Goal: Information Seeking & Learning: Learn about a topic

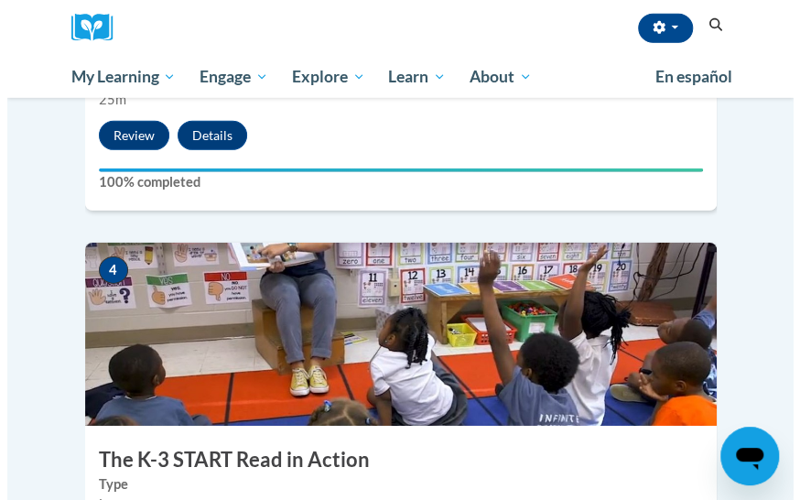
scroll to position [2106, 0]
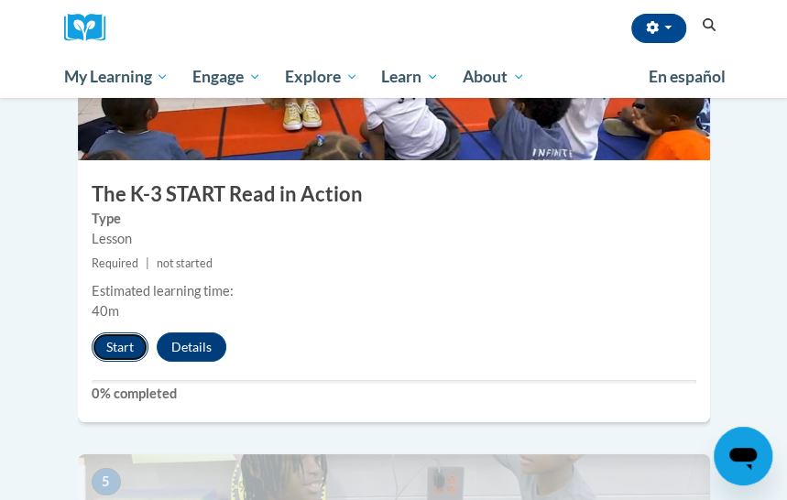
click at [105, 332] on button "Start" at bounding box center [120, 346] width 57 height 29
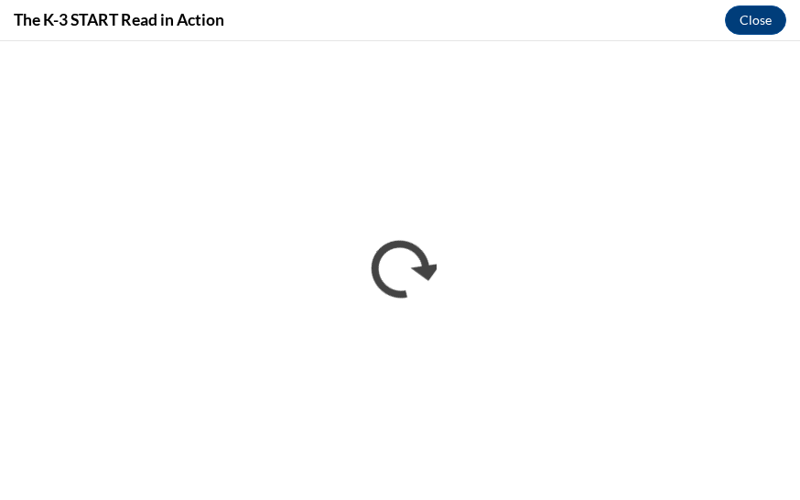
scroll to position [0, 0]
click at [767, 21] on button "Close" at bounding box center [755, 19] width 61 height 29
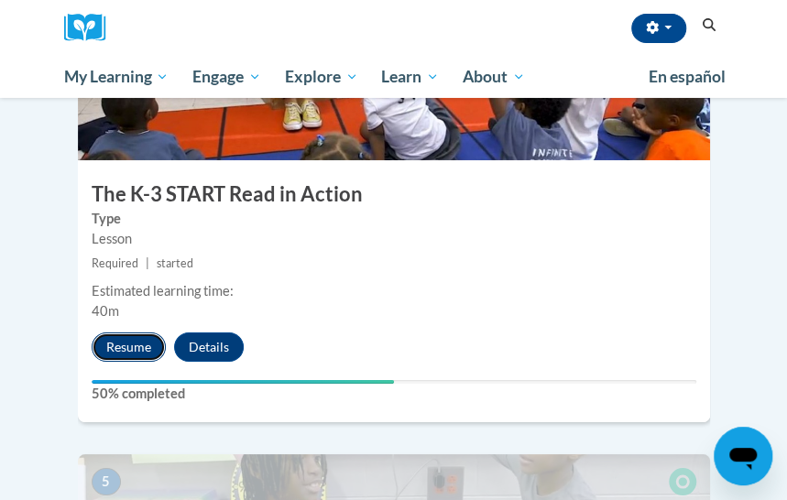
click at [107, 332] on button "Resume" at bounding box center [129, 346] width 74 height 29
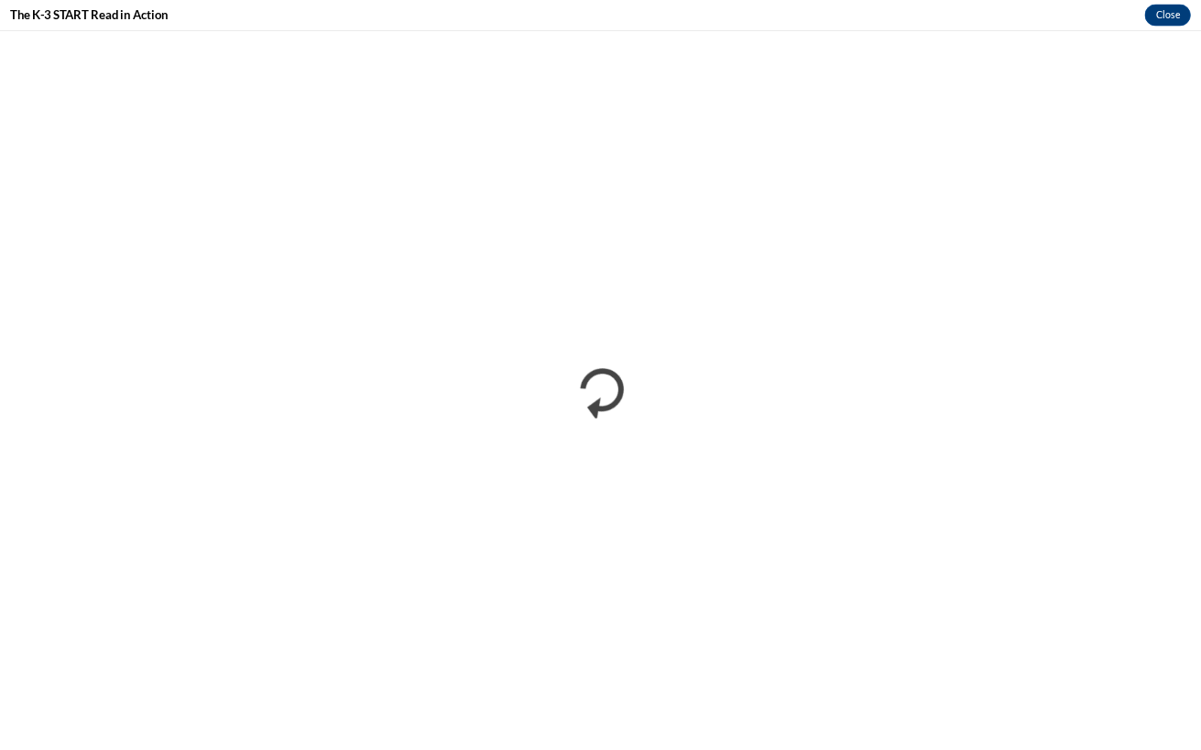
scroll to position [446, 0]
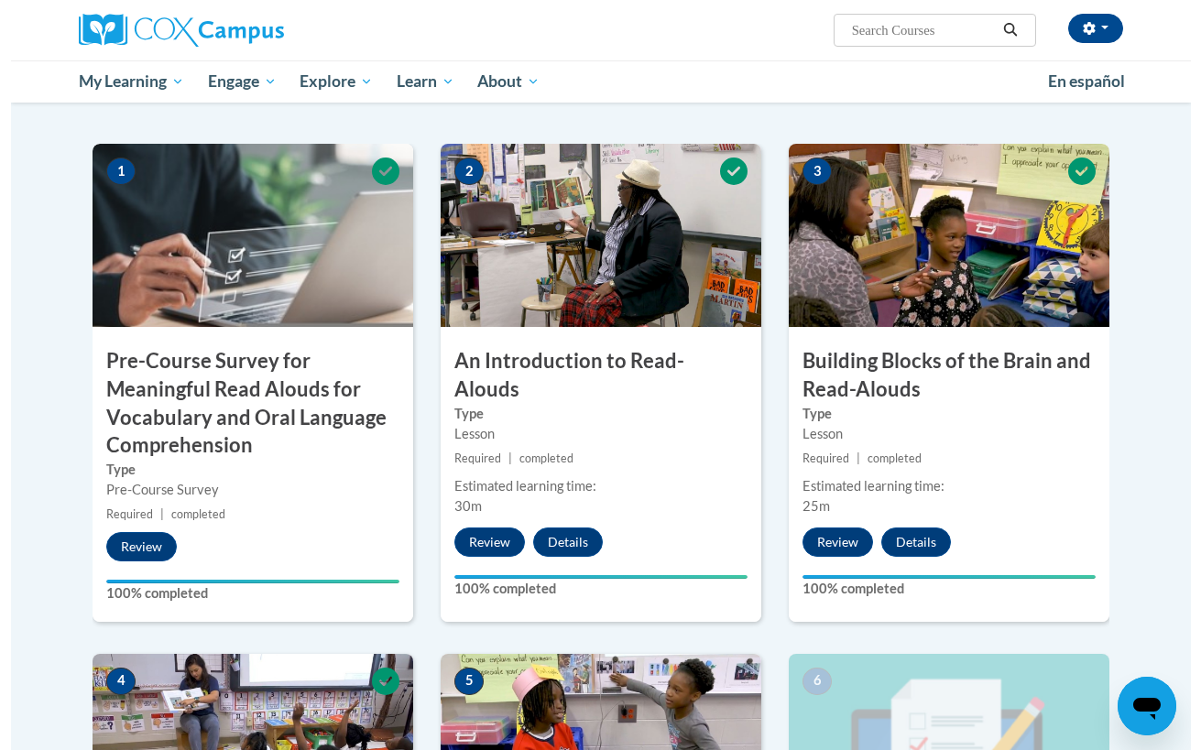
scroll to position [824, 0]
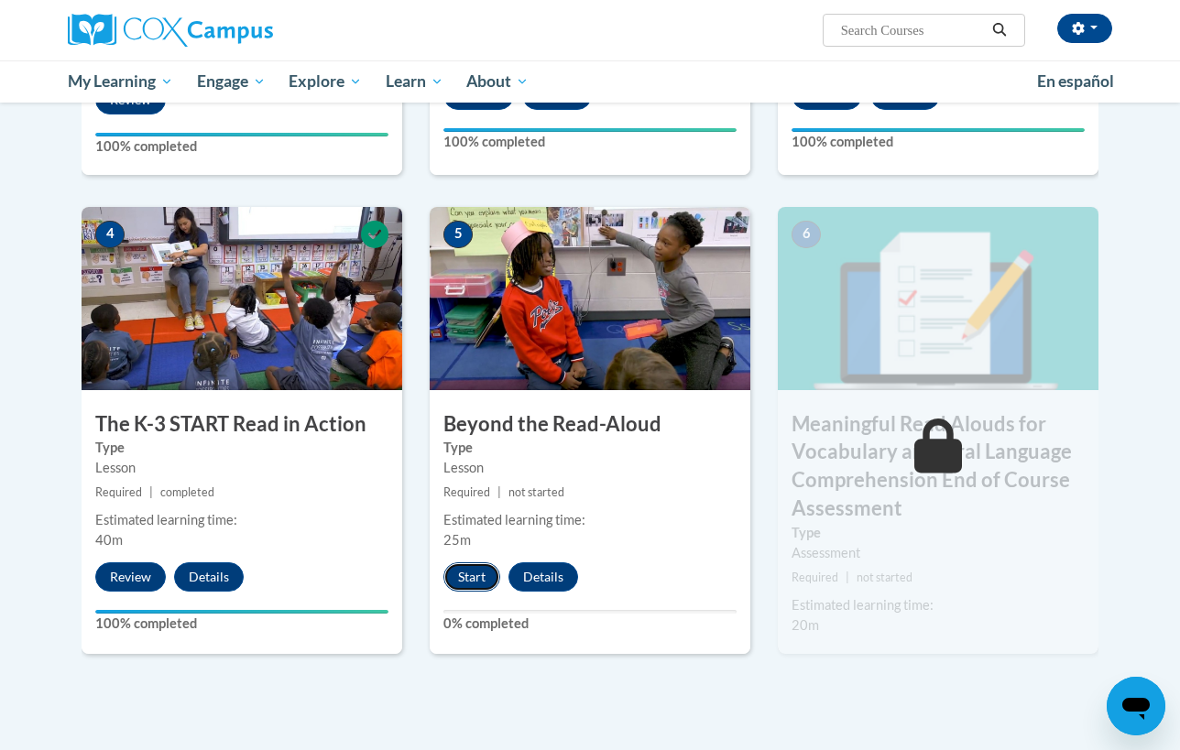
click at [461, 578] on button "Start" at bounding box center [471, 576] width 57 height 29
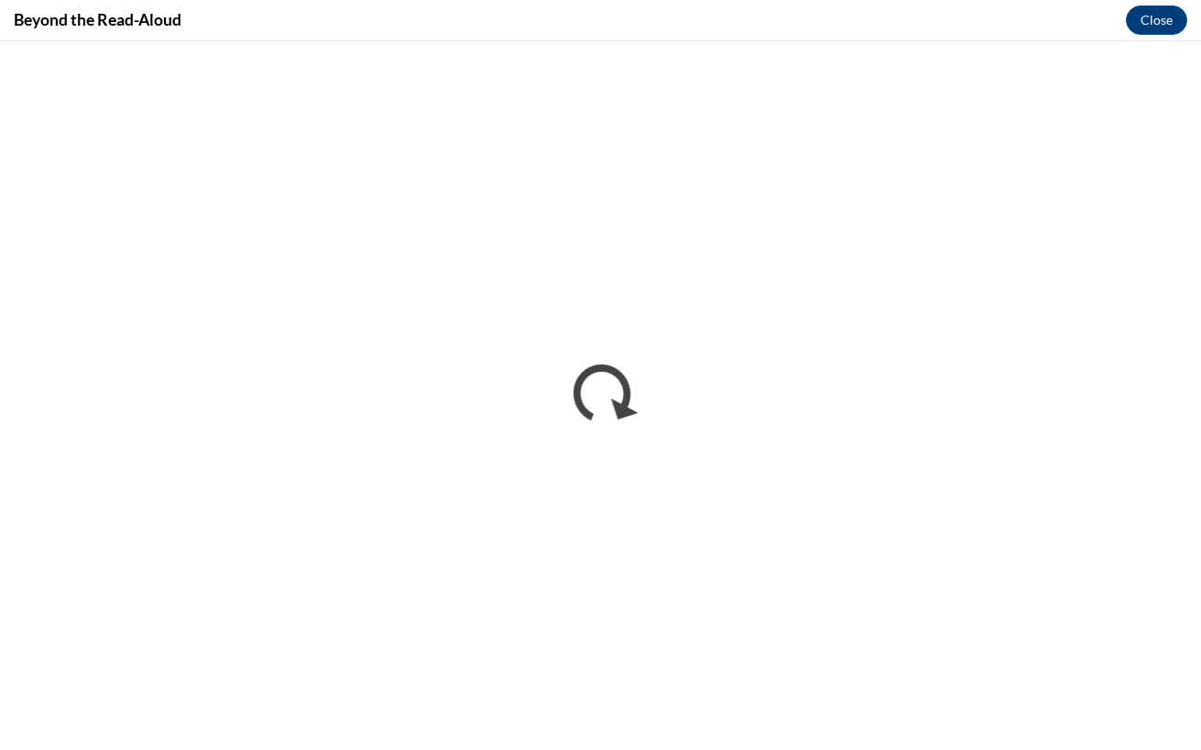
scroll to position [0, 0]
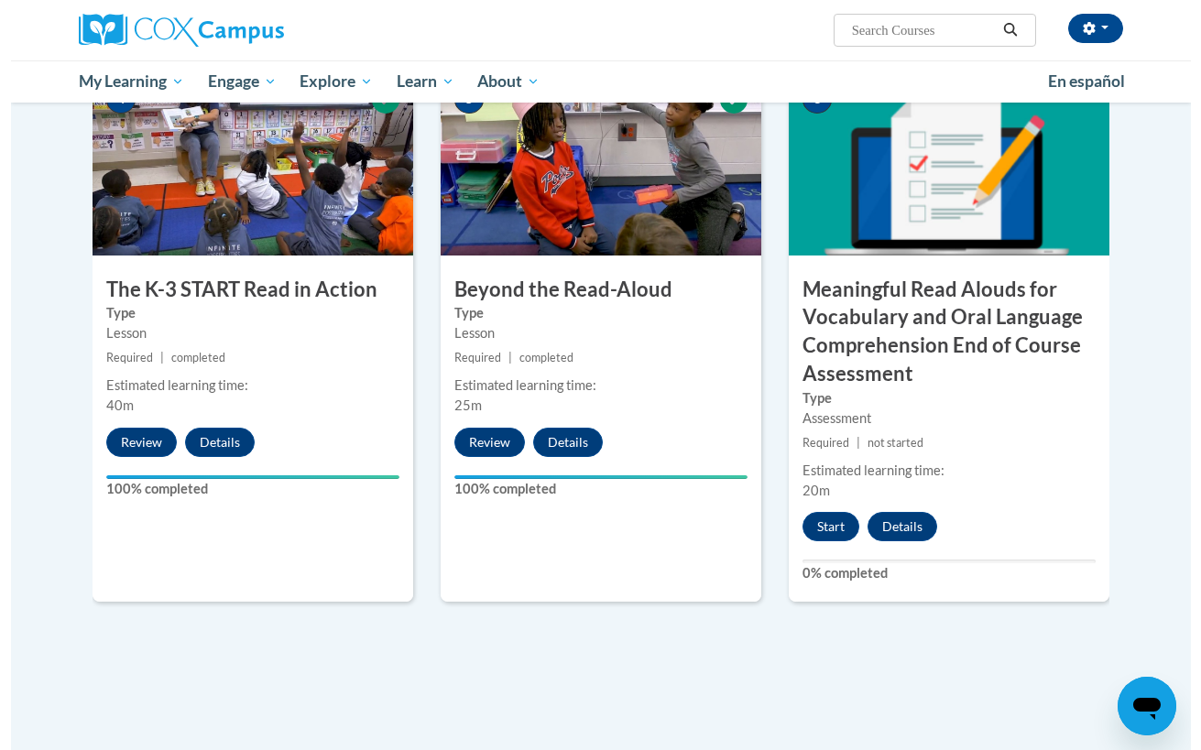
scroll to position [962, 0]
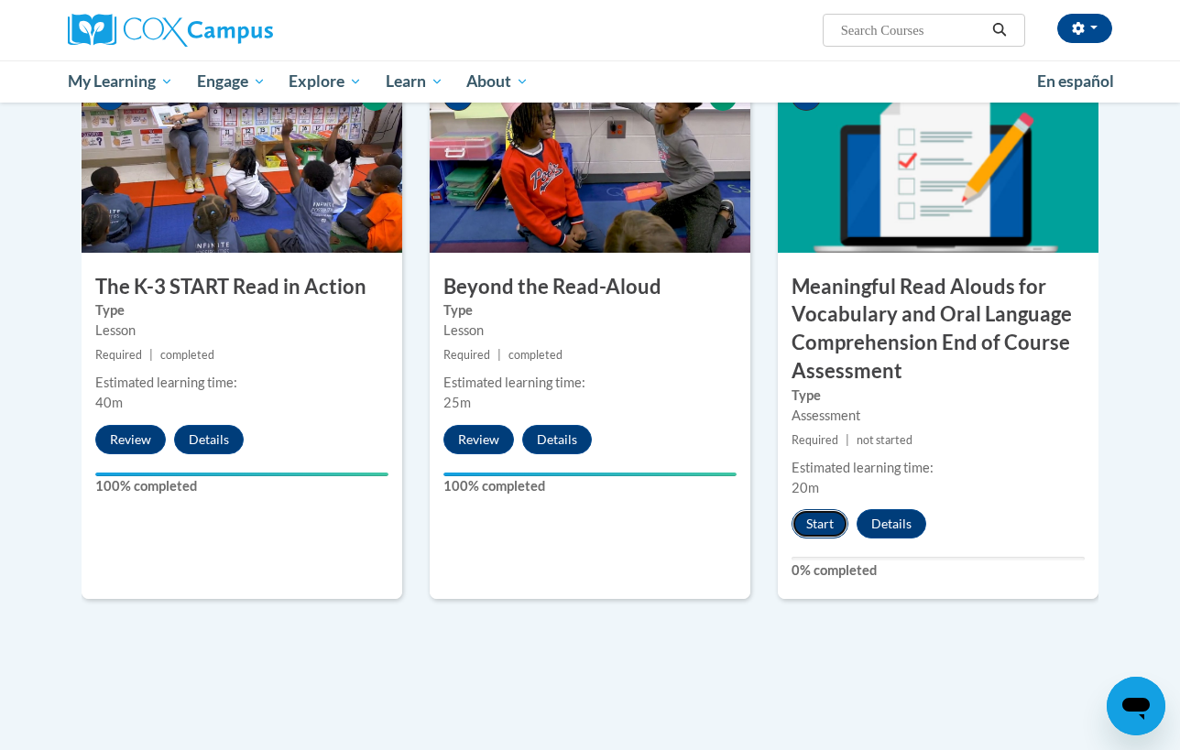
click at [823, 515] on button "Start" at bounding box center [819, 523] width 57 height 29
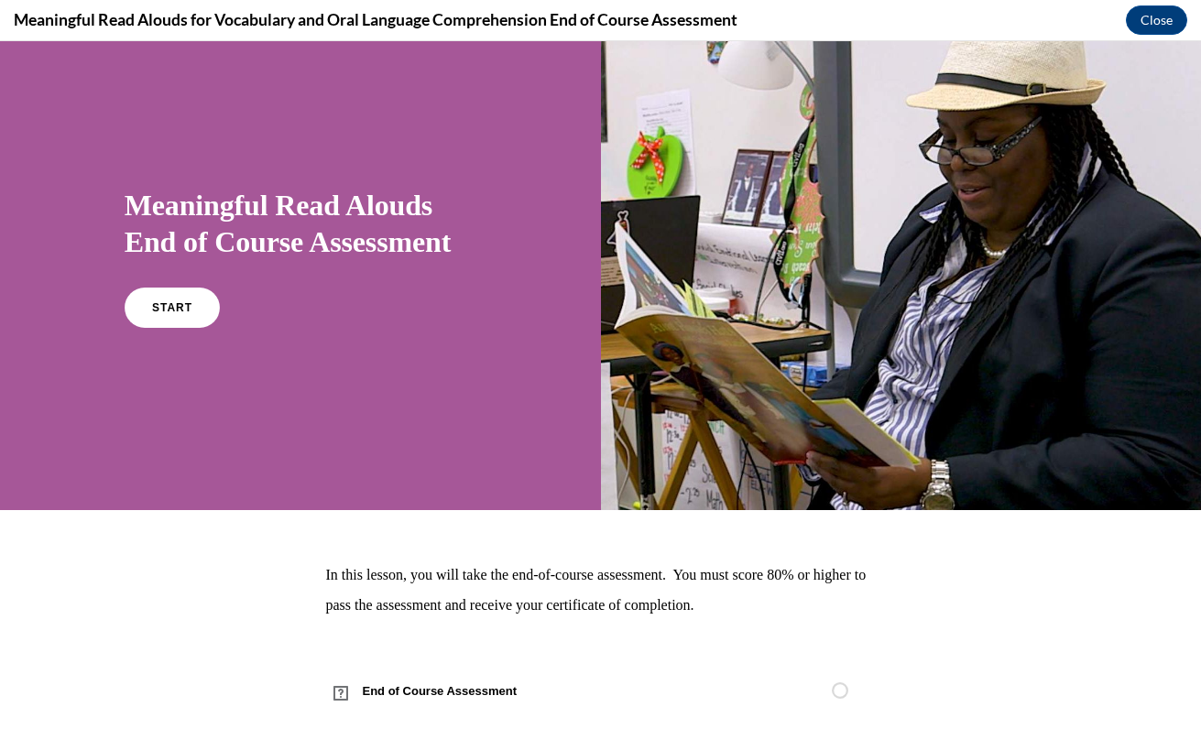
scroll to position [51, 0]
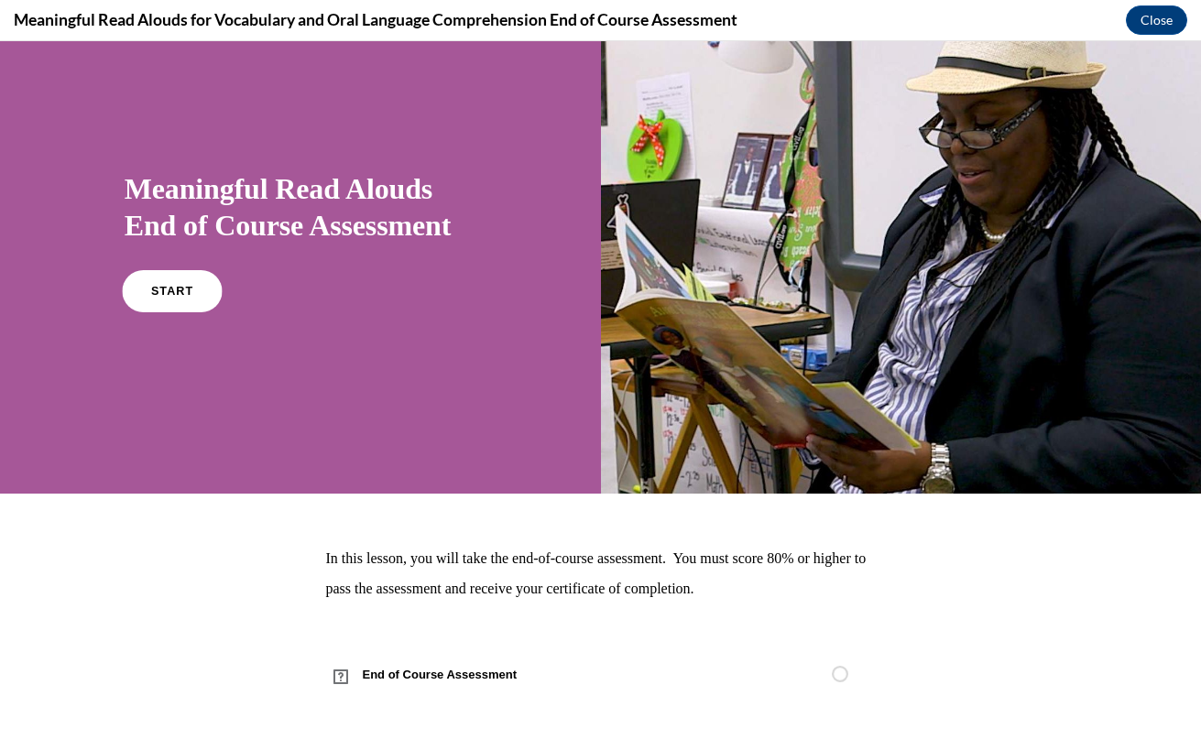
click at [151, 288] on span "START" at bounding box center [172, 292] width 42 height 14
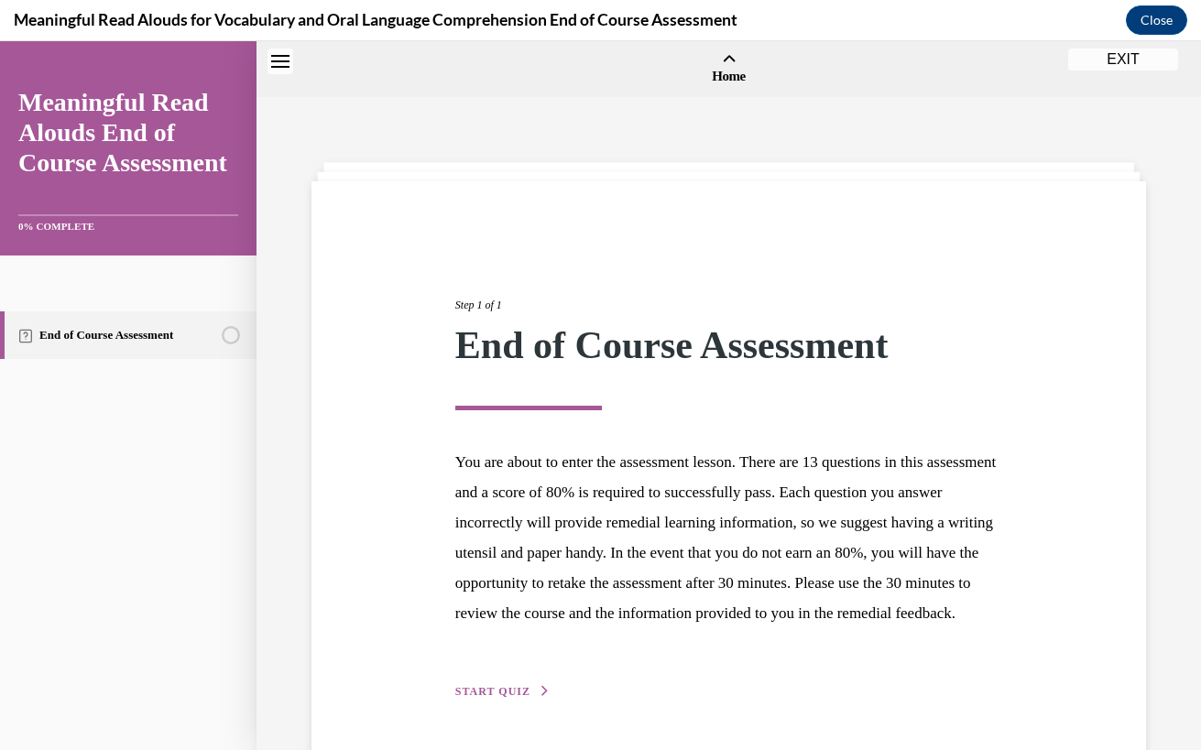
scroll to position [57, 0]
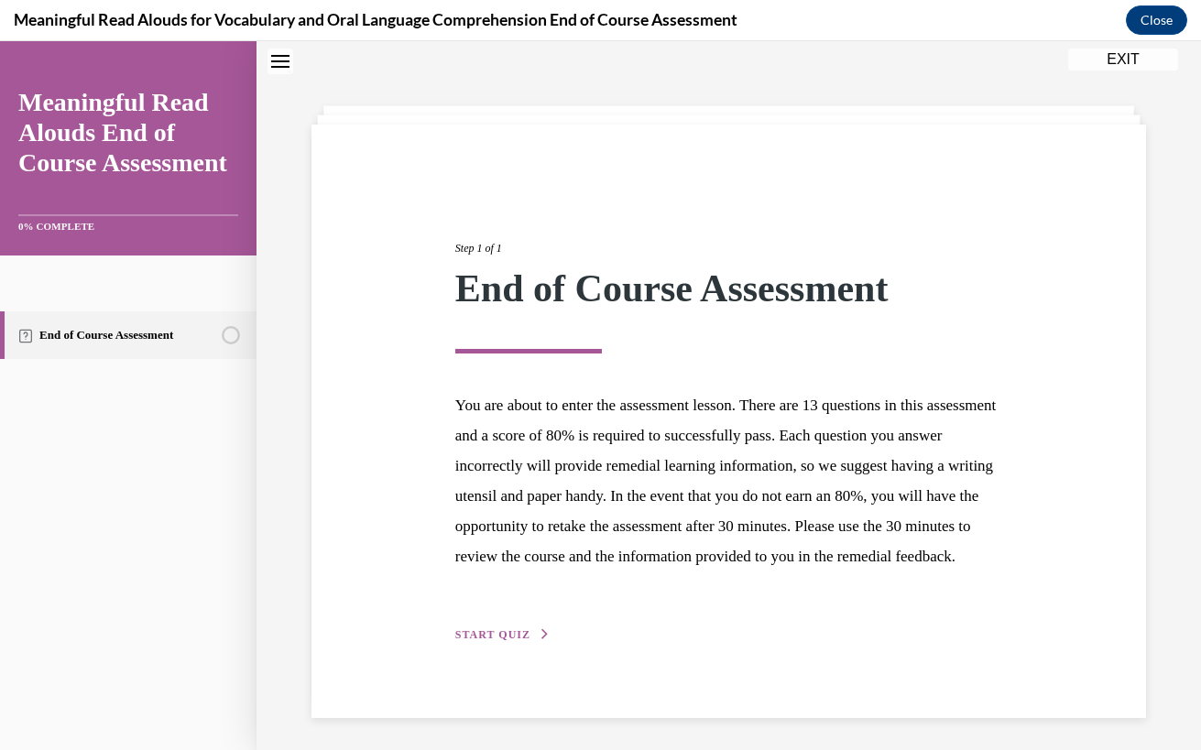
click at [477, 641] on span "START QUIZ" at bounding box center [492, 634] width 75 height 13
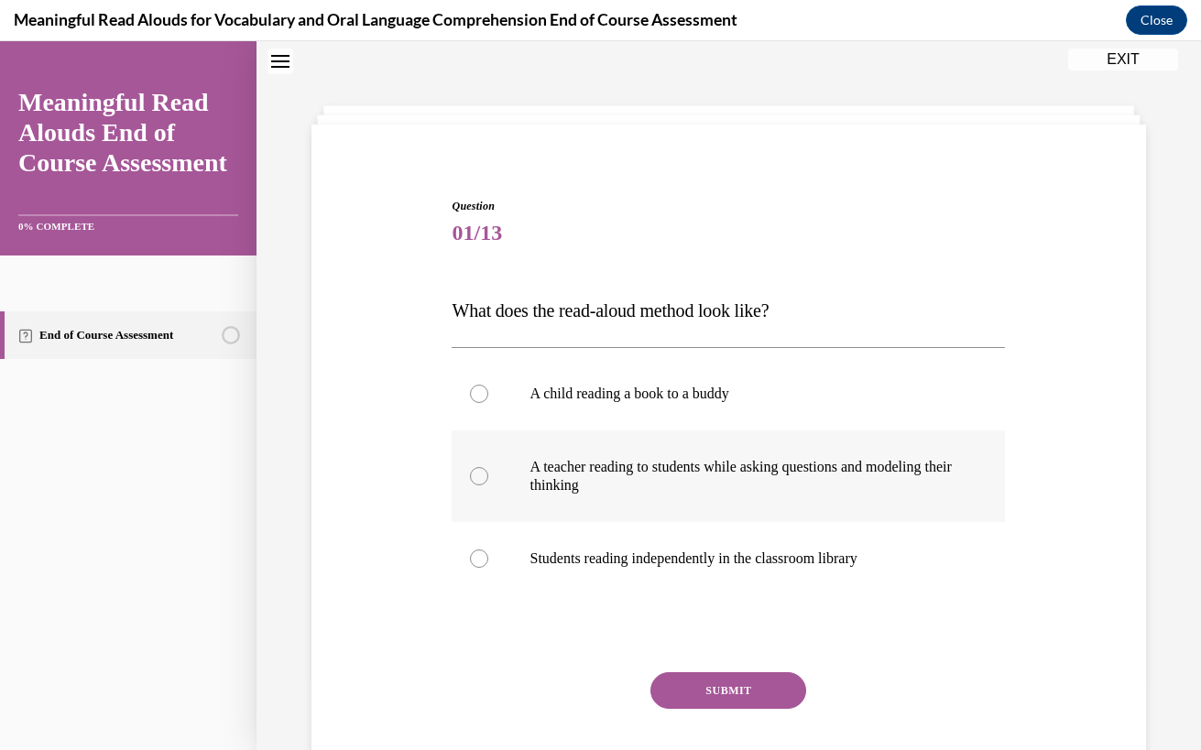
click at [523, 481] on label "A teacher reading to students while asking questions and modeling their thinking" at bounding box center [727, 476] width 553 height 92
click at [488, 481] on input "A teacher reading to students while asking questions and modeling their thinking" at bounding box center [479, 476] width 18 height 18
radio input "true"
click at [721, 660] on div "Question 01/13 What does the read-aloud method look like? A child reading a boo…" at bounding box center [727, 510] width 553 height 625
click at [705, 691] on button "SUBMIT" at bounding box center [728, 690] width 156 height 37
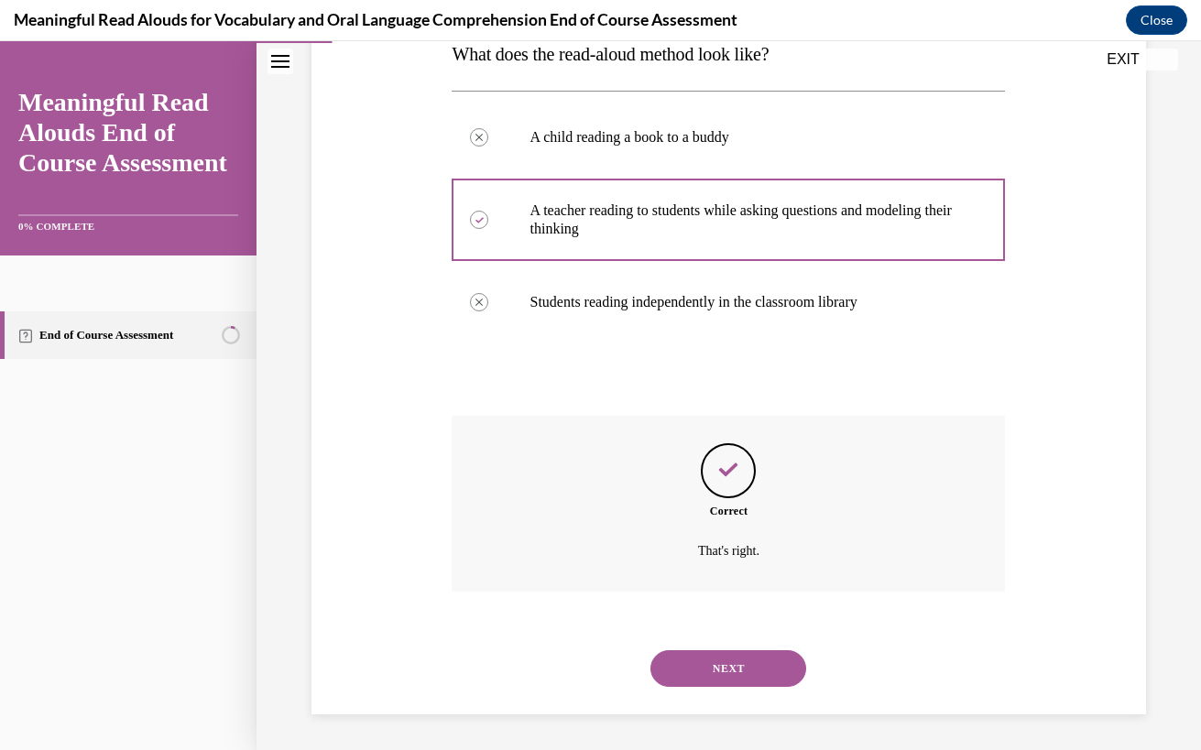
scroll to position [314, 0]
click at [697, 682] on button "NEXT" at bounding box center [728, 667] width 156 height 37
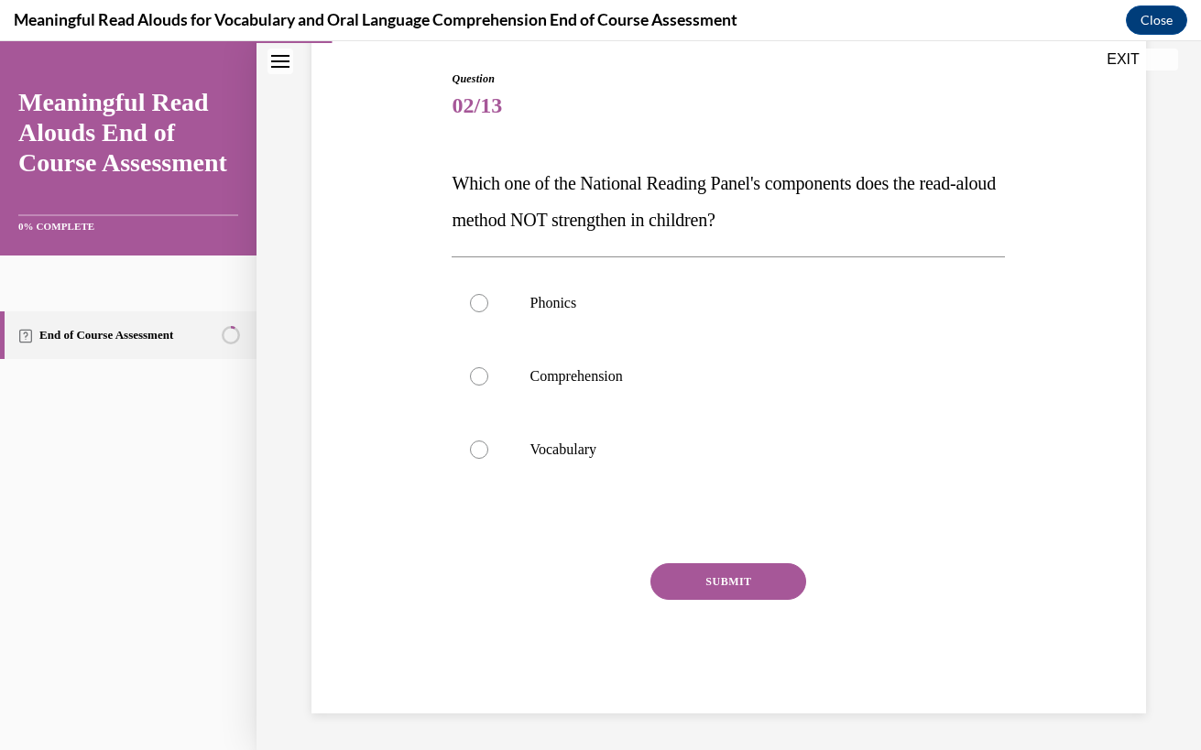
scroll to position [184, 0]
click at [588, 313] on label "Phonics" at bounding box center [727, 302] width 553 height 73
click at [488, 312] on input "Phonics" at bounding box center [479, 303] width 18 height 18
radio input "true"
click at [708, 583] on button "SUBMIT" at bounding box center [728, 581] width 156 height 37
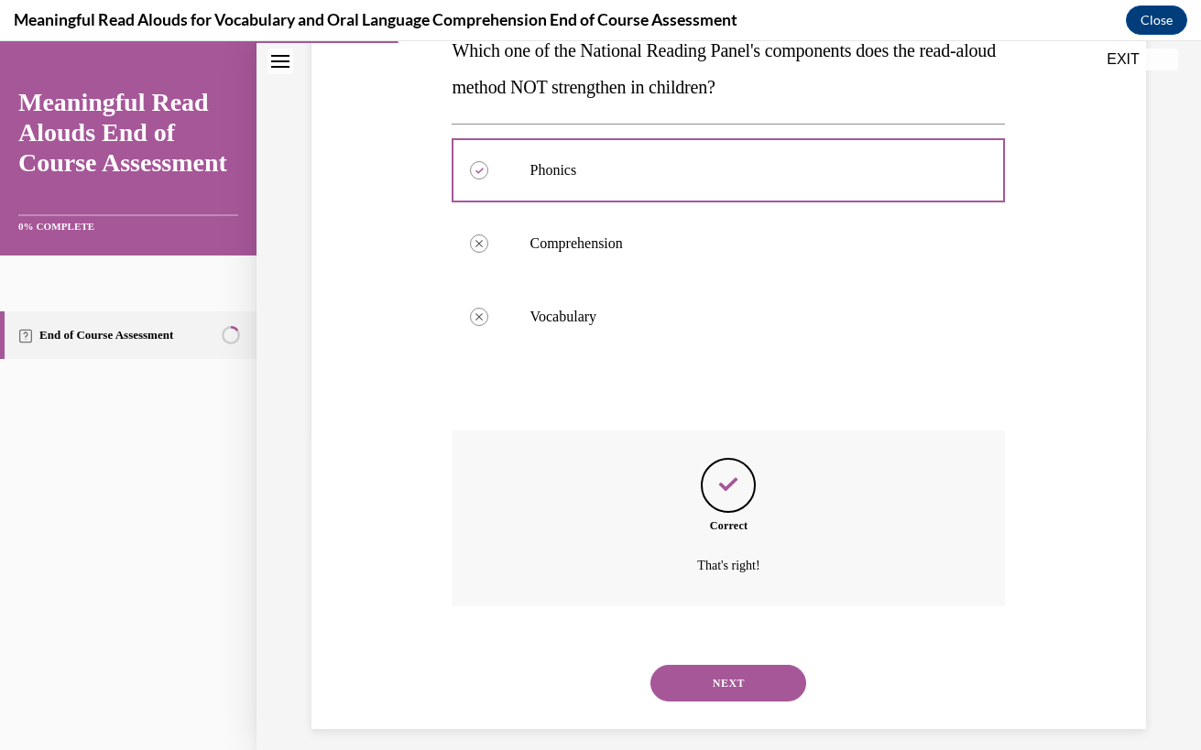
scroll to position [332, 0]
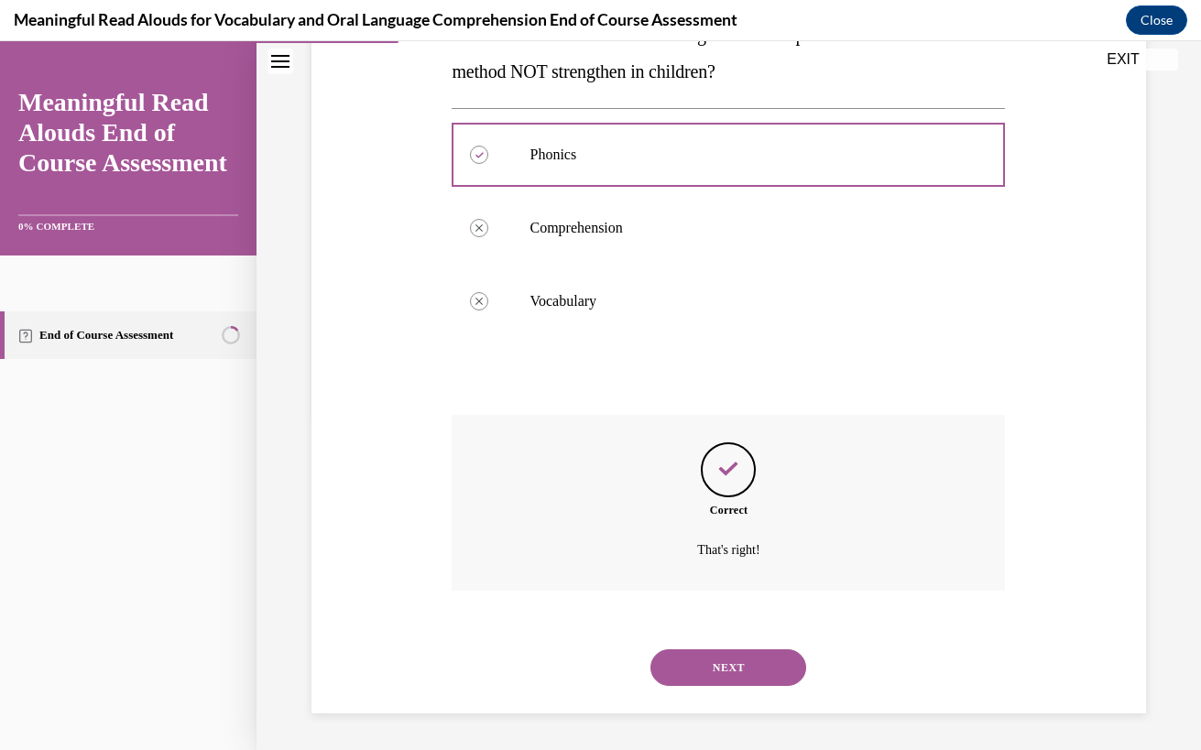
click at [724, 672] on button "NEXT" at bounding box center [728, 667] width 156 height 37
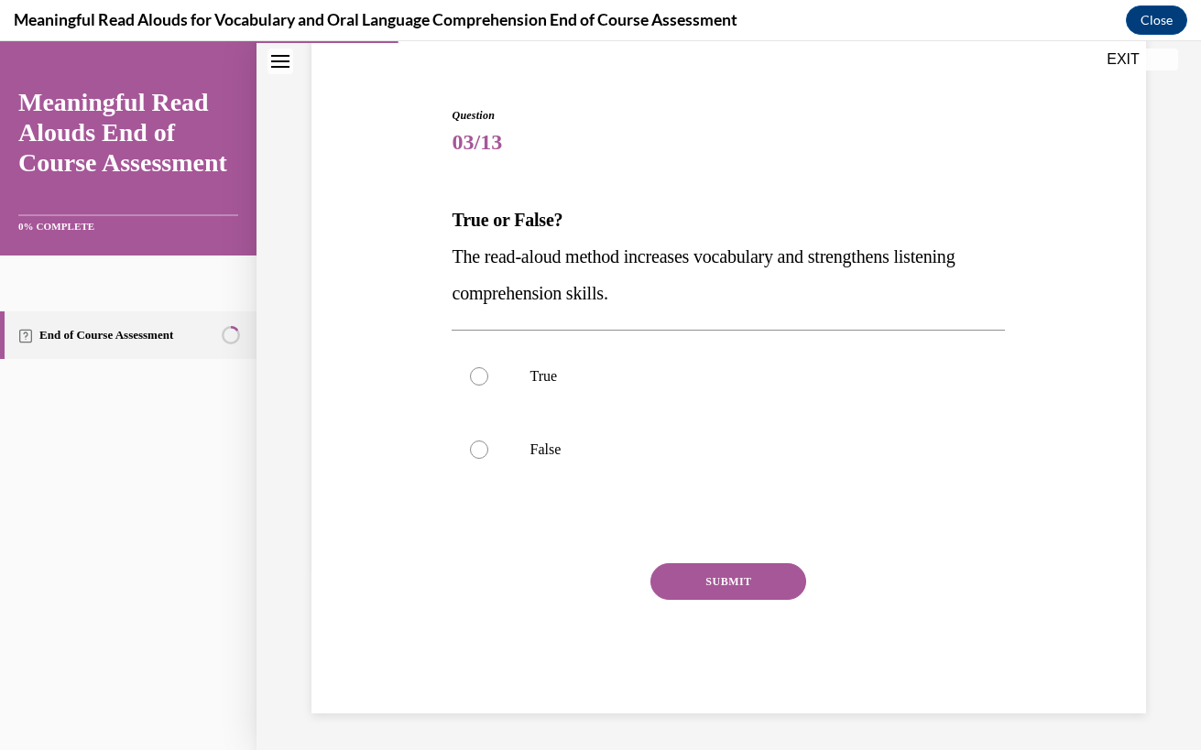
scroll to position [147, 0]
click at [521, 386] on label "True" at bounding box center [727, 376] width 553 height 73
click at [488, 386] on input "True" at bounding box center [479, 376] width 18 height 18
radio input "true"
click at [706, 587] on button "SUBMIT" at bounding box center [728, 581] width 156 height 37
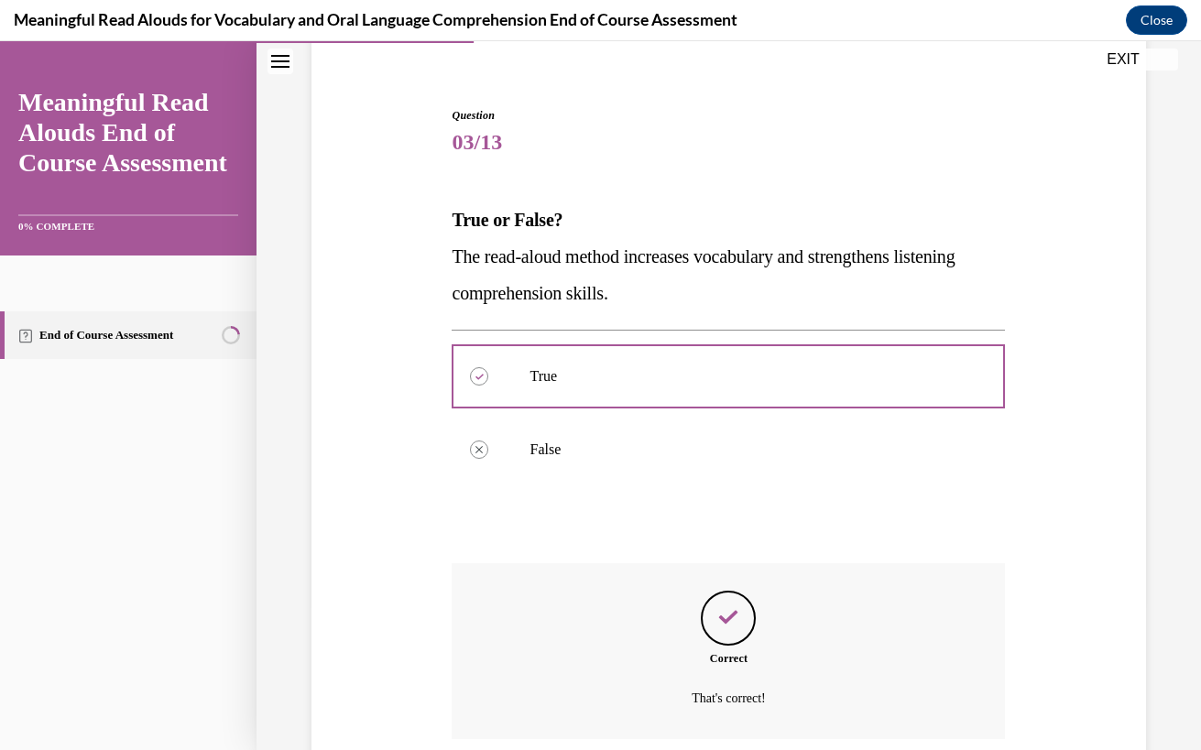
scroll to position [296, 0]
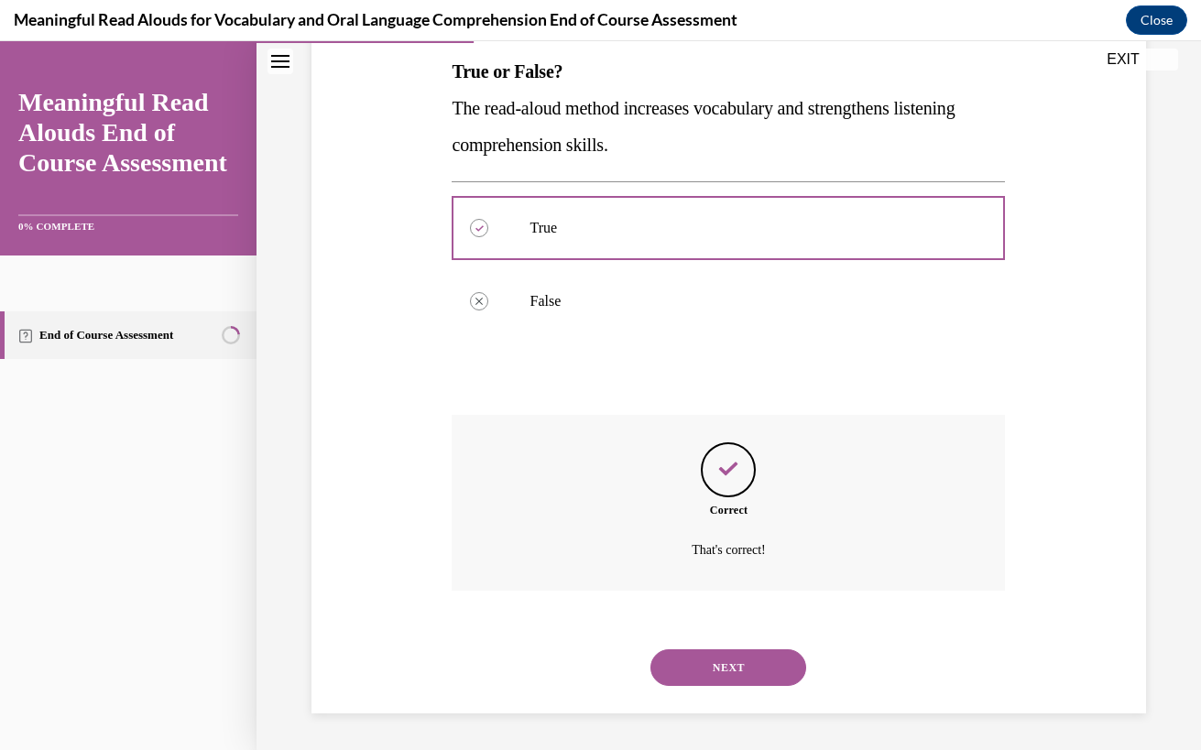
drag, startPoint x: 716, startPoint y: 649, endPoint x: 697, endPoint y: 633, distance: 25.3
click at [712, 641] on div "NEXT" at bounding box center [727, 667] width 553 height 73
click at [702, 679] on button "NEXT" at bounding box center [728, 667] width 156 height 37
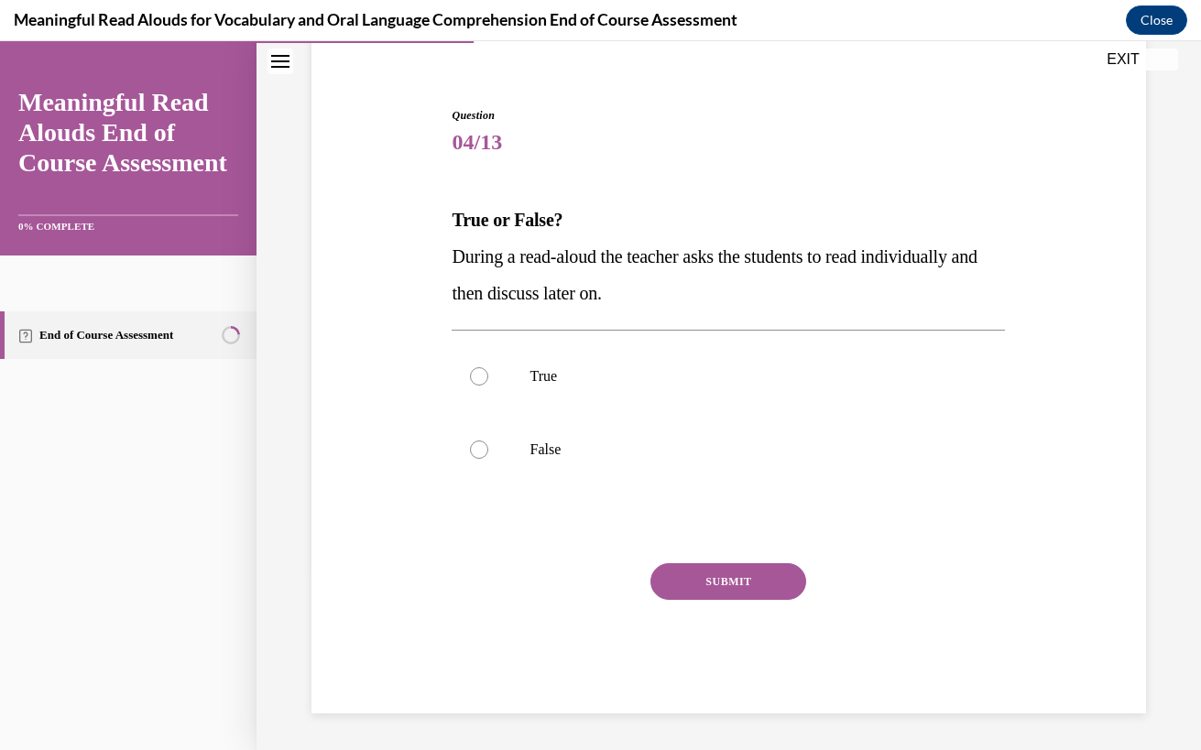
scroll to position [147, 0]
click at [532, 440] on p "False" at bounding box center [744, 449] width 430 height 18
click at [488, 440] on input "False" at bounding box center [479, 449] width 18 height 18
radio input "true"
click at [745, 588] on button "SUBMIT" at bounding box center [728, 581] width 156 height 37
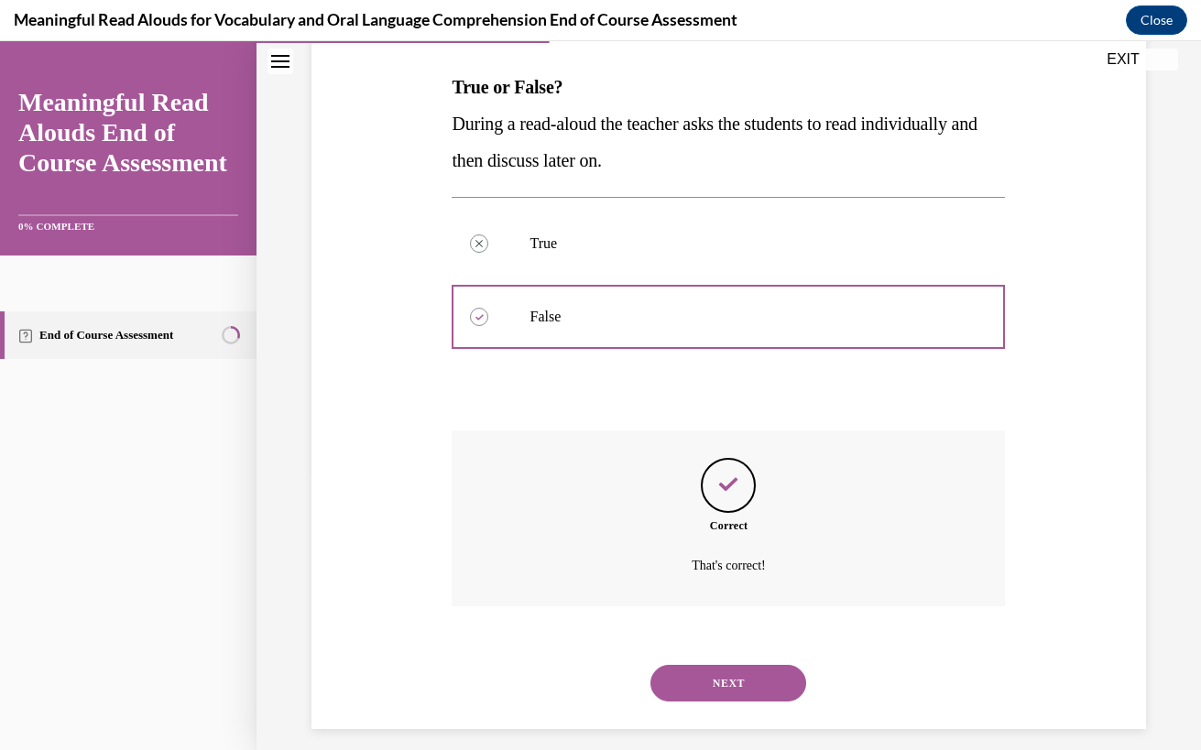
scroll to position [296, 0]
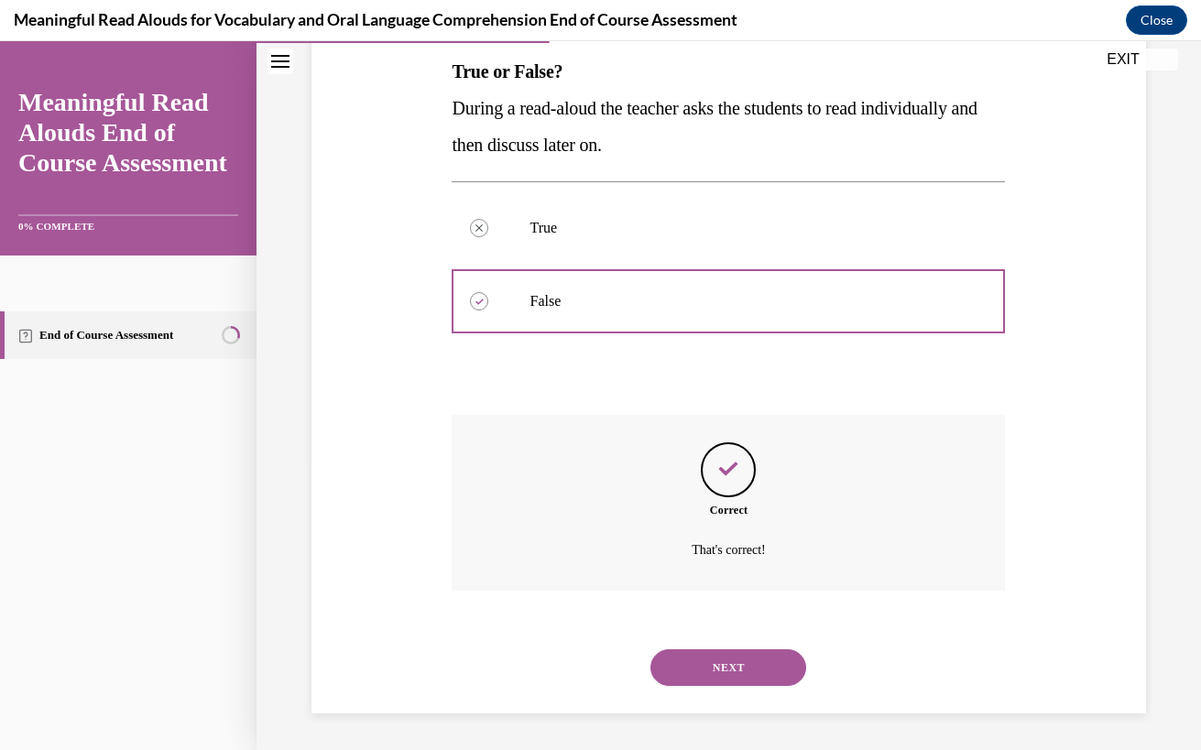
click at [709, 665] on button "NEXT" at bounding box center [728, 667] width 156 height 37
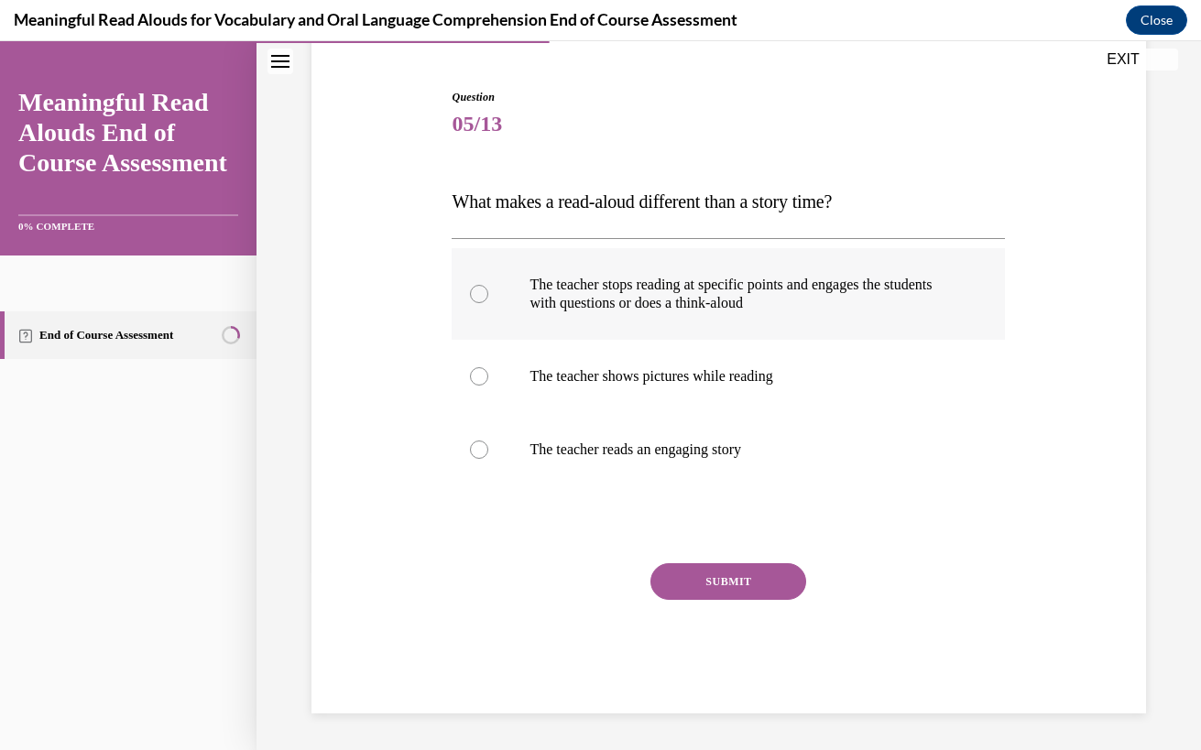
click at [583, 281] on p "The teacher stops reading at specific points and engages the students with ques…" at bounding box center [744, 294] width 430 height 37
click at [488, 285] on input "The teacher stops reading at specific points and engages the students with ques…" at bounding box center [479, 294] width 18 height 18
radio input "true"
drag, startPoint x: 759, startPoint y: 580, endPoint x: 749, endPoint y: 573, distance: 11.9
click at [752, 577] on button "SUBMIT" at bounding box center [728, 581] width 156 height 37
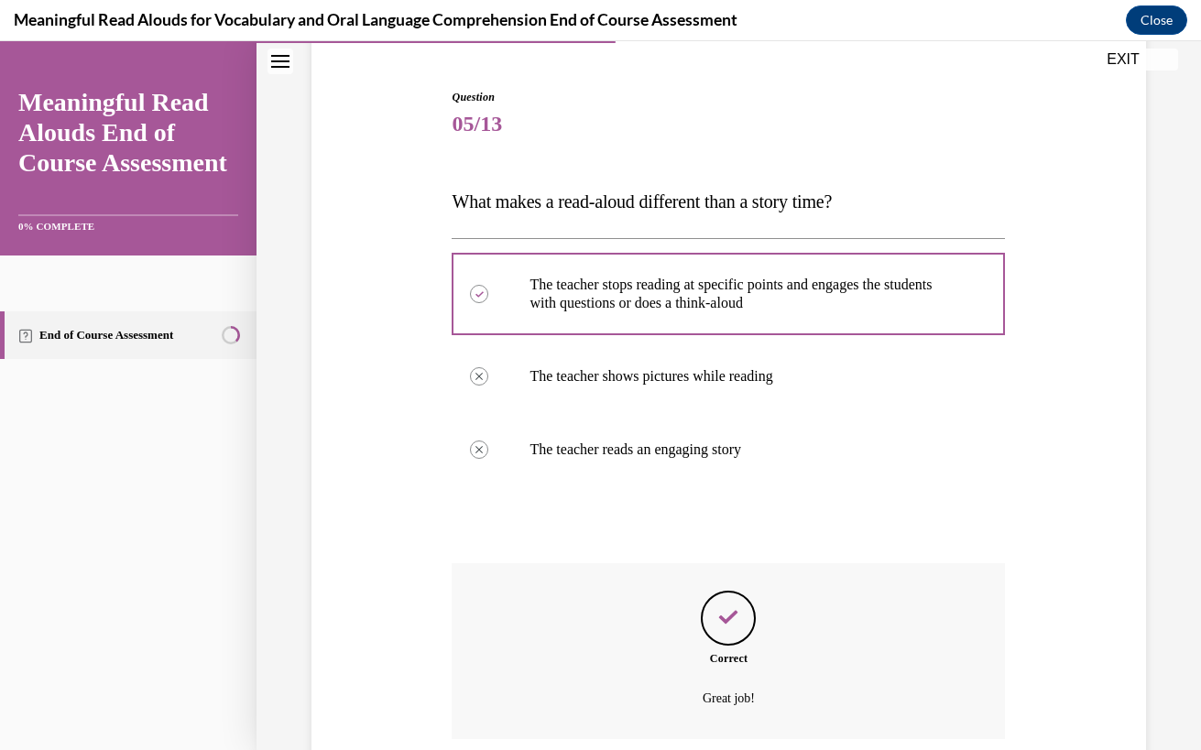
scroll to position [314, 0]
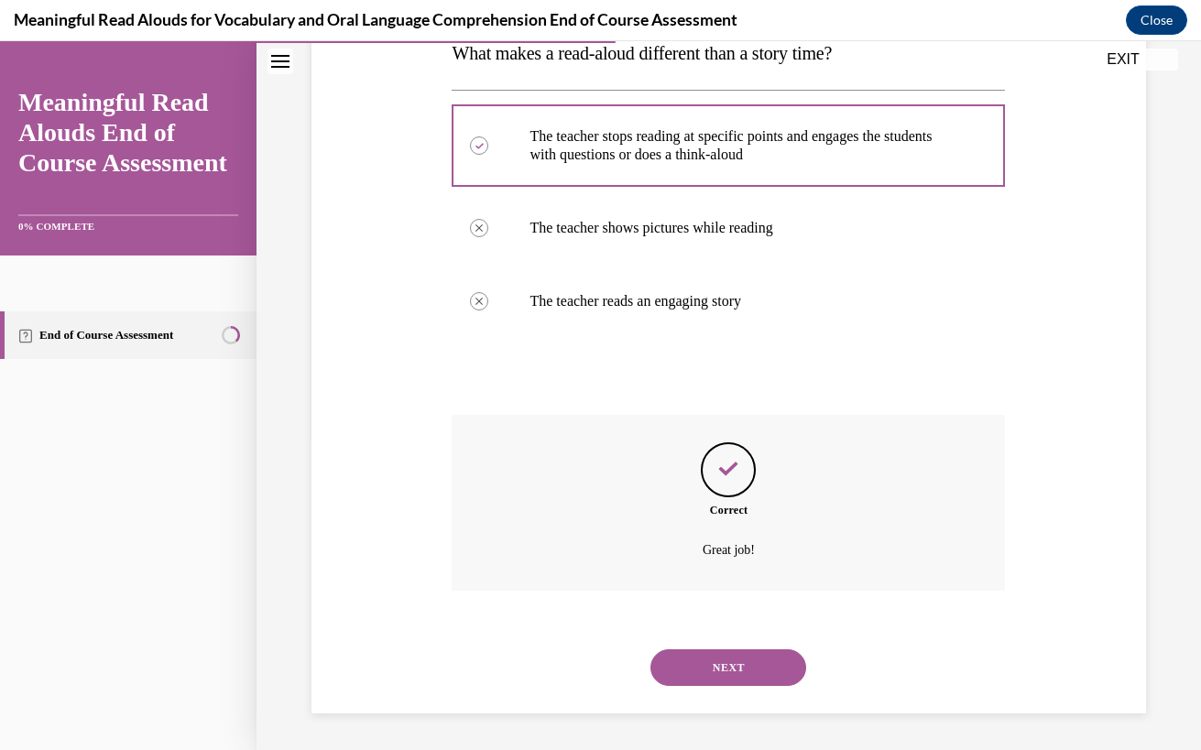
click at [732, 663] on button "NEXT" at bounding box center [728, 667] width 156 height 37
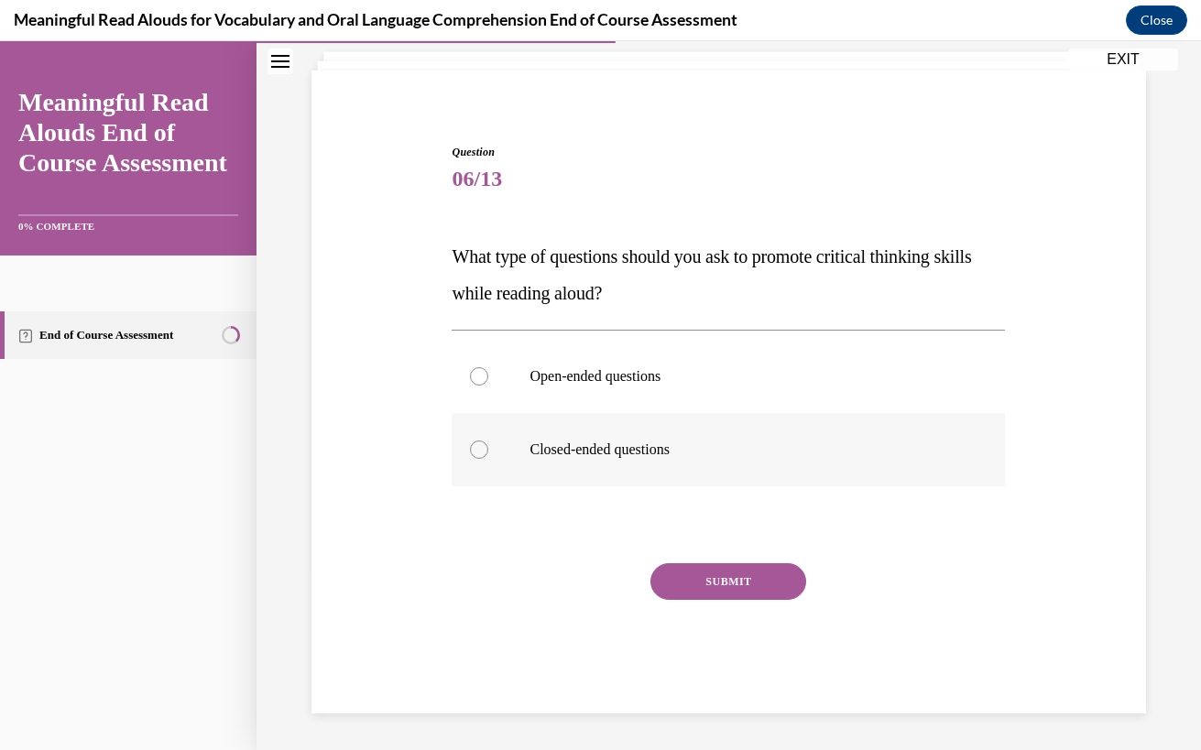
drag, startPoint x: 661, startPoint y: 373, endPoint x: 704, endPoint y: 460, distance: 97.1
click at [660, 373] on p "Open-ended questions" at bounding box center [744, 376] width 430 height 18
click at [488, 373] on input "Open-ended questions" at bounding box center [479, 376] width 18 height 18
radio input "true"
click at [723, 572] on button "SUBMIT" at bounding box center [728, 581] width 156 height 37
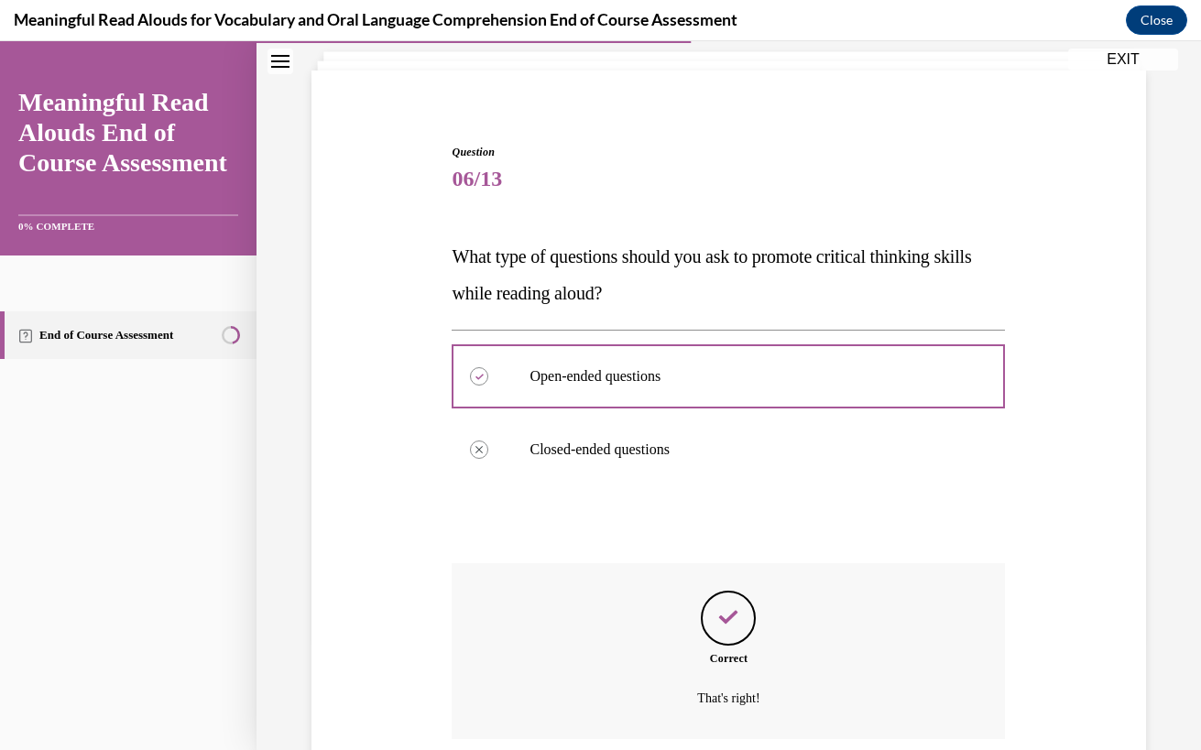
scroll to position [259, 0]
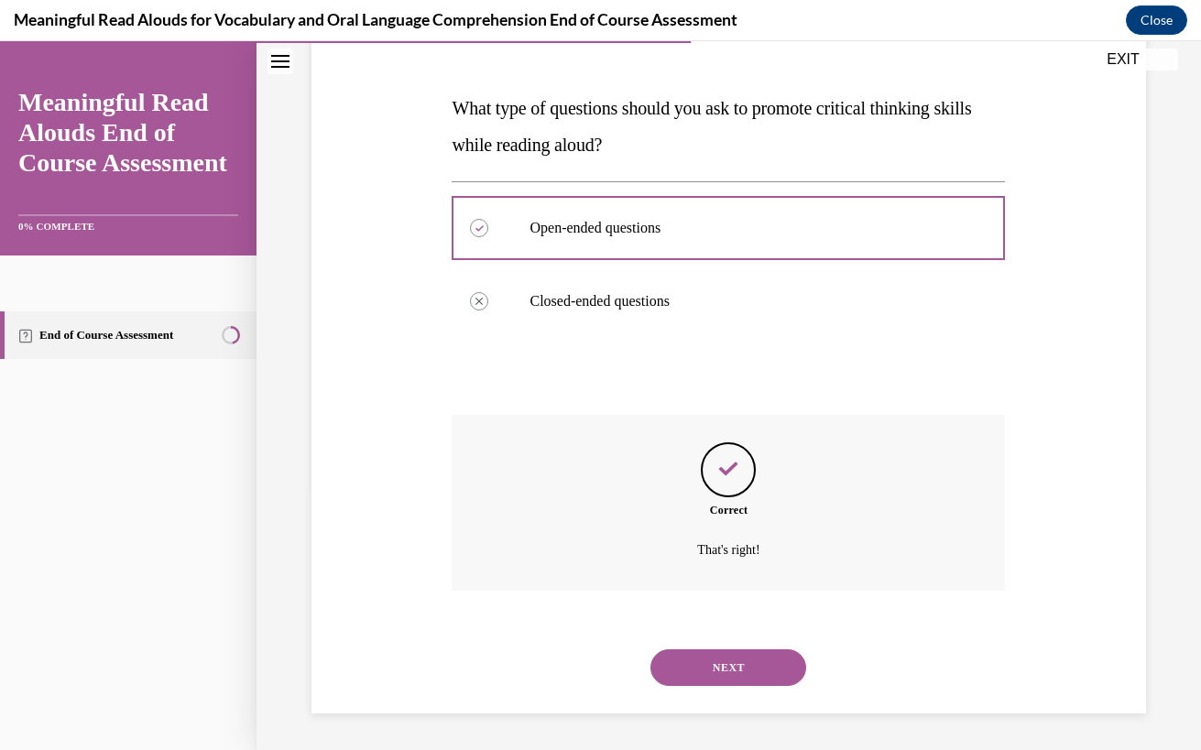
click at [723, 654] on button "NEXT" at bounding box center [728, 667] width 156 height 37
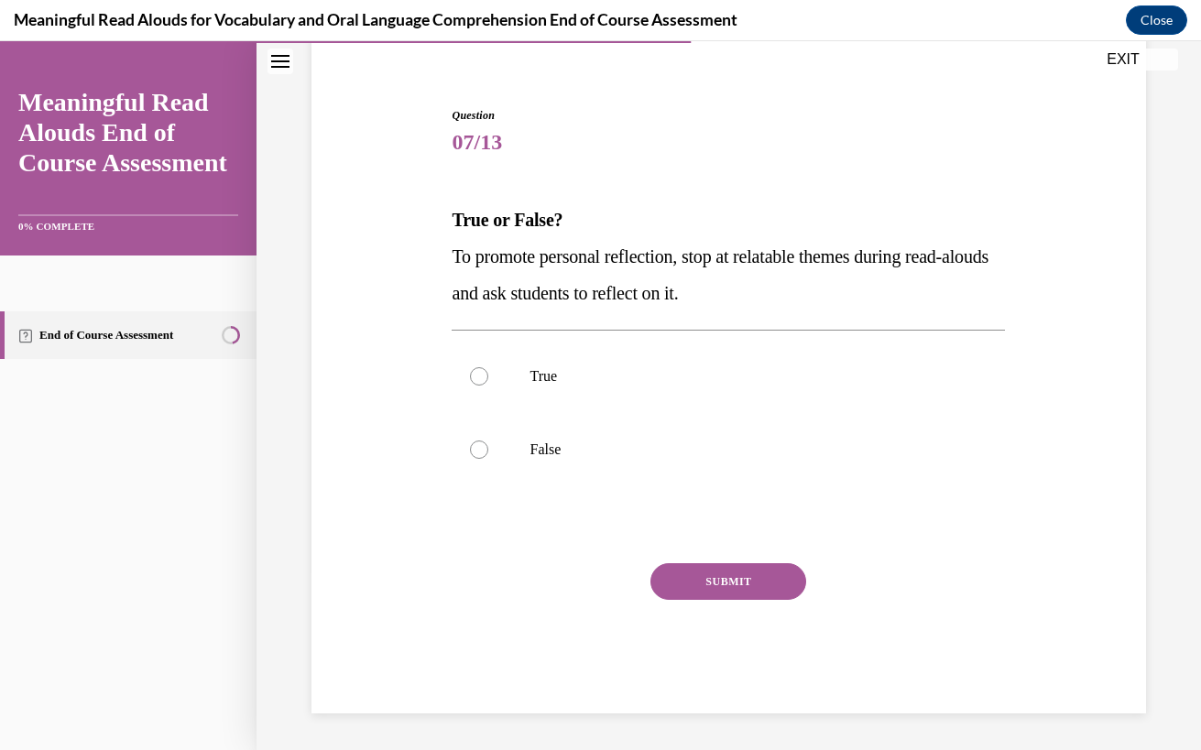
scroll to position [147, 0]
click at [654, 395] on label "True" at bounding box center [727, 376] width 553 height 73
click at [488, 386] on input "True" at bounding box center [479, 376] width 18 height 18
radio input "true"
click at [706, 587] on button "SUBMIT" at bounding box center [728, 581] width 156 height 37
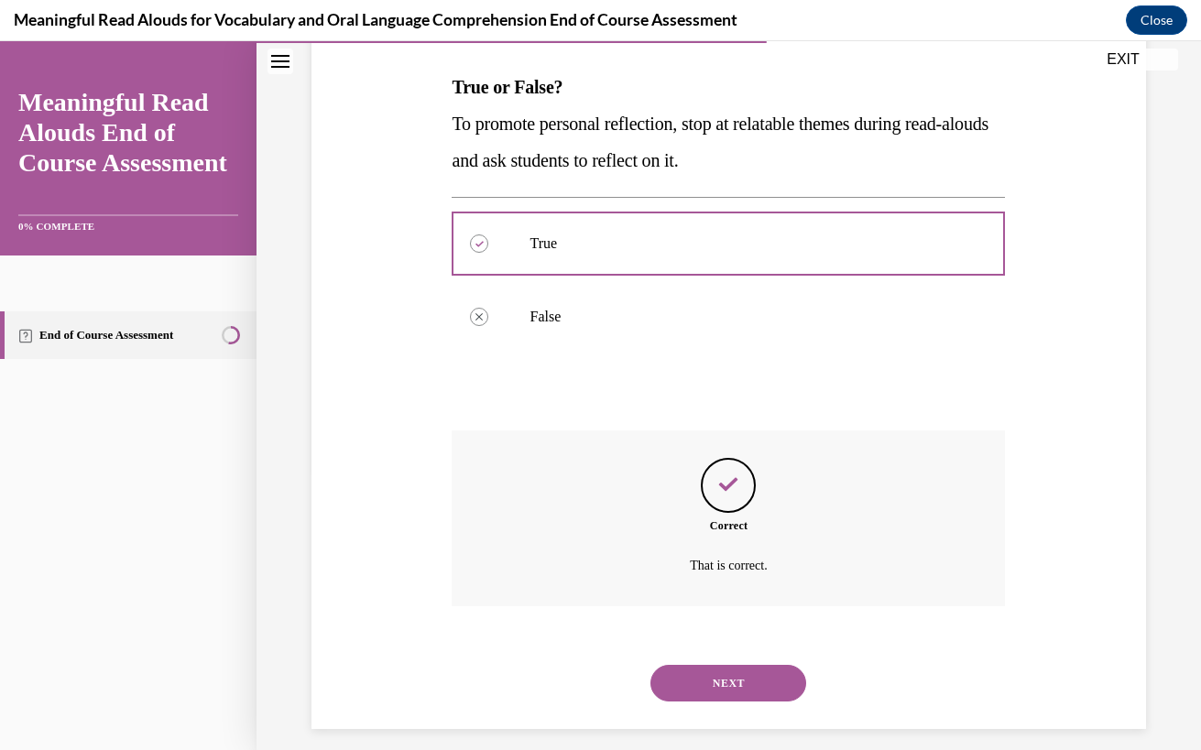
scroll to position [296, 0]
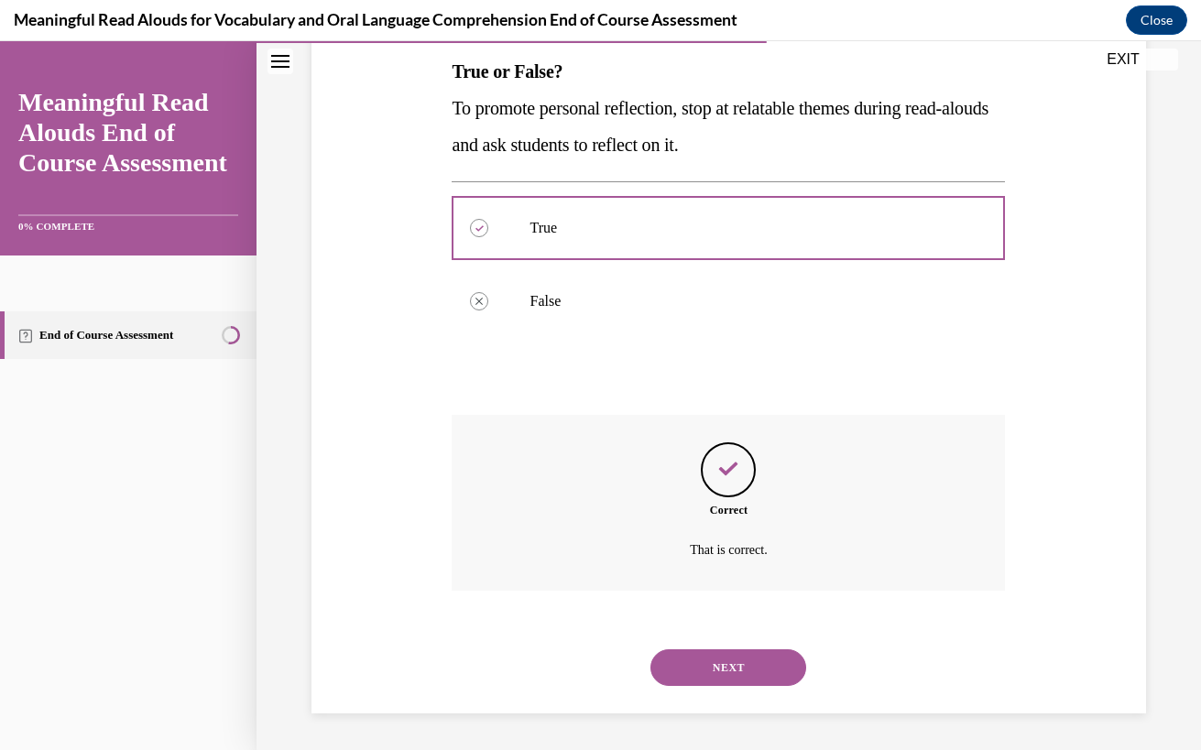
click at [710, 654] on button "NEXT" at bounding box center [728, 667] width 156 height 37
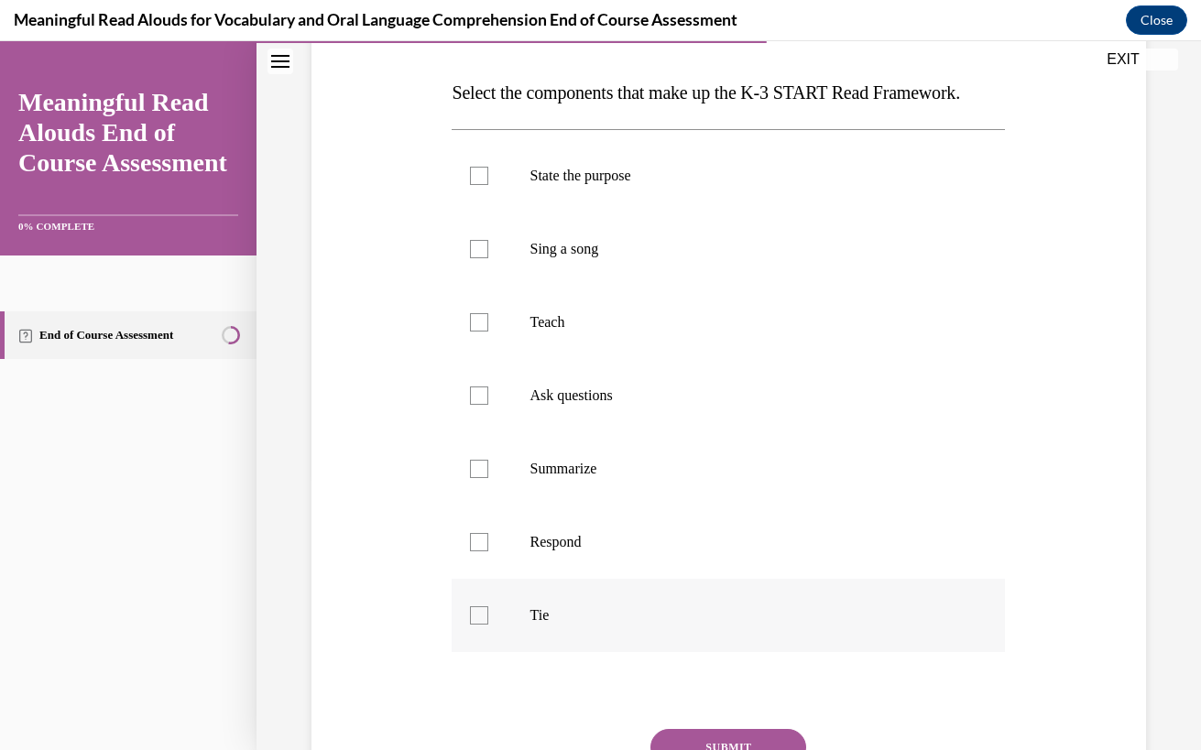
scroll to position [412, 0]
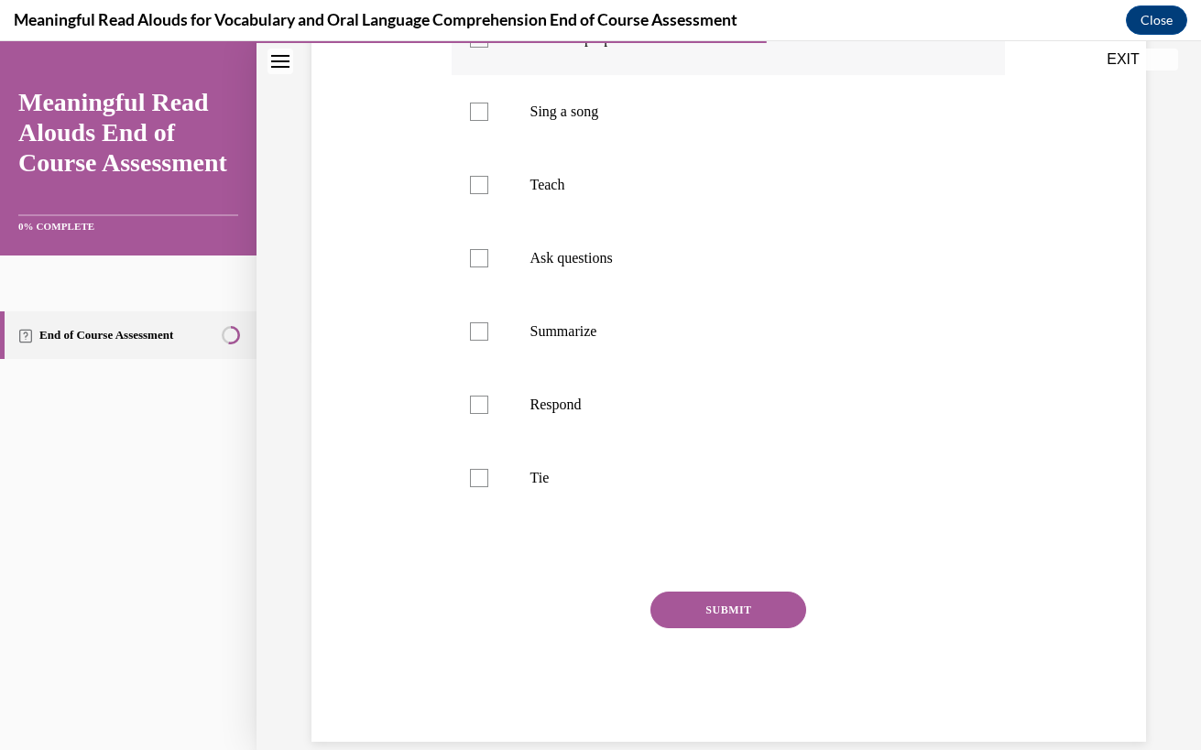
click at [484, 48] on div at bounding box center [479, 38] width 18 height 18
click at [484, 48] on input "State the purpose" at bounding box center [479, 38] width 18 height 18
checkbox input "true"
click at [470, 194] on div at bounding box center [479, 185] width 18 height 18
click at [470, 194] on input "Teach" at bounding box center [479, 185] width 18 height 18
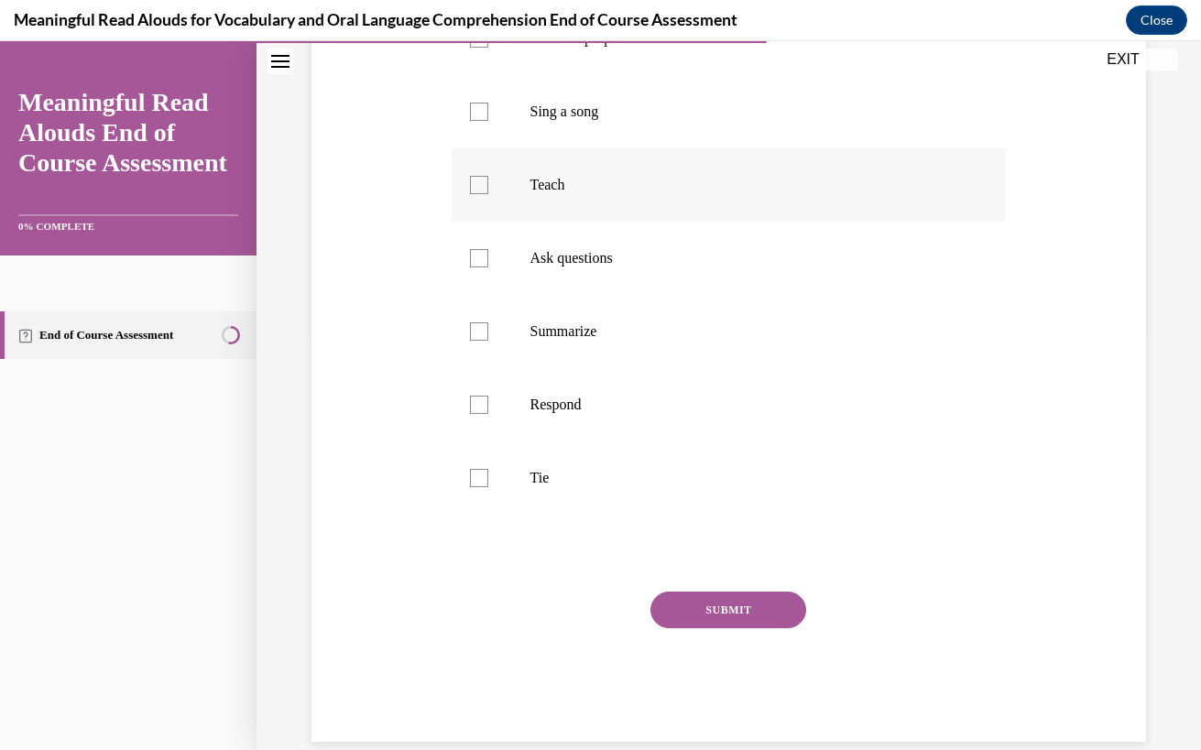
checkbox input "true"
click at [463, 295] on label "Ask questions" at bounding box center [727, 258] width 553 height 73
click at [470, 267] on input "Ask questions" at bounding box center [479, 258] width 18 height 18
checkbox input "true"
click at [479, 414] on div at bounding box center [479, 405] width 18 height 18
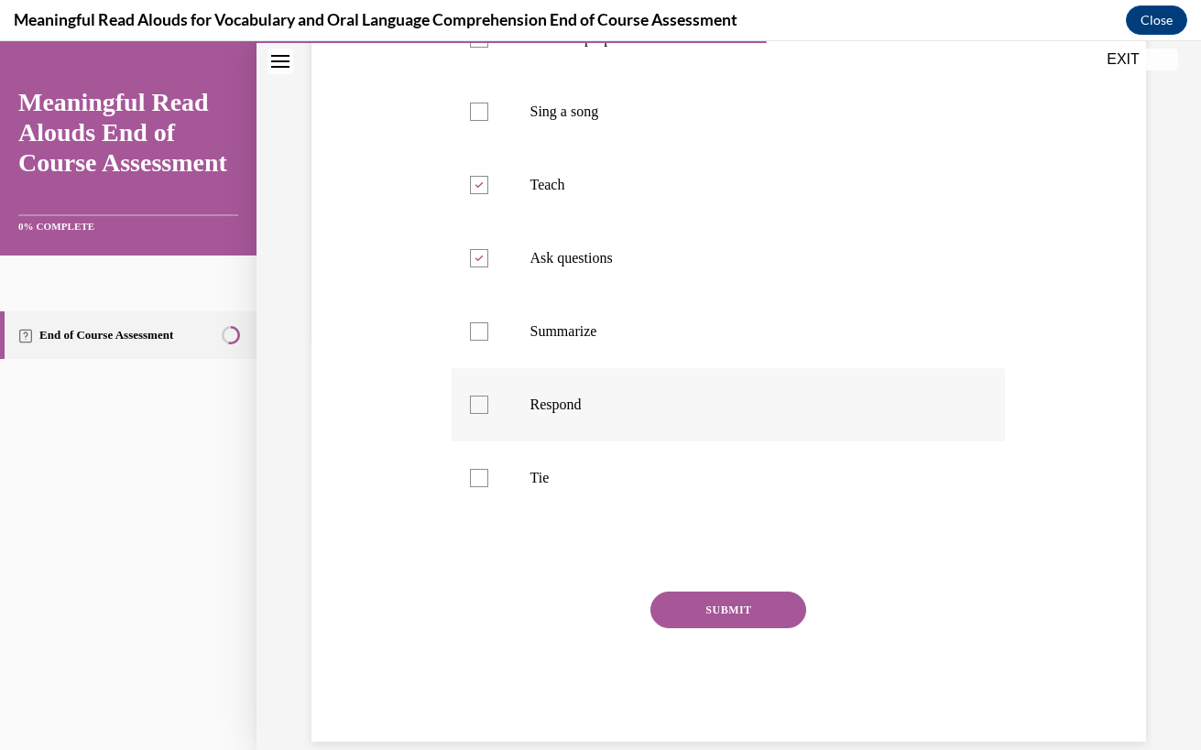
click at [479, 414] on input "Respond" at bounding box center [479, 405] width 18 height 18
checkbox input "true"
click at [473, 487] on div at bounding box center [479, 478] width 18 height 18
click at [473, 487] on input "Tie" at bounding box center [479, 478] width 18 height 18
checkbox input "true"
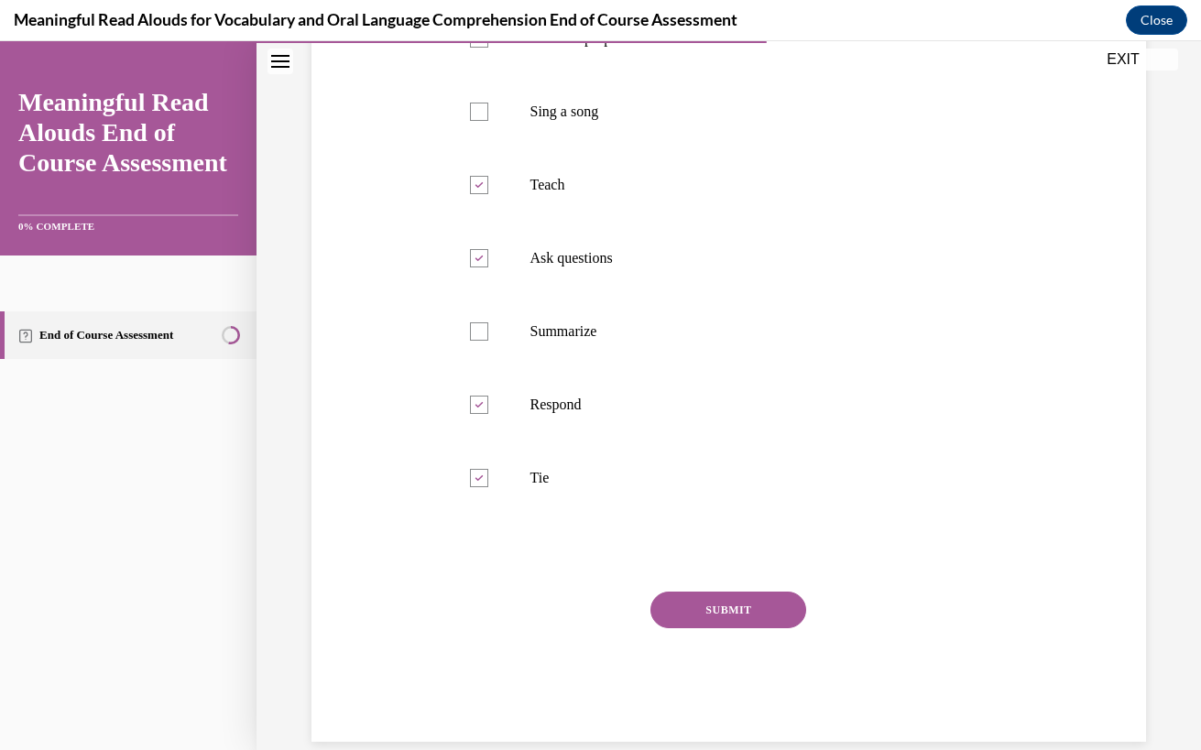
click at [701, 628] on button "SUBMIT" at bounding box center [728, 610] width 156 height 37
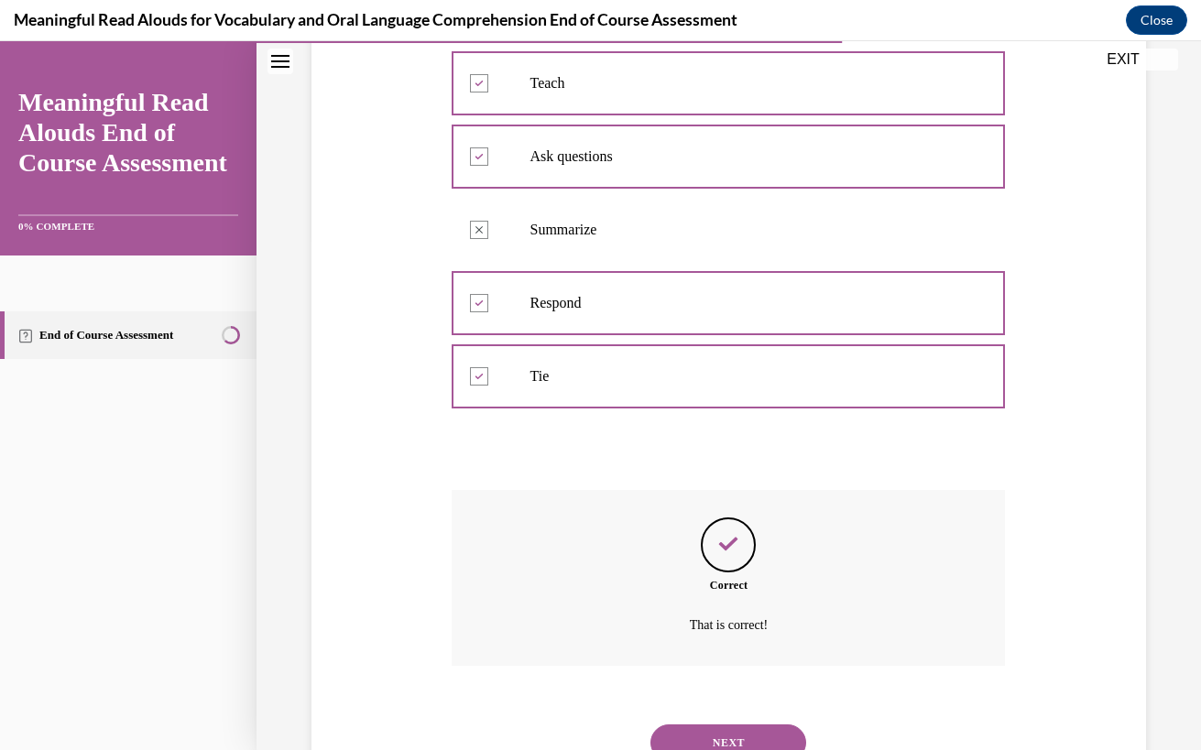
scroll to position [625, 0]
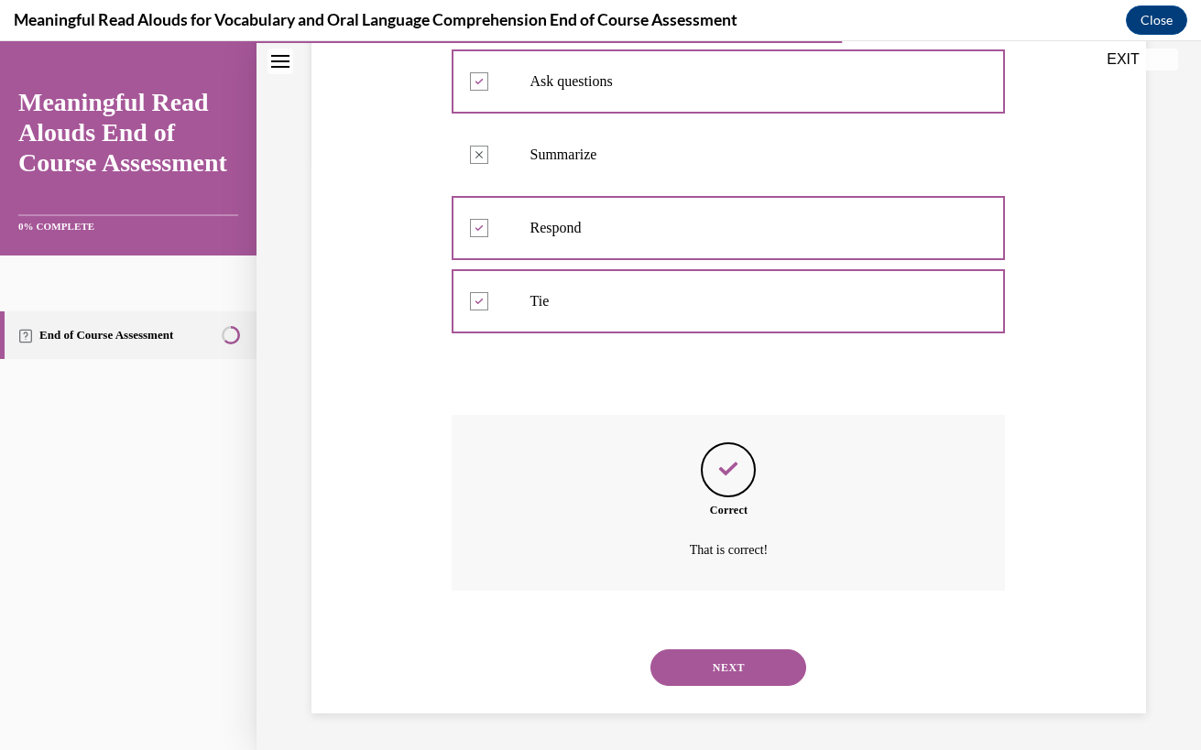
click at [700, 650] on button "NEXT" at bounding box center [728, 667] width 156 height 37
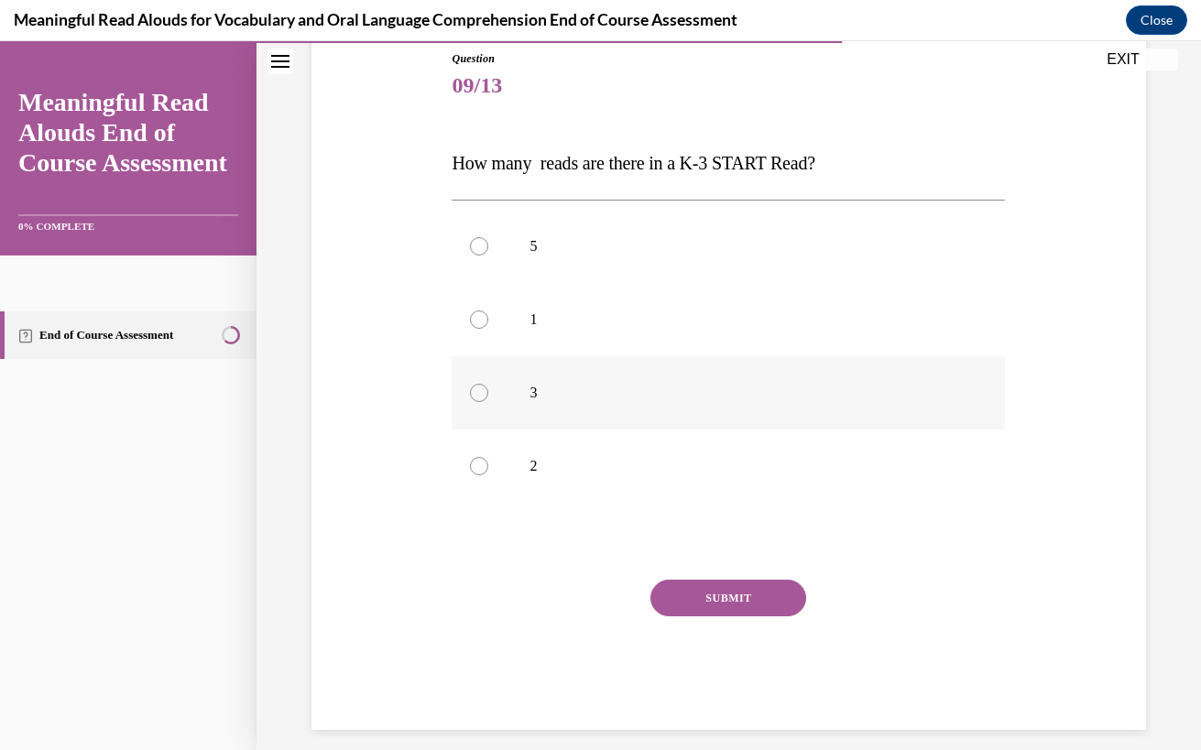
click at [470, 396] on div at bounding box center [479, 393] width 18 height 18
click at [470, 396] on input "3" at bounding box center [479, 393] width 18 height 18
radio input "true"
click at [700, 603] on button "SUBMIT" at bounding box center [728, 598] width 156 height 37
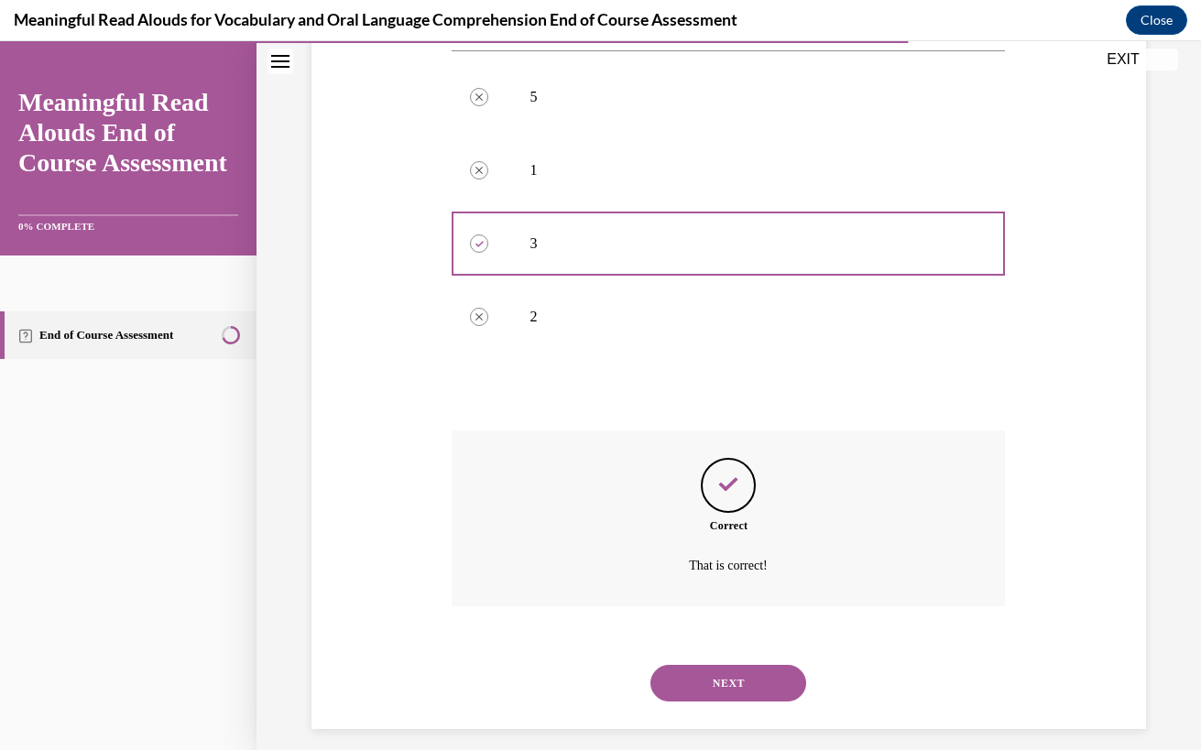
scroll to position [369, 0]
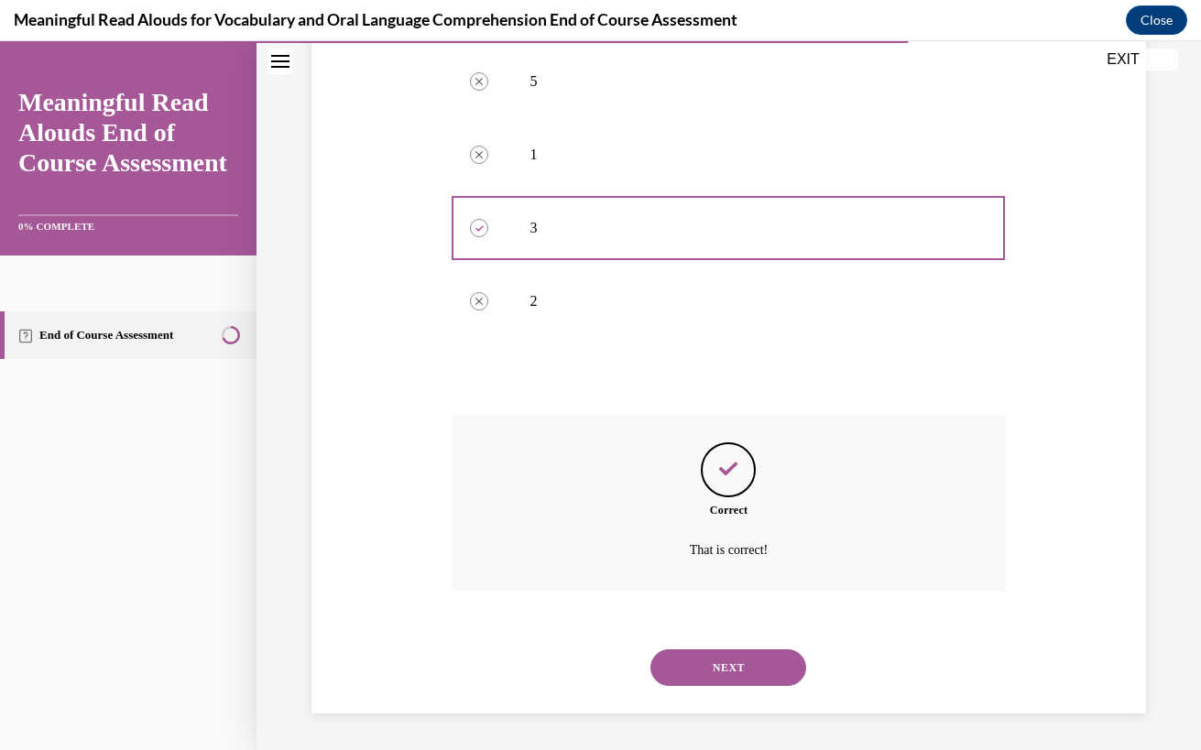
drag, startPoint x: 708, startPoint y: 669, endPoint x: 702, endPoint y: 642, distance: 28.0
click at [707, 653] on button "NEXT" at bounding box center [728, 667] width 156 height 37
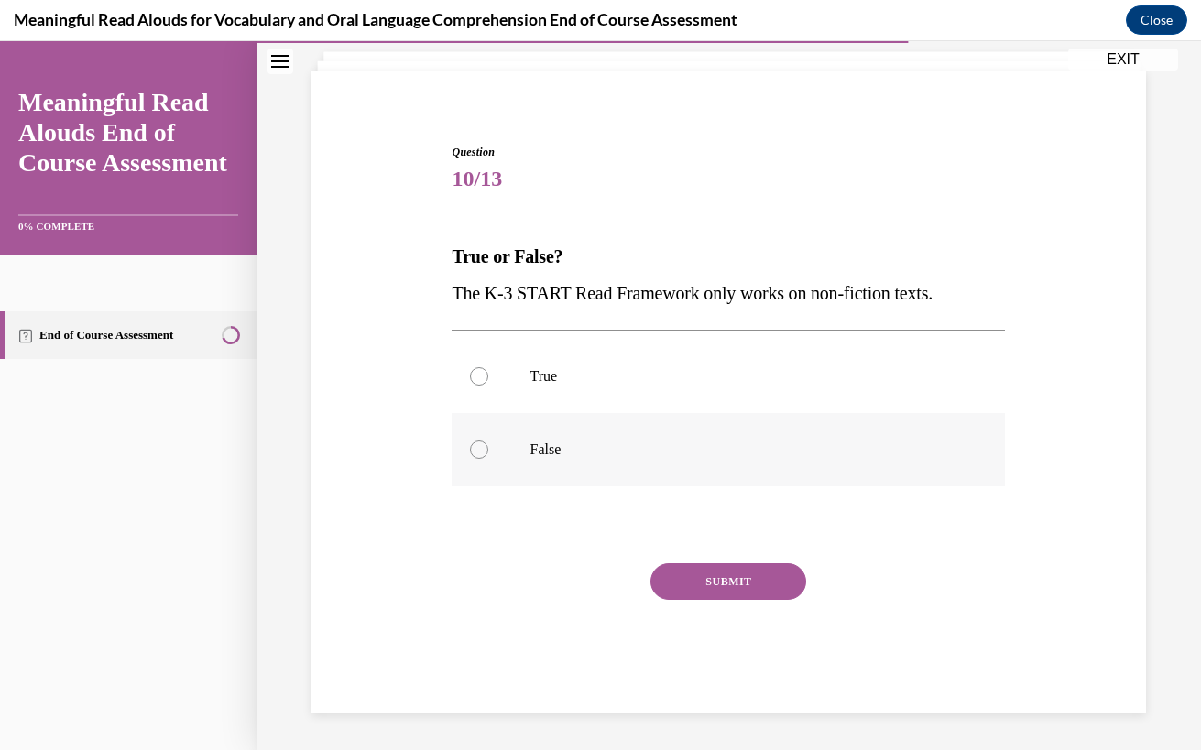
click at [636, 464] on label "False" at bounding box center [727, 449] width 553 height 73
click at [488, 459] on input "False" at bounding box center [479, 449] width 18 height 18
radio input "true"
click at [685, 588] on button "SUBMIT" at bounding box center [728, 581] width 156 height 37
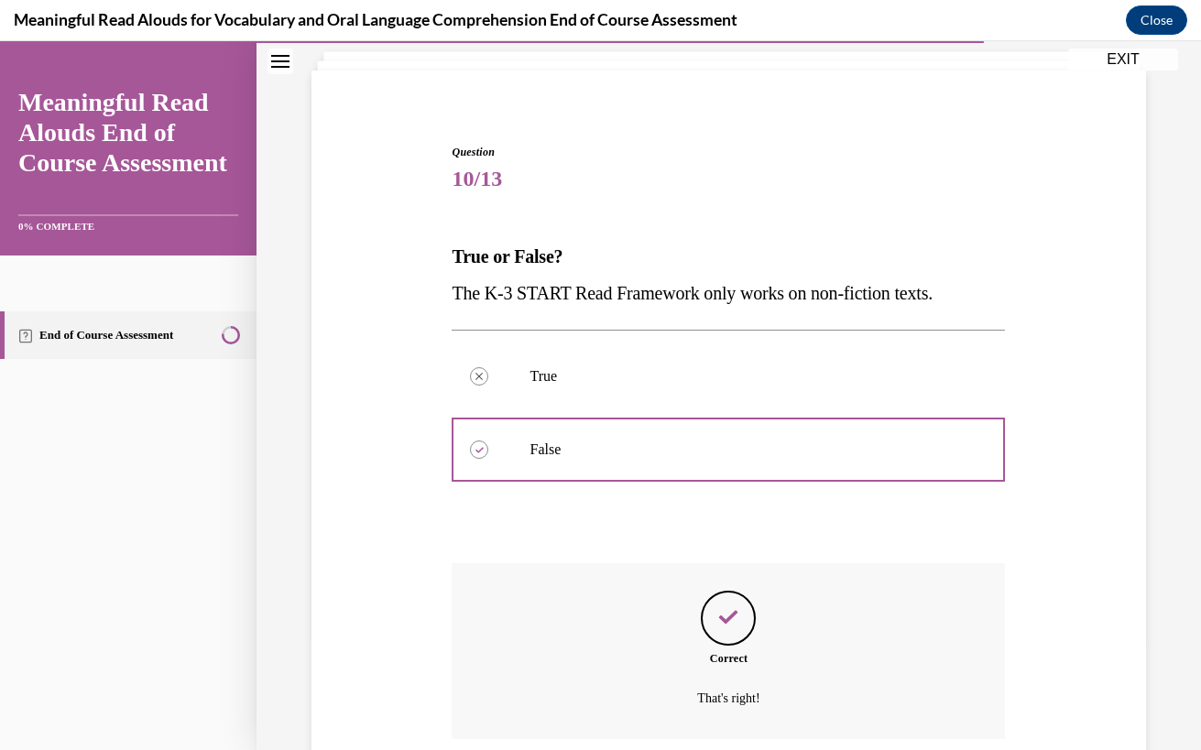
scroll to position [259, 0]
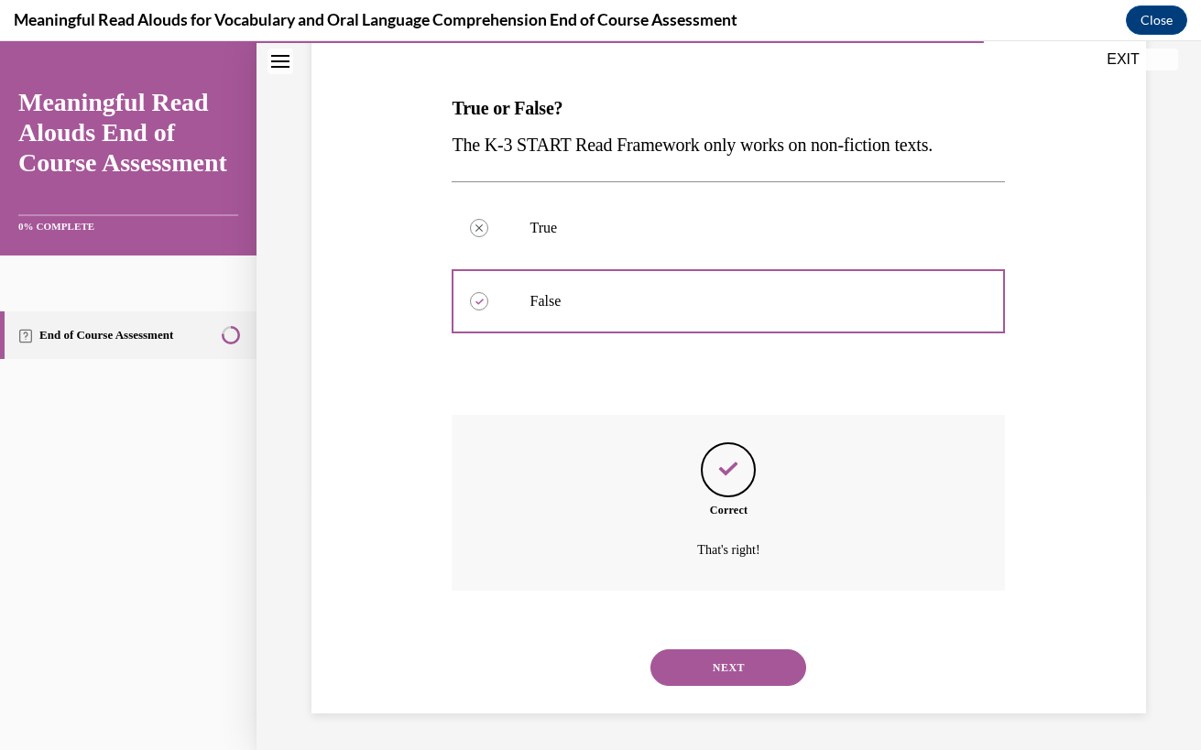
click at [690, 669] on button "NEXT" at bounding box center [728, 667] width 156 height 37
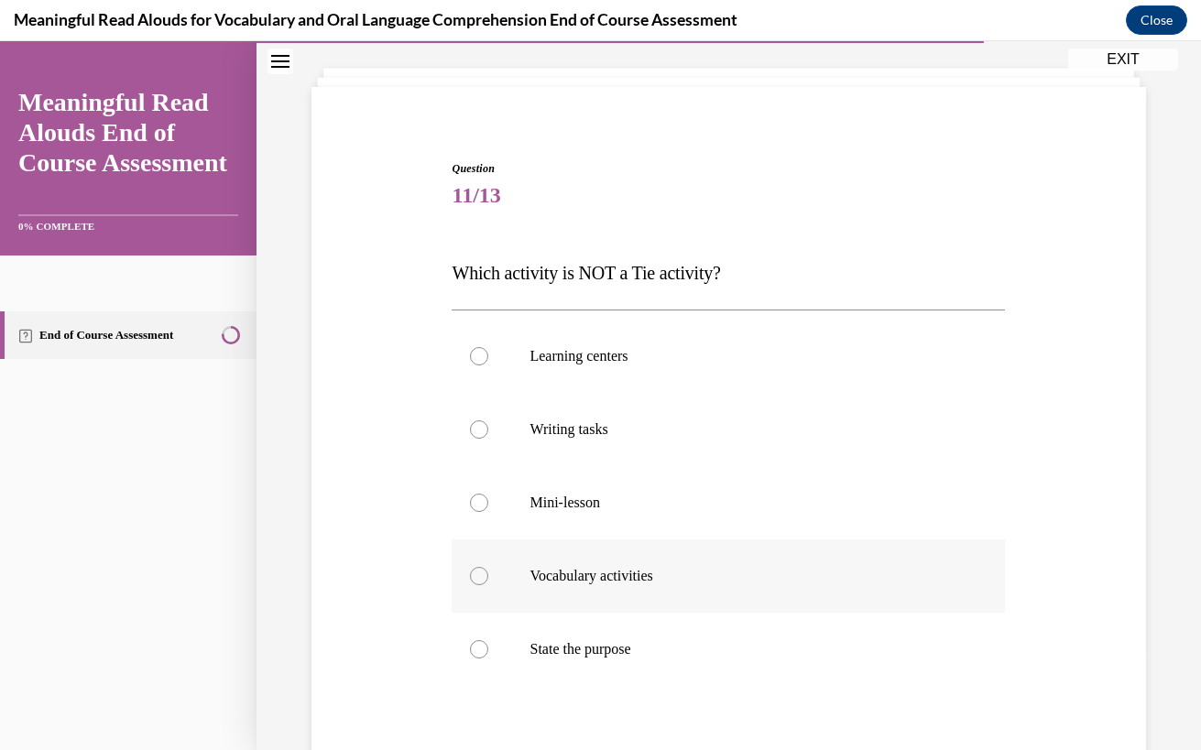
scroll to position [137, 0]
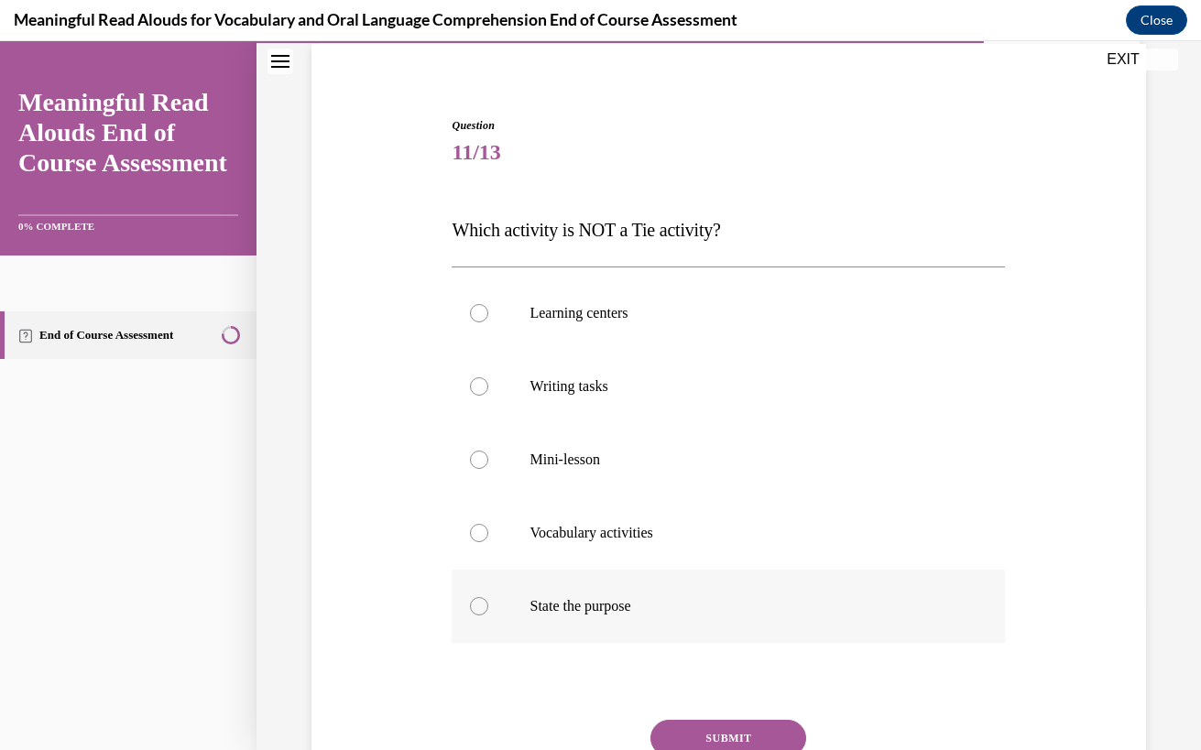
click at [560, 593] on label "State the purpose" at bounding box center [727, 606] width 553 height 73
click at [488, 597] on input "State the purpose" at bounding box center [479, 606] width 18 height 18
radio input "true"
click at [713, 743] on button "SUBMIT" at bounding box center [728, 738] width 156 height 37
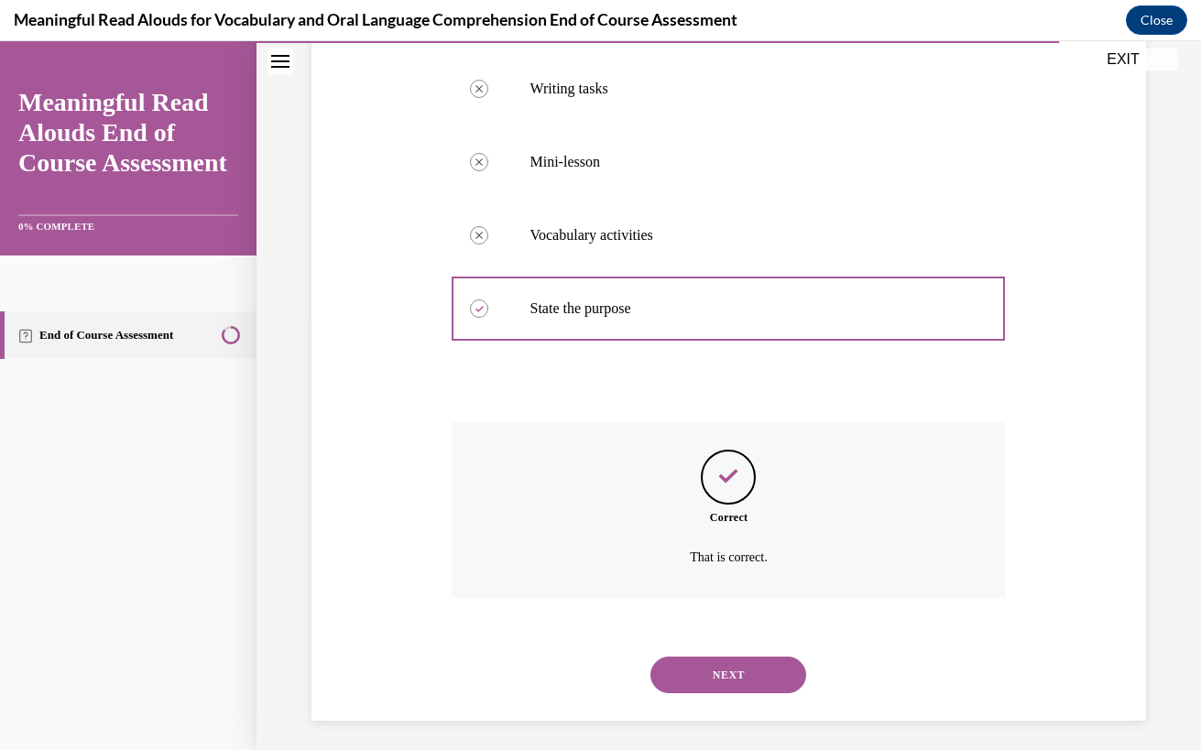
scroll to position [442, 0]
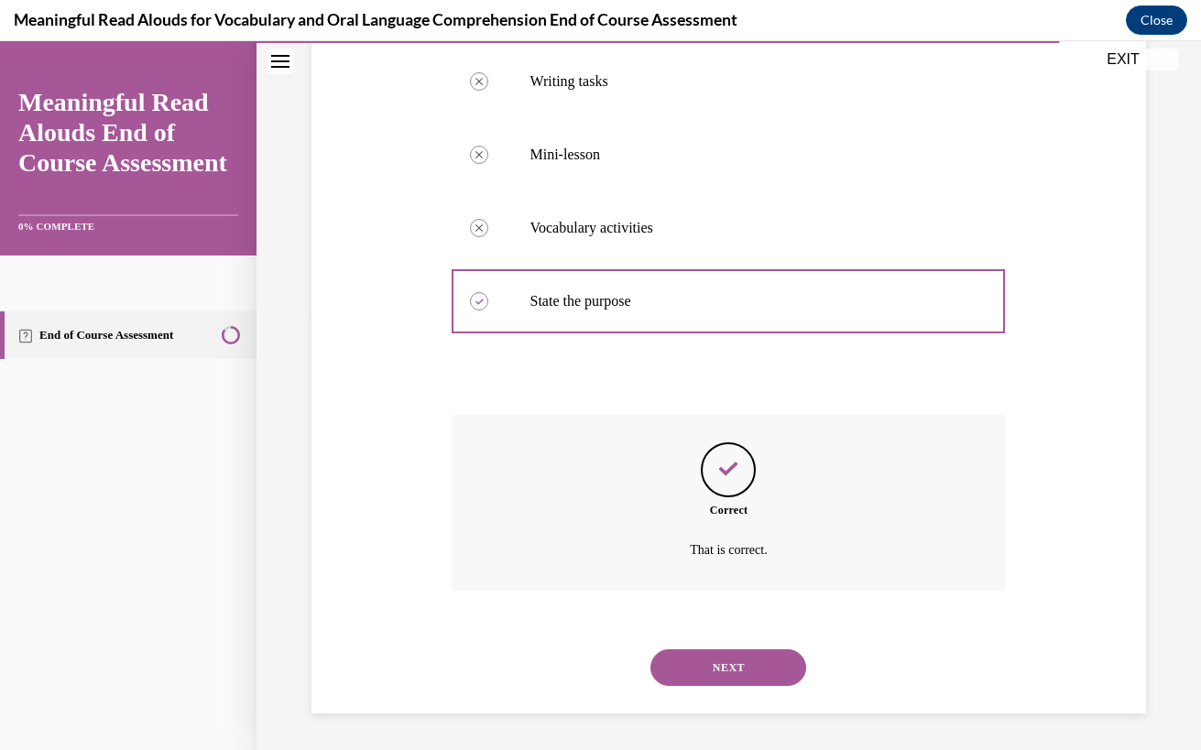
drag, startPoint x: 725, startPoint y: 655, endPoint x: 723, endPoint y: 645, distance: 10.2
click at [725, 654] on button "NEXT" at bounding box center [728, 667] width 156 height 37
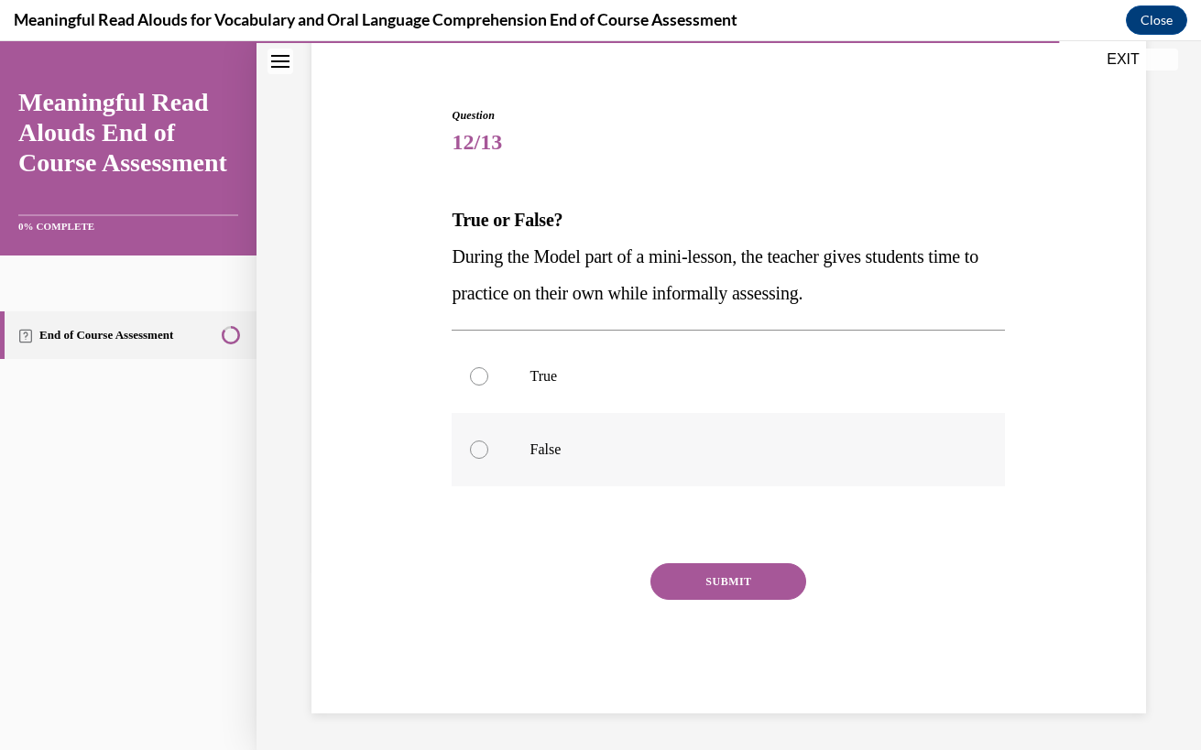
click at [600, 472] on label "False" at bounding box center [727, 449] width 553 height 73
click at [488, 459] on input "False" at bounding box center [479, 449] width 18 height 18
radio input "true"
click at [695, 578] on button "SUBMIT" at bounding box center [728, 581] width 156 height 37
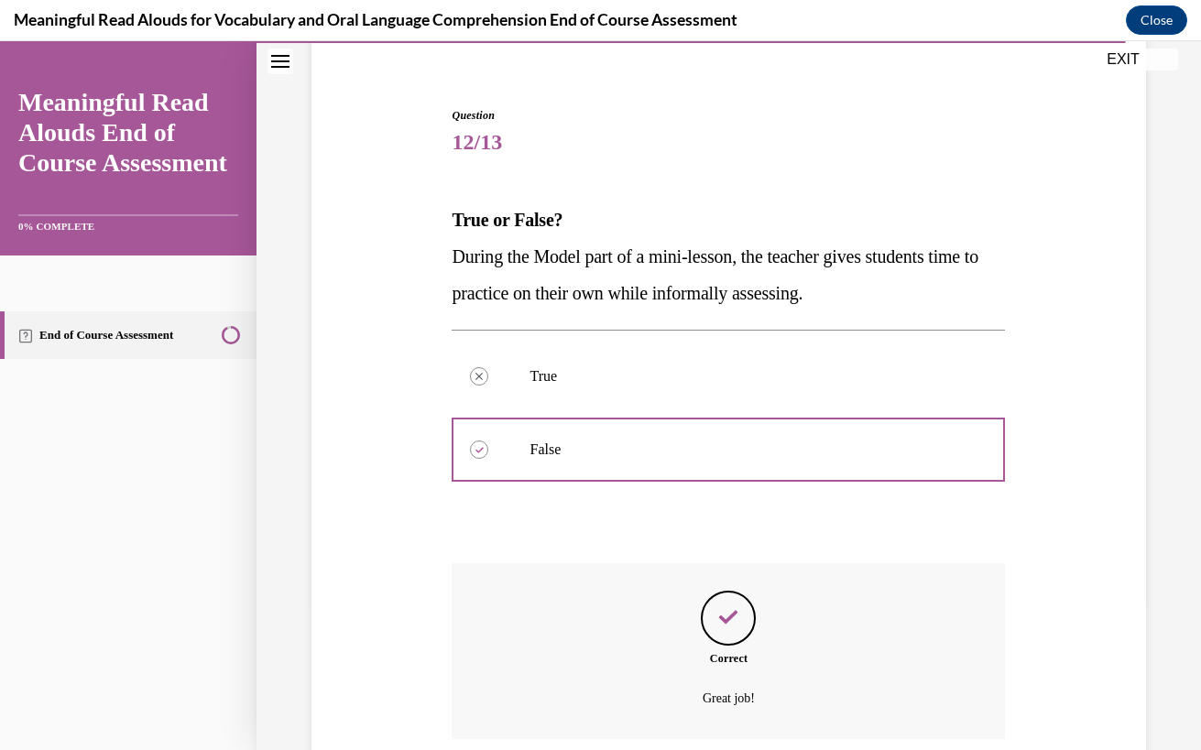
scroll to position [296, 0]
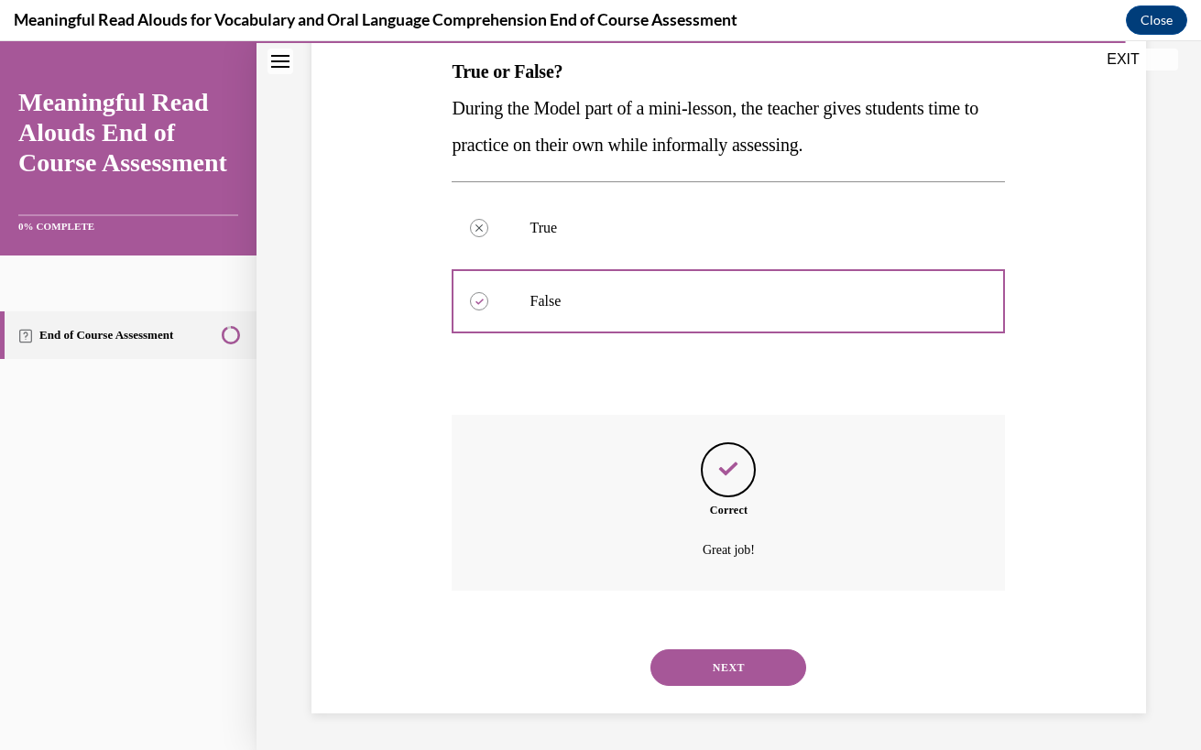
click at [706, 658] on button "NEXT" at bounding box center [728, 667] width 156 height 37
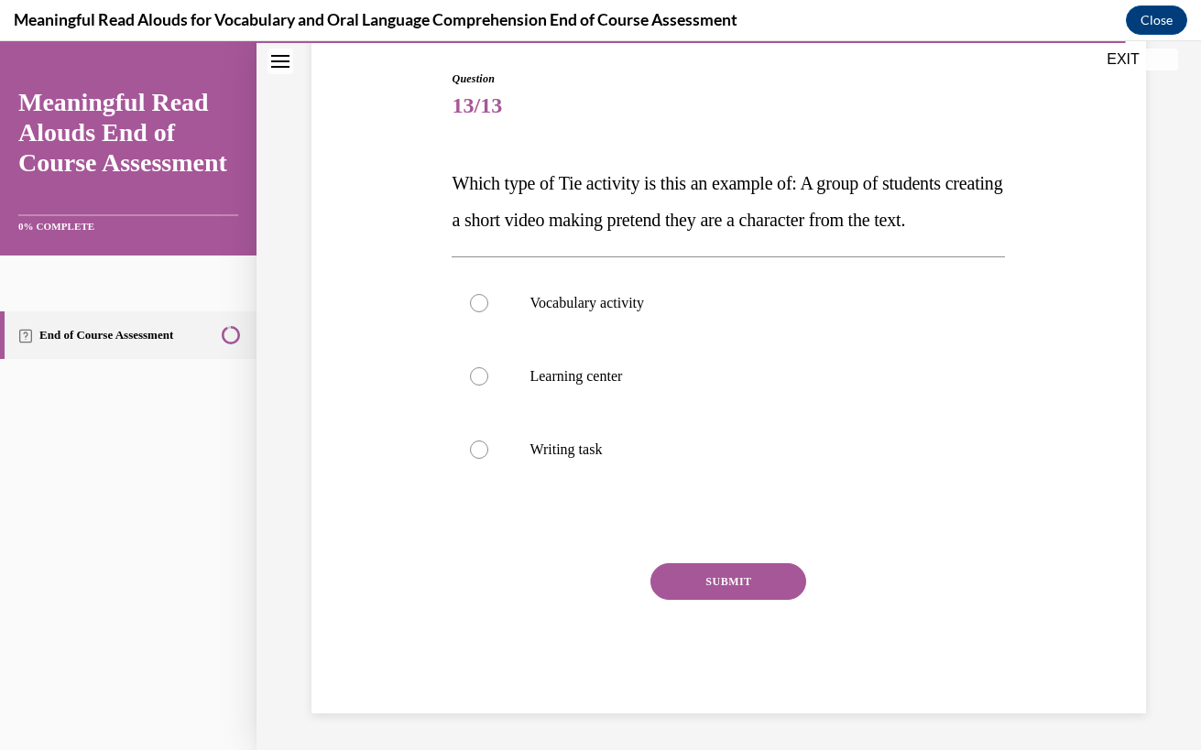
scroll to position [204, 0]
click at [617, 386] on p "Learning center" at bounding box center [744, 376] width 430 height 18
click at [488, 386] on input "Learning center" at bounding box center [479, 376] width 18 height 18
radio input "true"
click at [695, 600] on button "SUBMIT" at bounding box center [728, 581] width 156 height 37
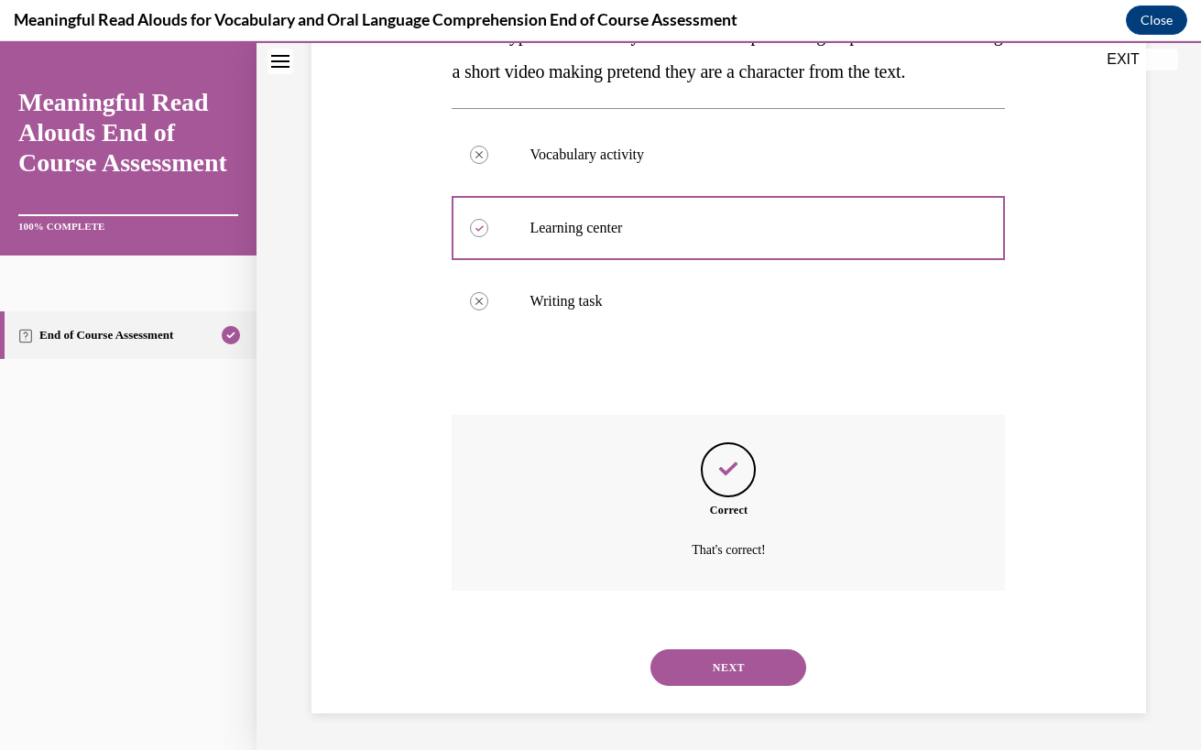
scroll to position [369, 0]
click at [701, 650] on button "NEXT" at bounding box center [728, 667] width 156 height 37
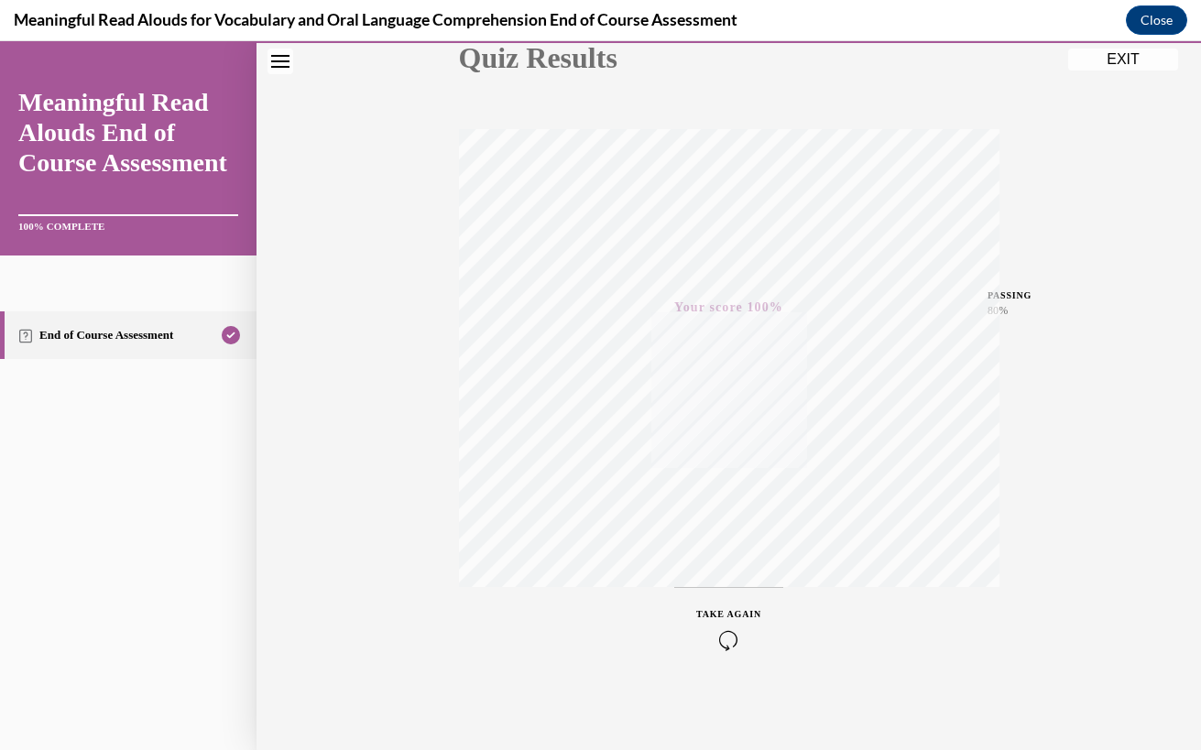
scroll to position [230, 0]
click at [1104, 60] on button "EXIT" at bounding box center [1123, 60] width 110 height 22
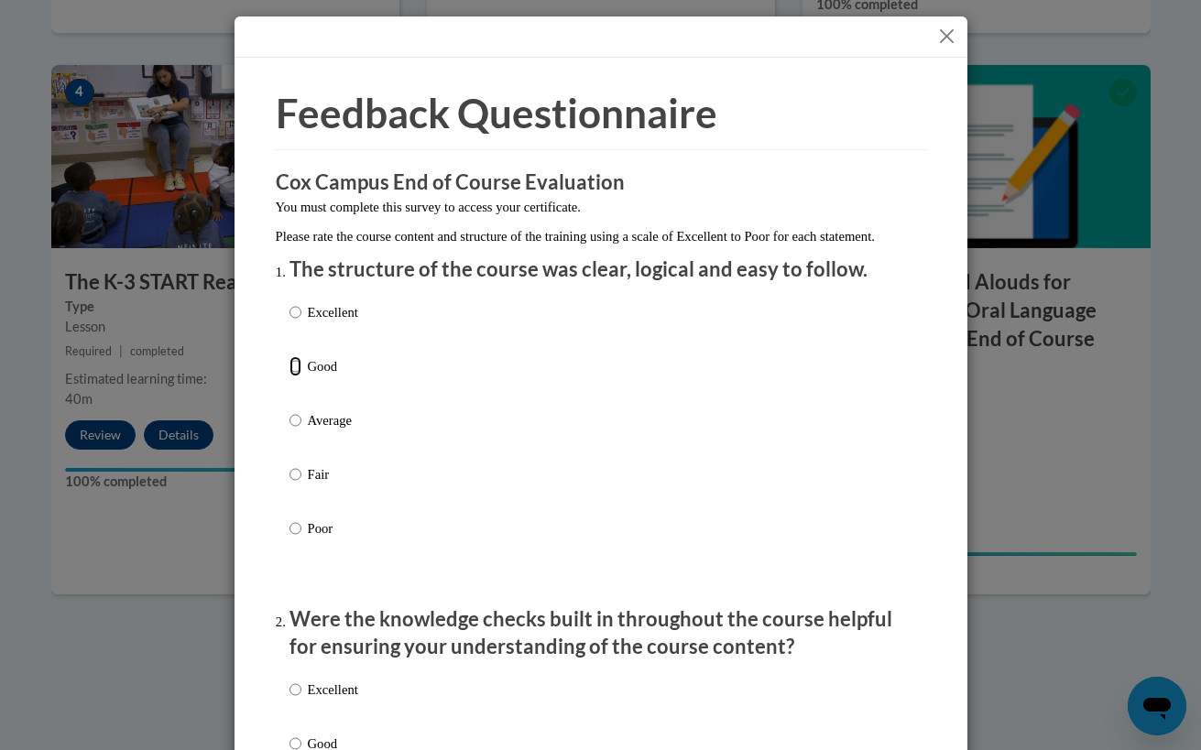
click at [289, 376] on input "Good" at bounding box center [295, 366] width 12 height 20
radio input "true"
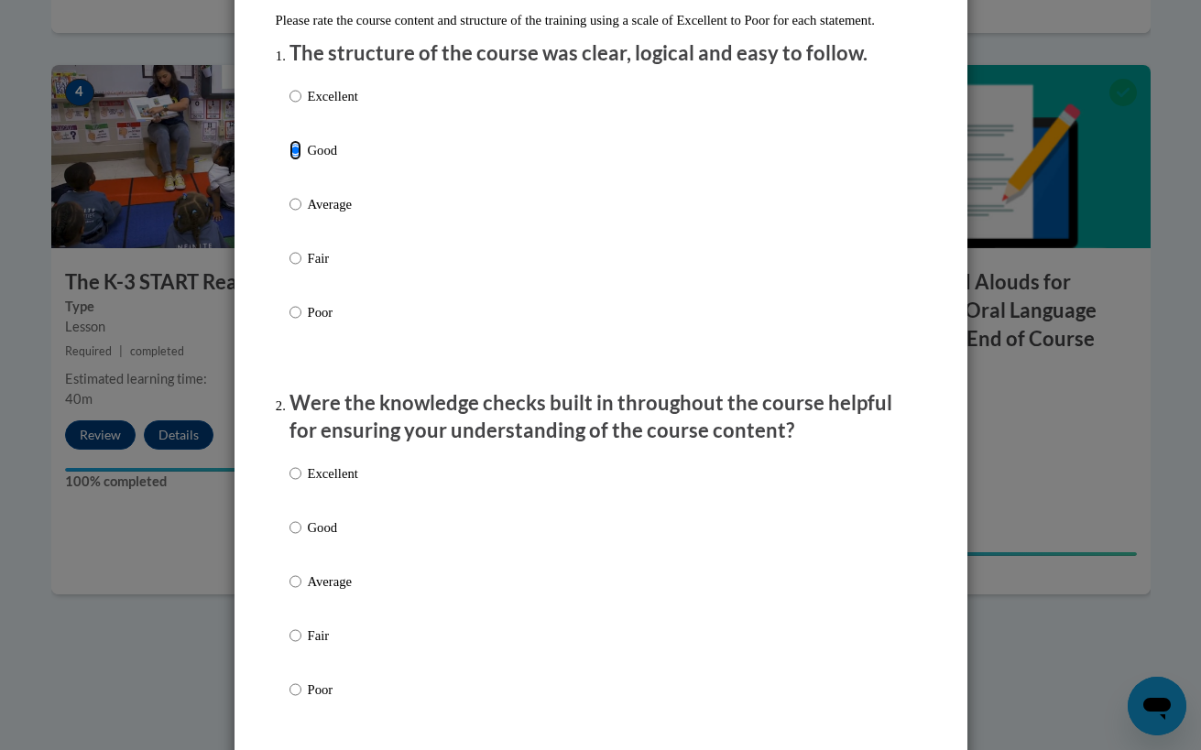
scroll to position [412, 0]
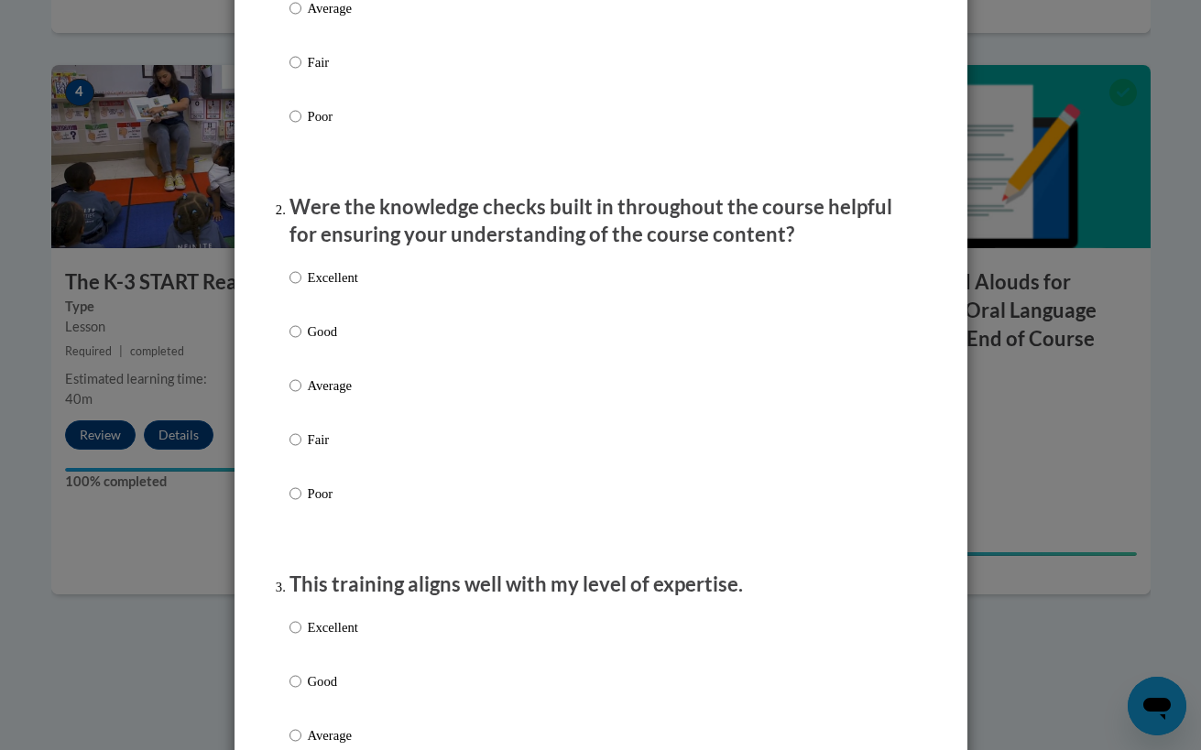
click at [331, 342] on p "Good" at bounding box center [333, 331] width 50 height 20
click at [301, 342] on input "Good" at bounding box center [295, 331] width 12 height 20
radio input "true"
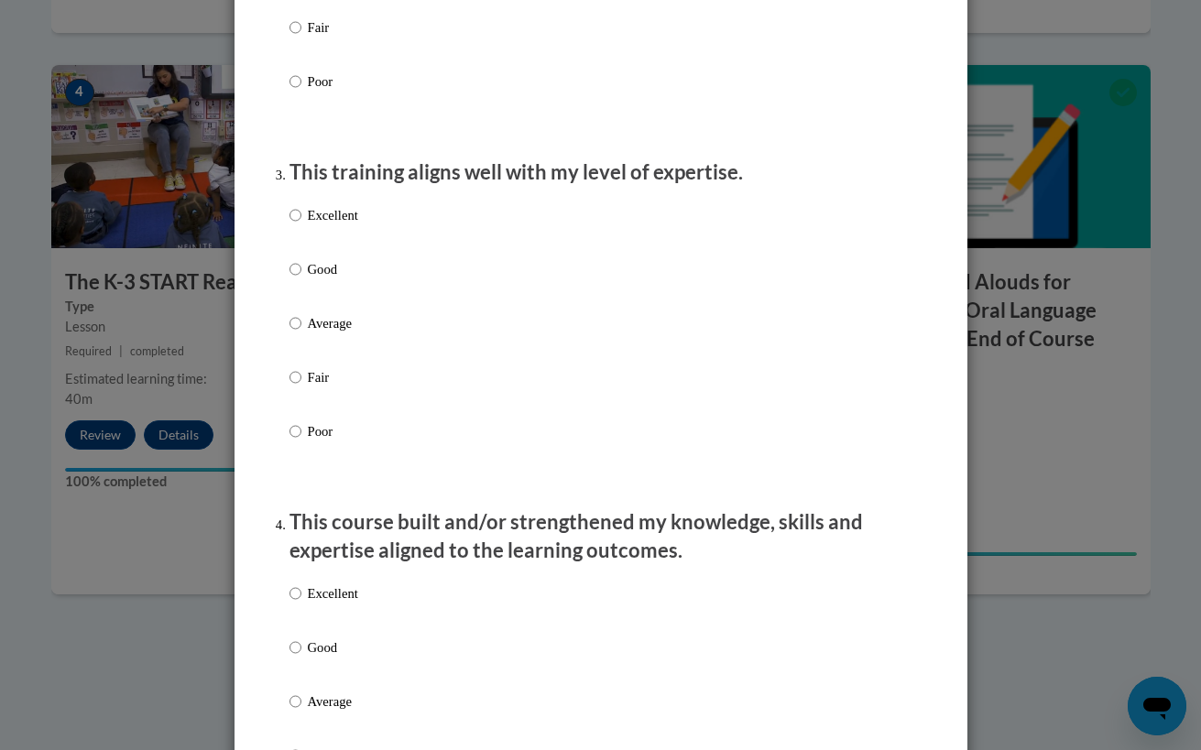
click at [327, 274] on div "Excellent Good Average Fair Poor" at bounding box center [323, 338] width 69 height 284
click at [323, 279] on p "Good" at bounding box center [333, 269] width 50 height 20
click at [301, 279] on input "Good" at bounding box center [295, 269] width 12 height 20
radio input "true"
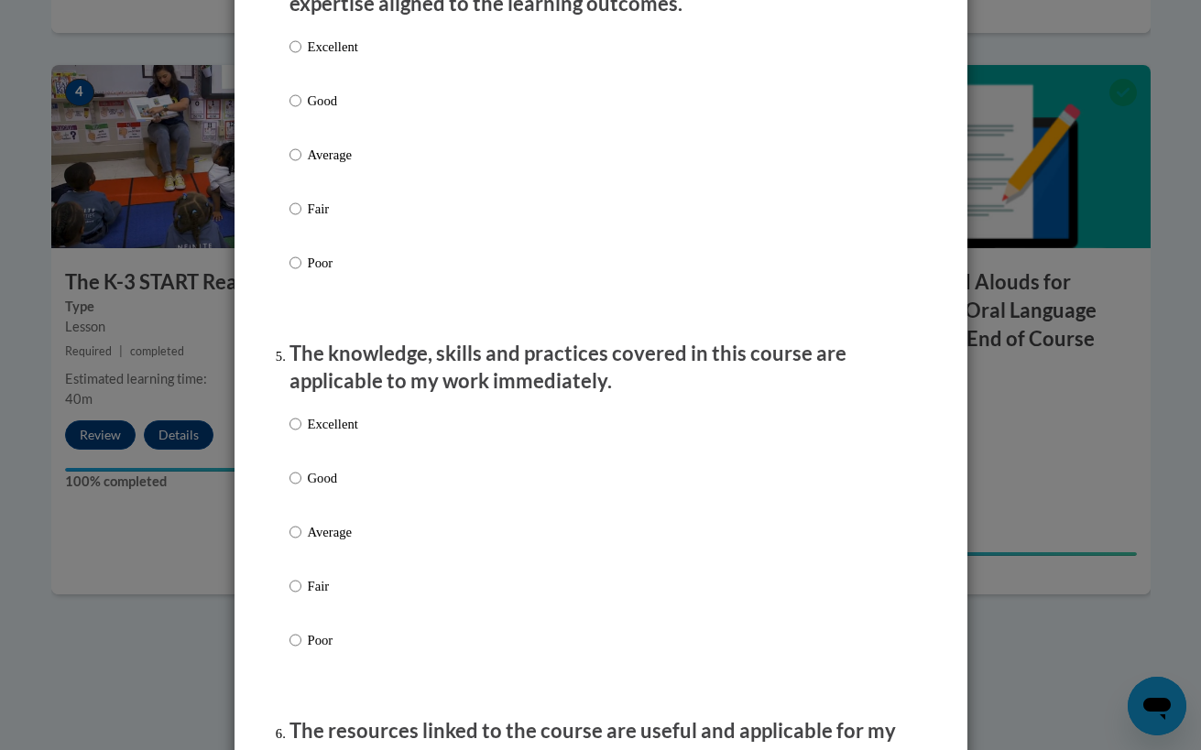
scroll to position [1374, 0]
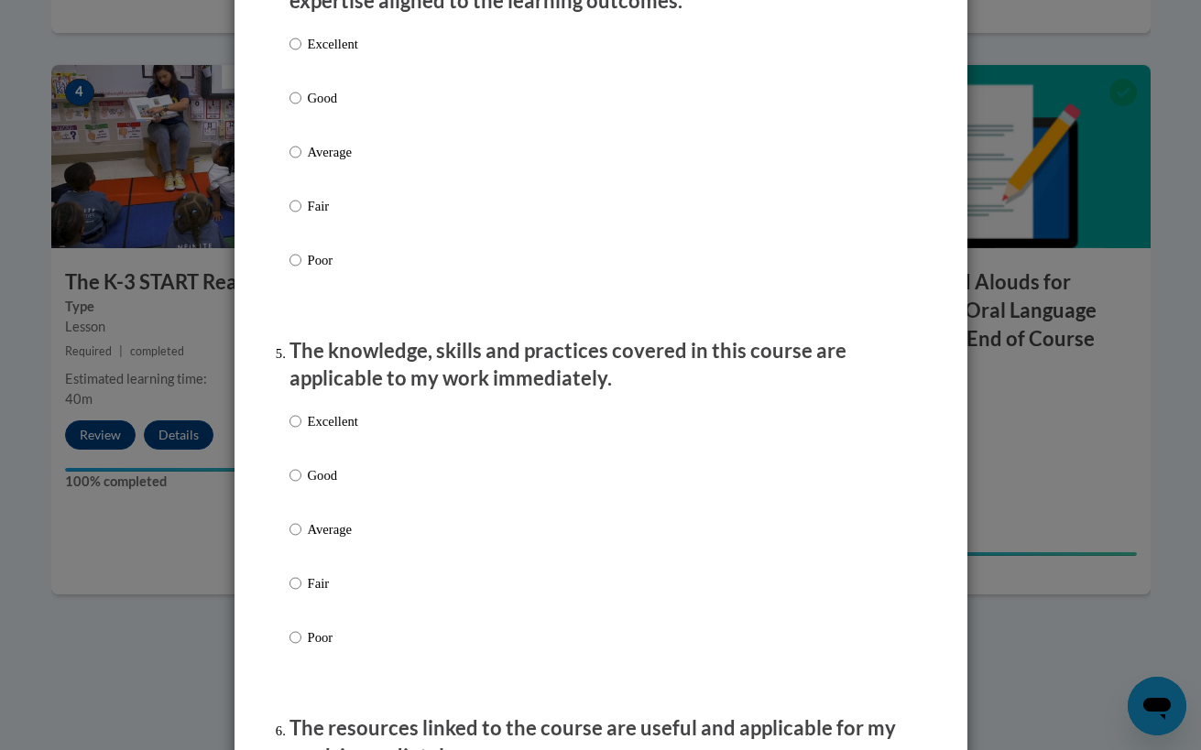
click at [334, 108] on p "Good" at bounding box center [333, 98] width 50 height 20
click at [301, 108] on input "Good" at bounding box center [295, 98] width 12 height 20
radio input "true"
click at [383, 496] on div "Excellent Good Average Fair Poor" at bounding box center [600, 551] width 623 height 299
click at [342, 485] on p "Good" at bounding box center [333, 475] width 50 height 20
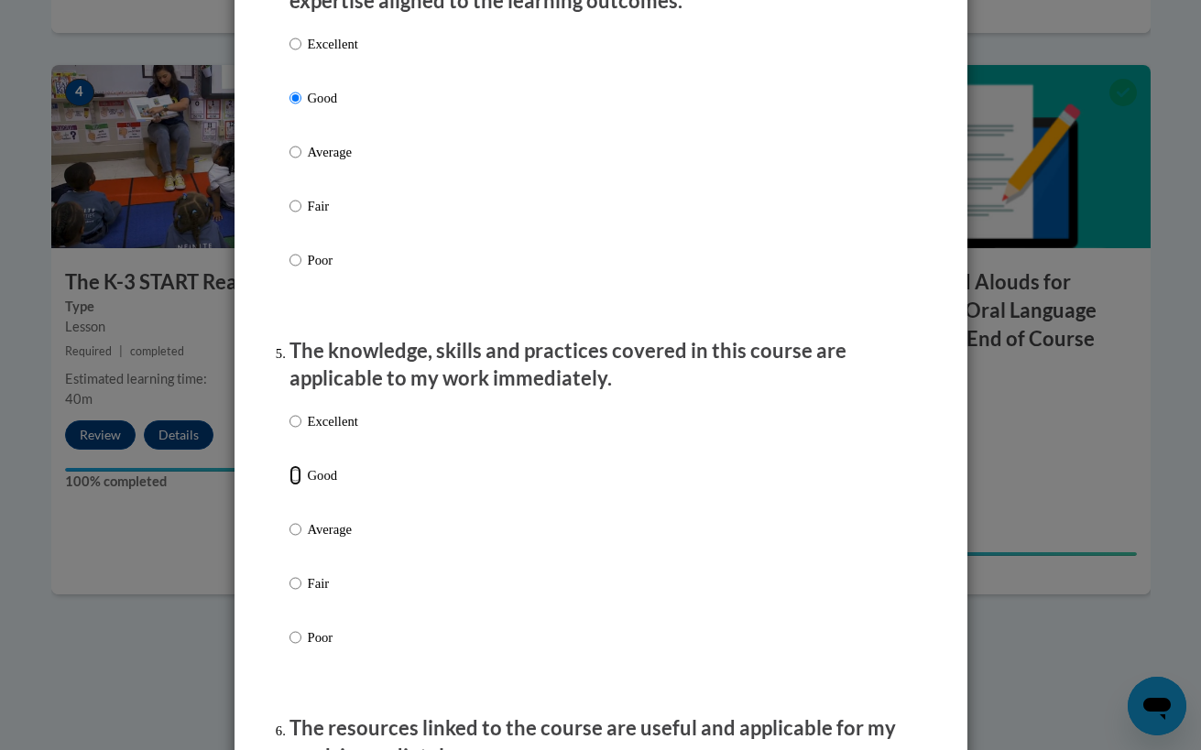
click at [301, 485] on input "Good" at bounding box center [295, 475] width 12 height 20
radio input "true"
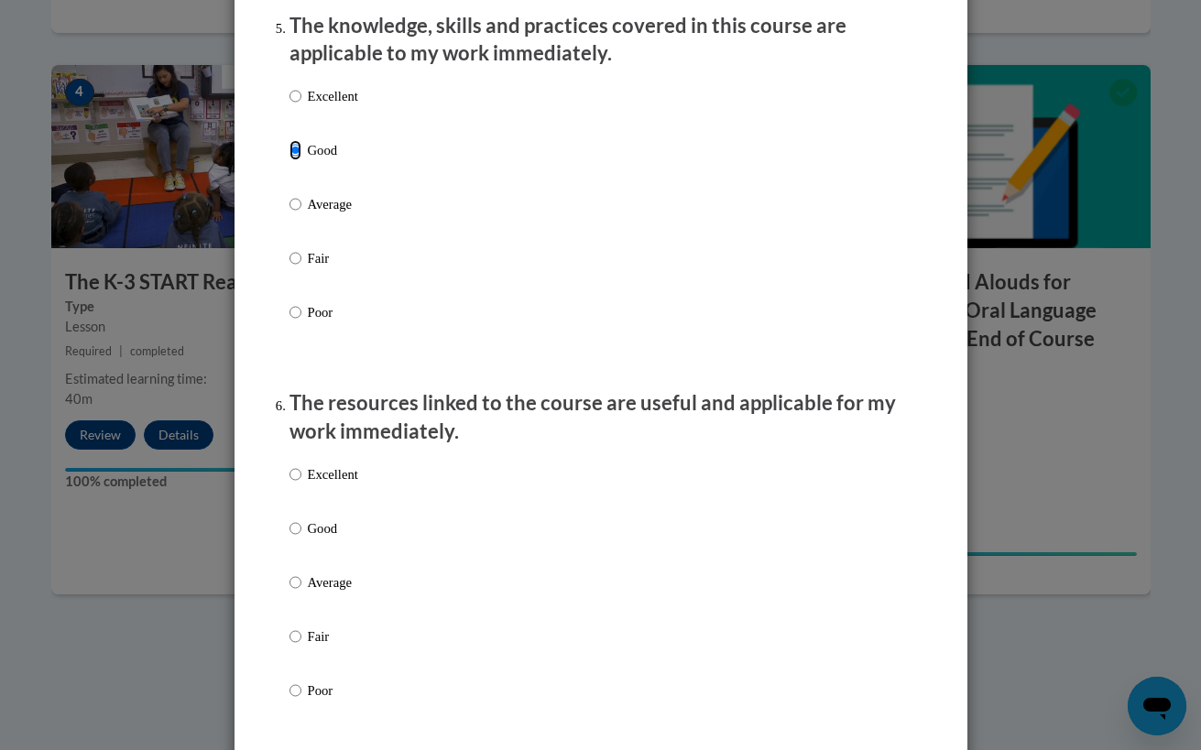
scroll to position [1786, 0]
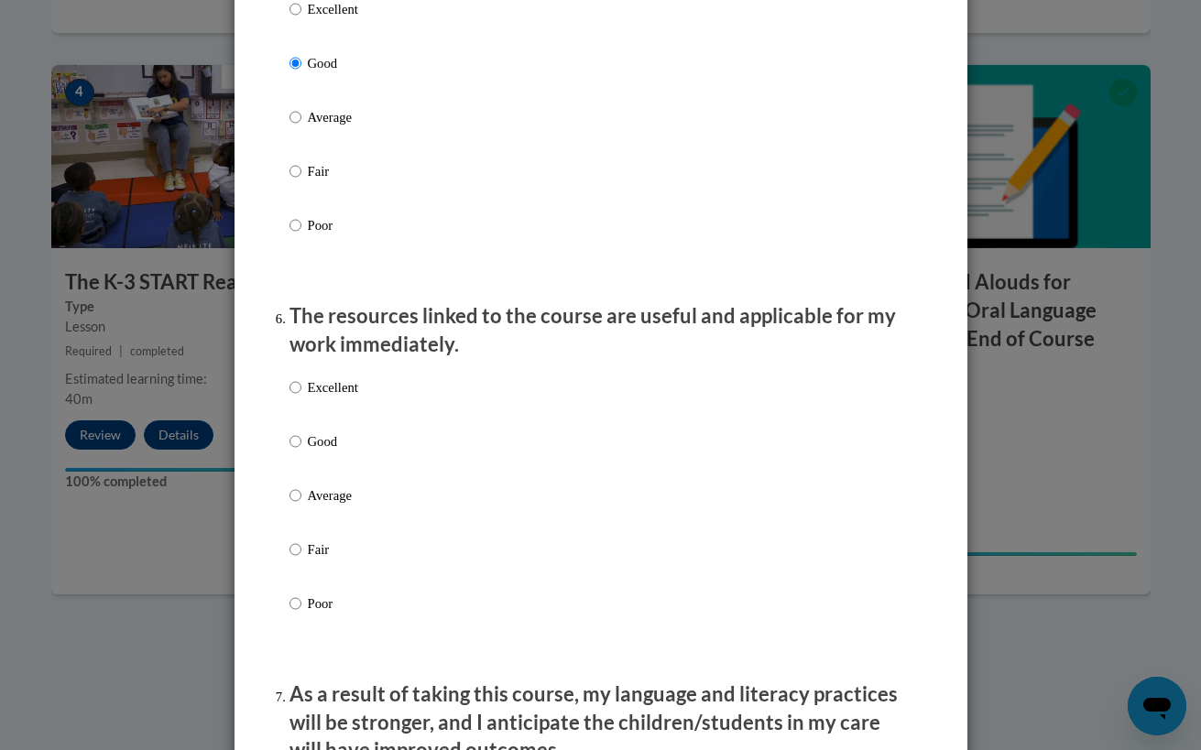
click at [343, 467] on label "Good" at bounding box center [323, 455] width 69 height 49
click at [301, 451] on input "Good" at bounding box center [295, 441] width 12 height 20
radio input "true"
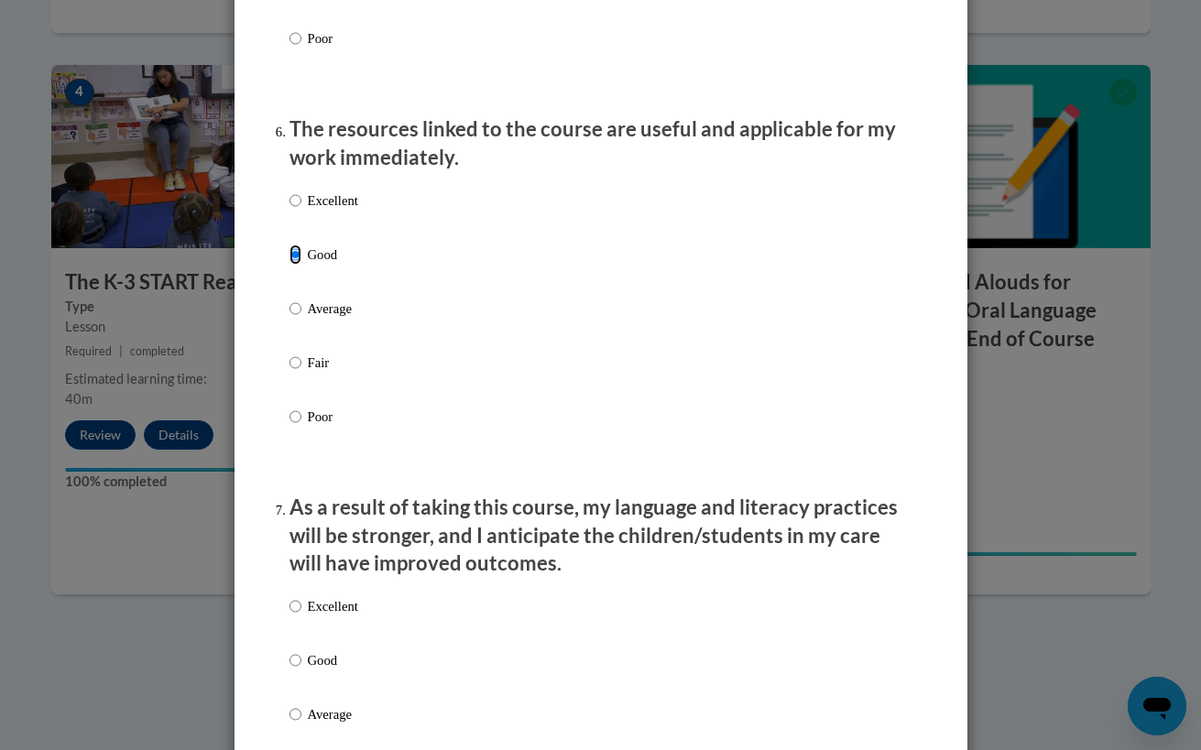
scroll to position [2198, 0]
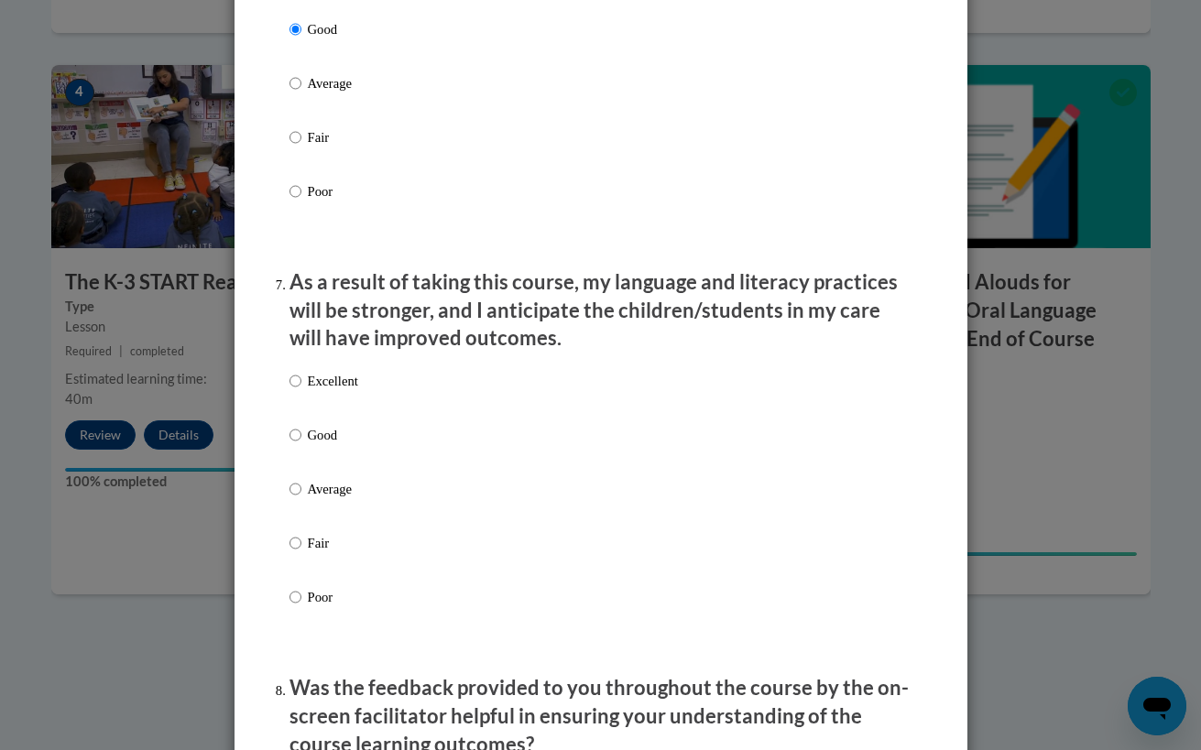
click at [347, 442] on p "Good" at bounding box center [333, 435] width 50 height 20
click at [301, 442] on input "Good" at bounding box center [295, 435] width 12 height 20
radio input "true"
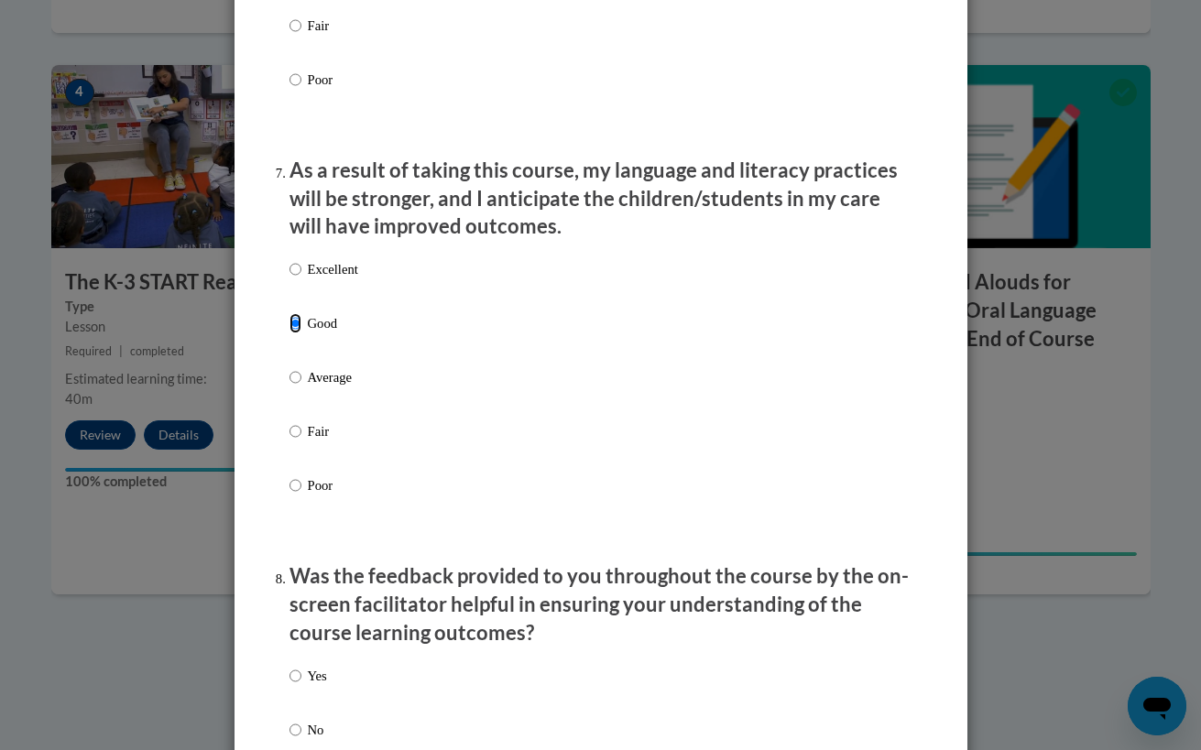
scroll to position [2610, 0]
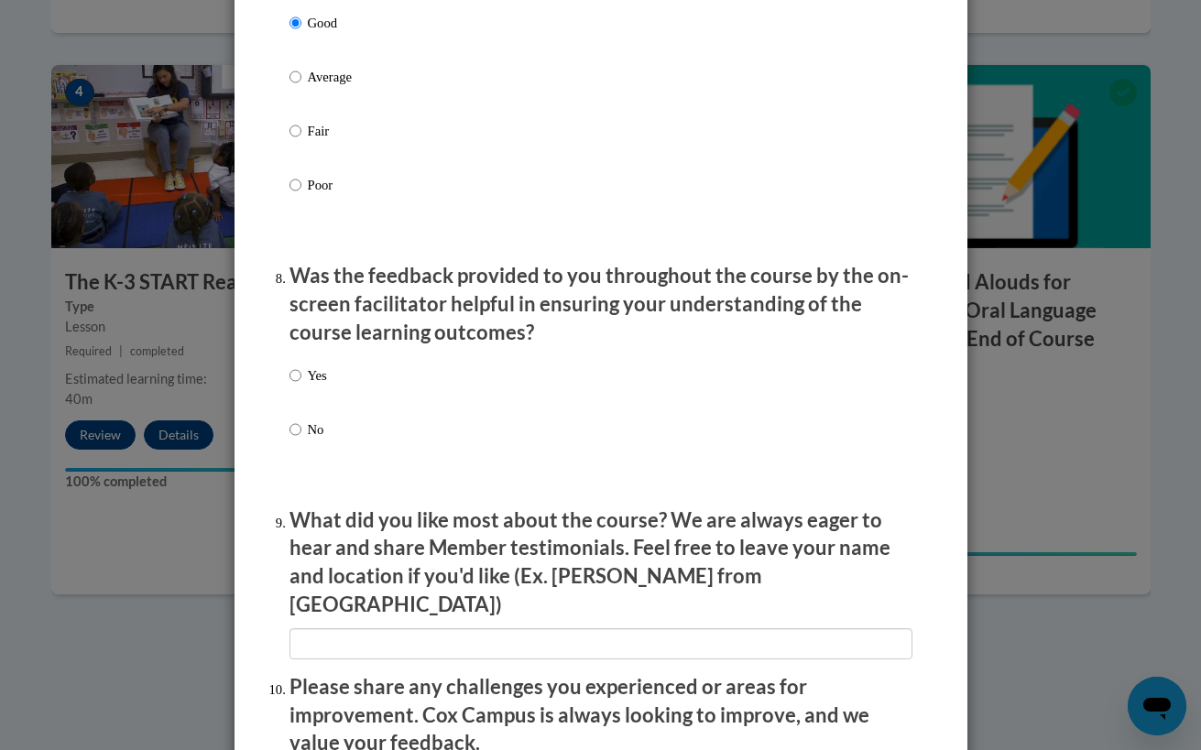
click at [325, 390] on div "Yes No" at bounding box center [600, 424] width 623 height 136
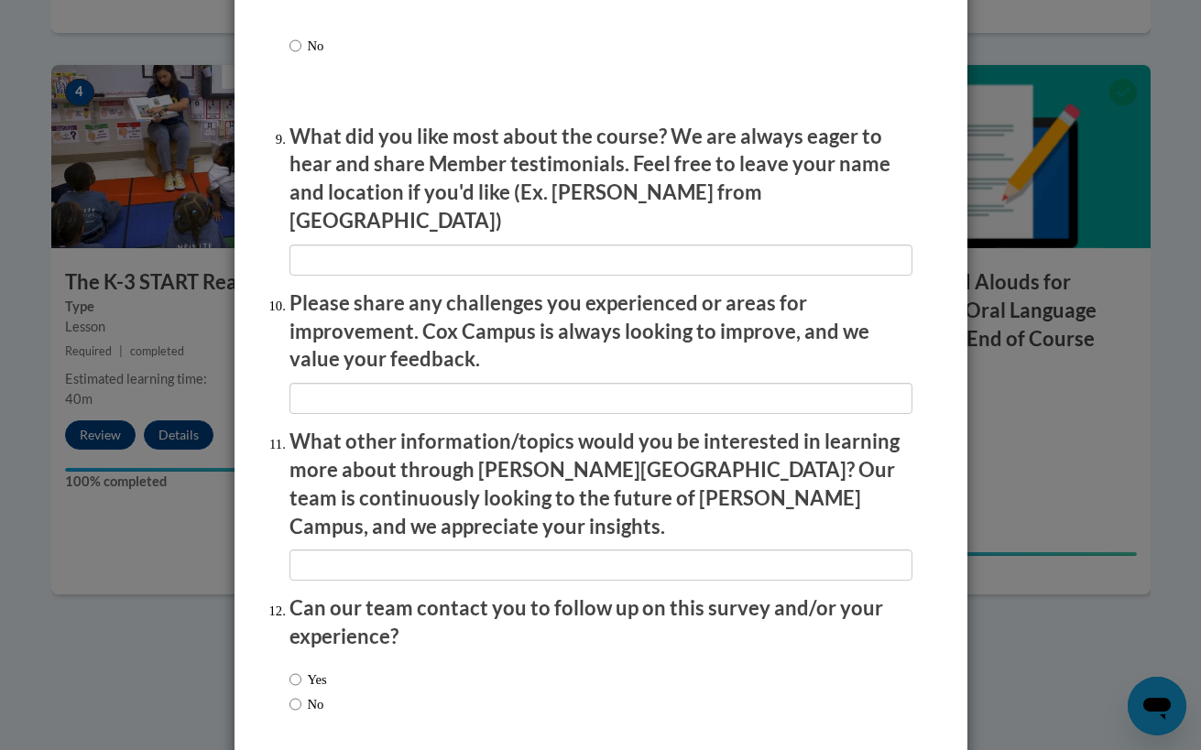
scroll to position [3055, 0]
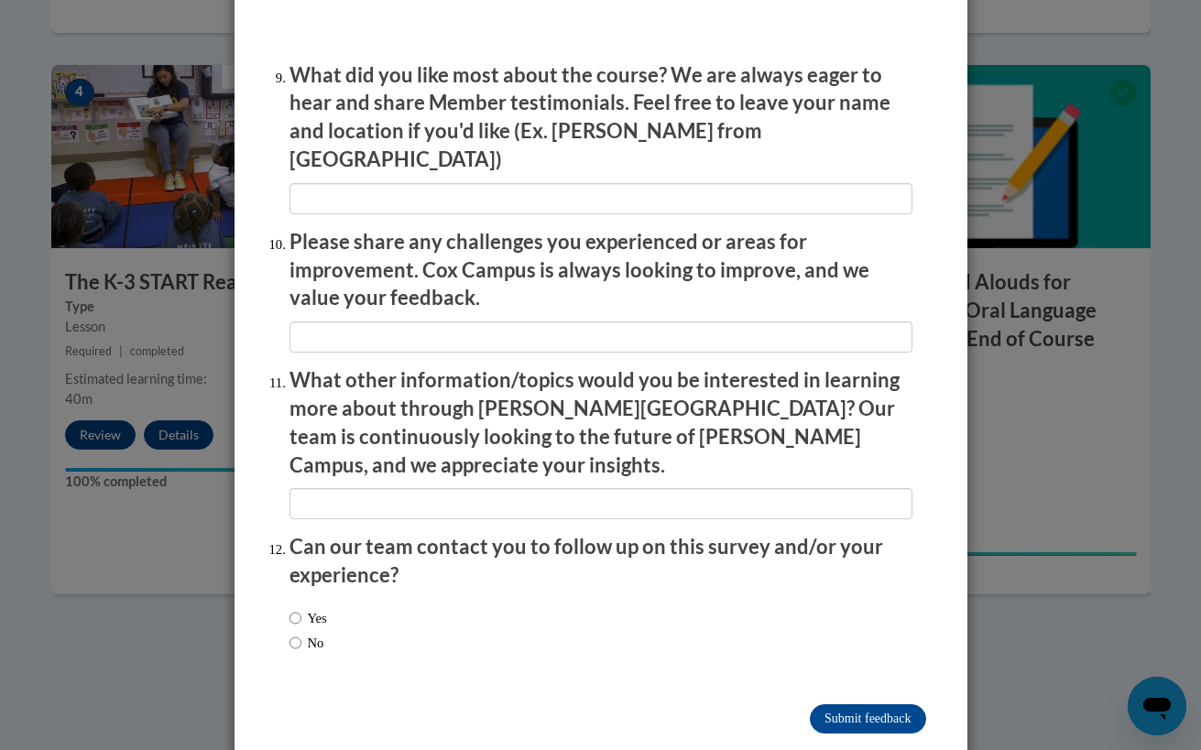
click at [355, 604] on div "Yes No" at bounding box center [600, 633] width 623 height 69
click at [304, 633] on label "No" at bounding box center [306, 643] width 35 height 20
click at [301, 633] on input "No" at bounding box center [295, 643] width 12 height 20
radio input "true"
click at [821, 704] on input "Submit feedback" at bounding box center [867, 718] width 115 height 29
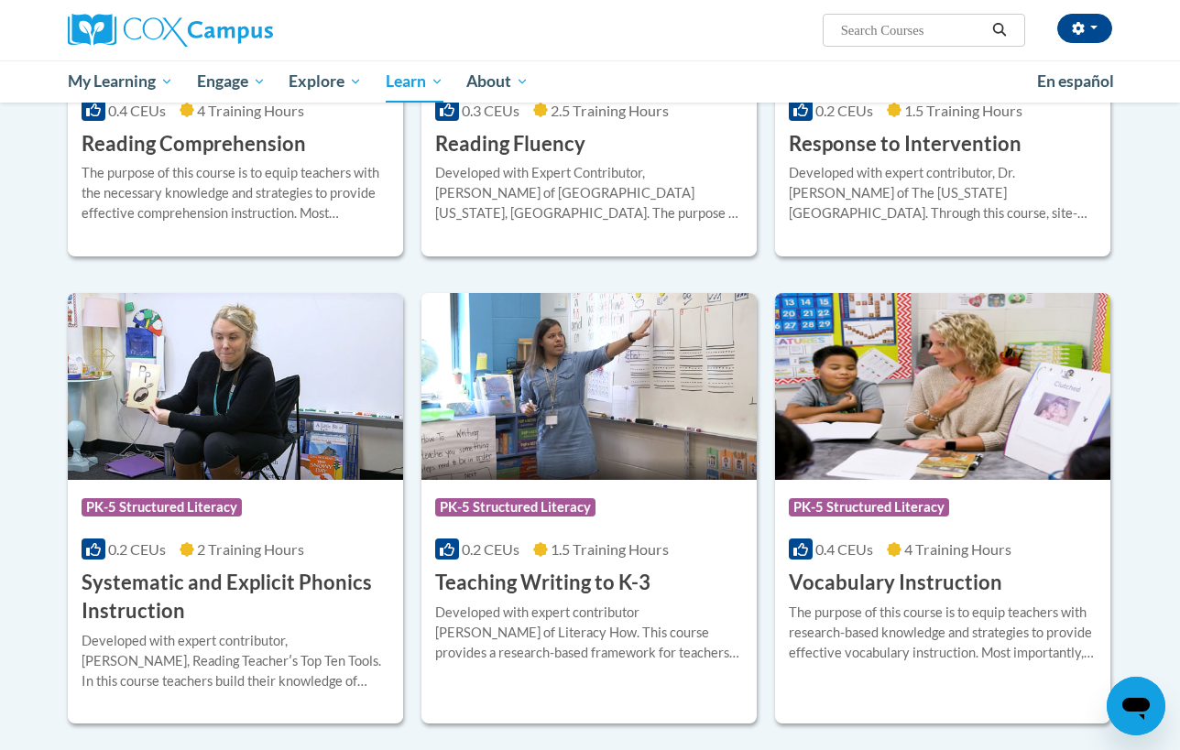
scroll to position [1868, 0]
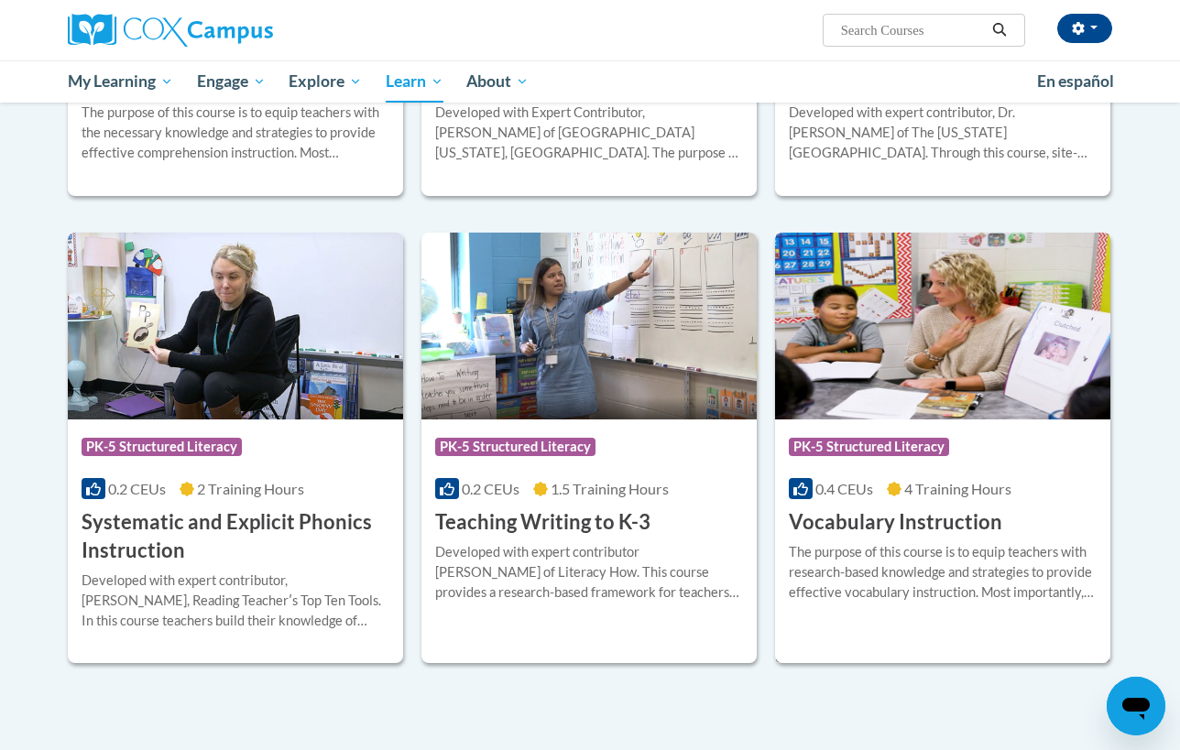
click at [882, 508] on h3 "Vocabulary Instruction" at bounding box center [894, 522] width 213 height 28
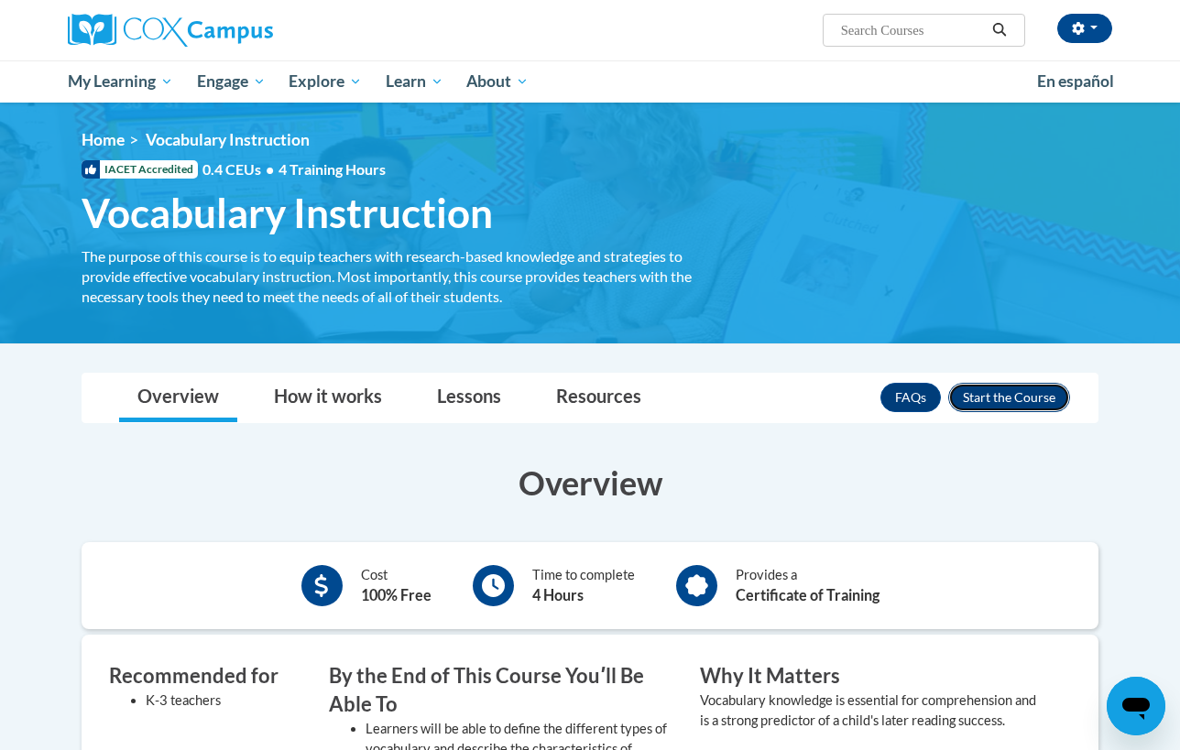
click at [1048, 399] on button "Enroll" at bounding box center [1009, 397] width 122 height 29
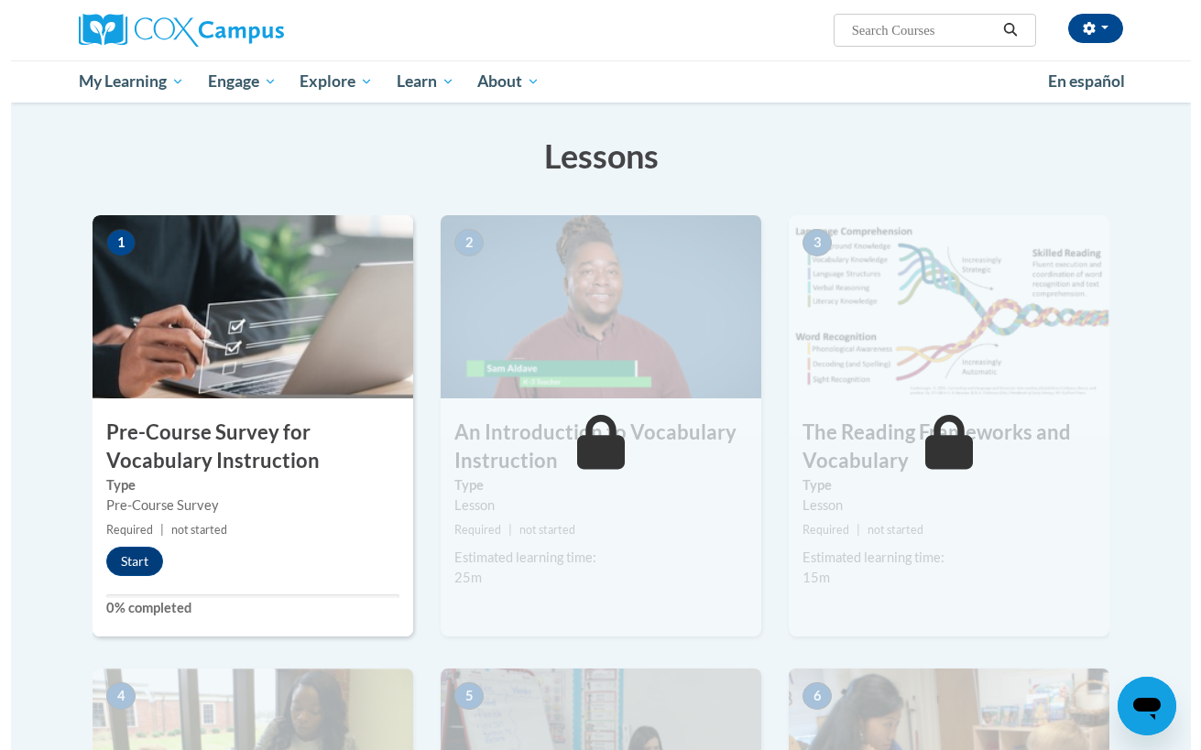
scroll to position [275, 0]
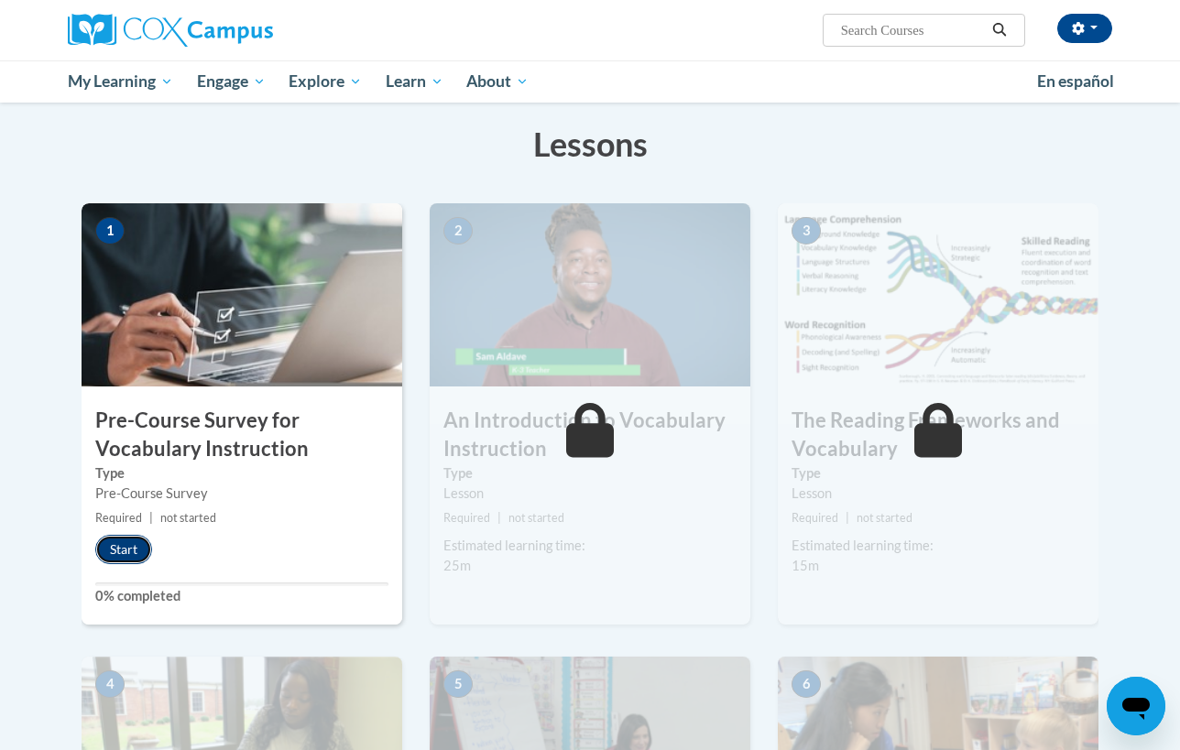
click at [100, 540] on button "Start" at bounding box center [123, 549] width 57 height 29
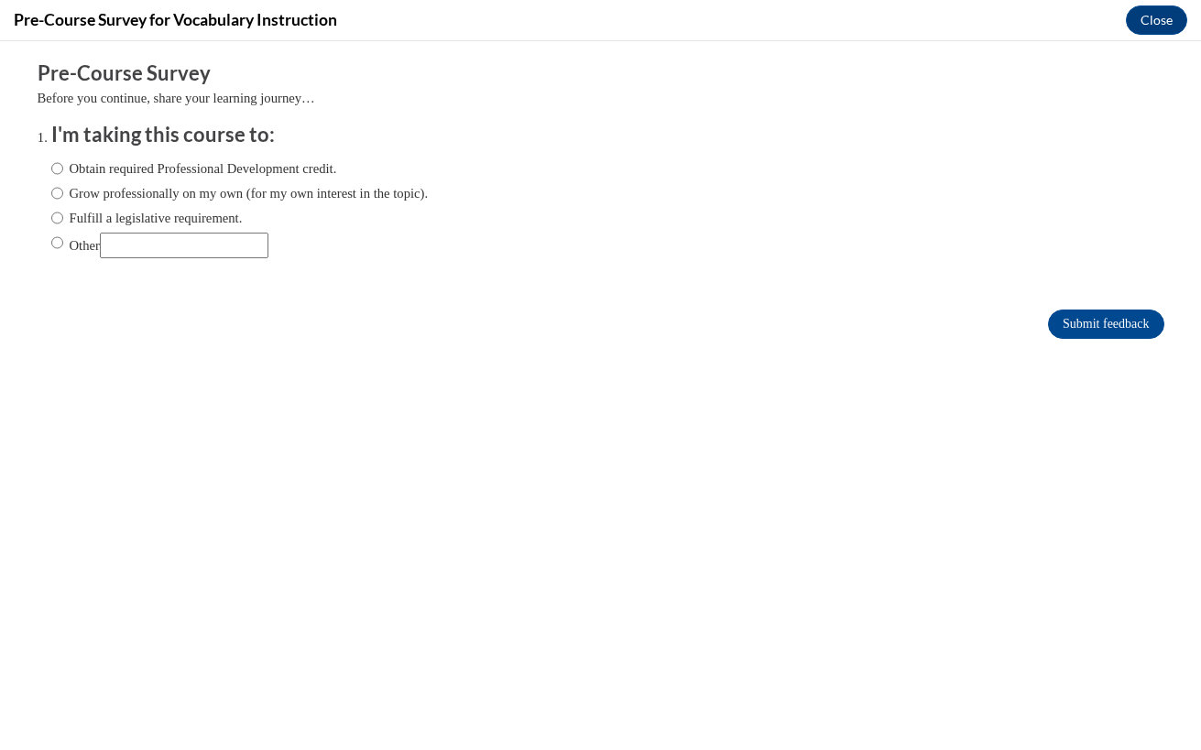
scroll to position [0, 0]
click at [260, 159] on label "Obtain required Professional Development credit." at bounding box center [194, 168] width 286 height 20
click at [63, 159] on input "Obtain required Professional Development credit." at bounding box center [57, 168] width 12 height 20
radio input "true"
click at [1062, 326] on input "Submit feedback" at bounding box center [1105, 324] width 115 height 29
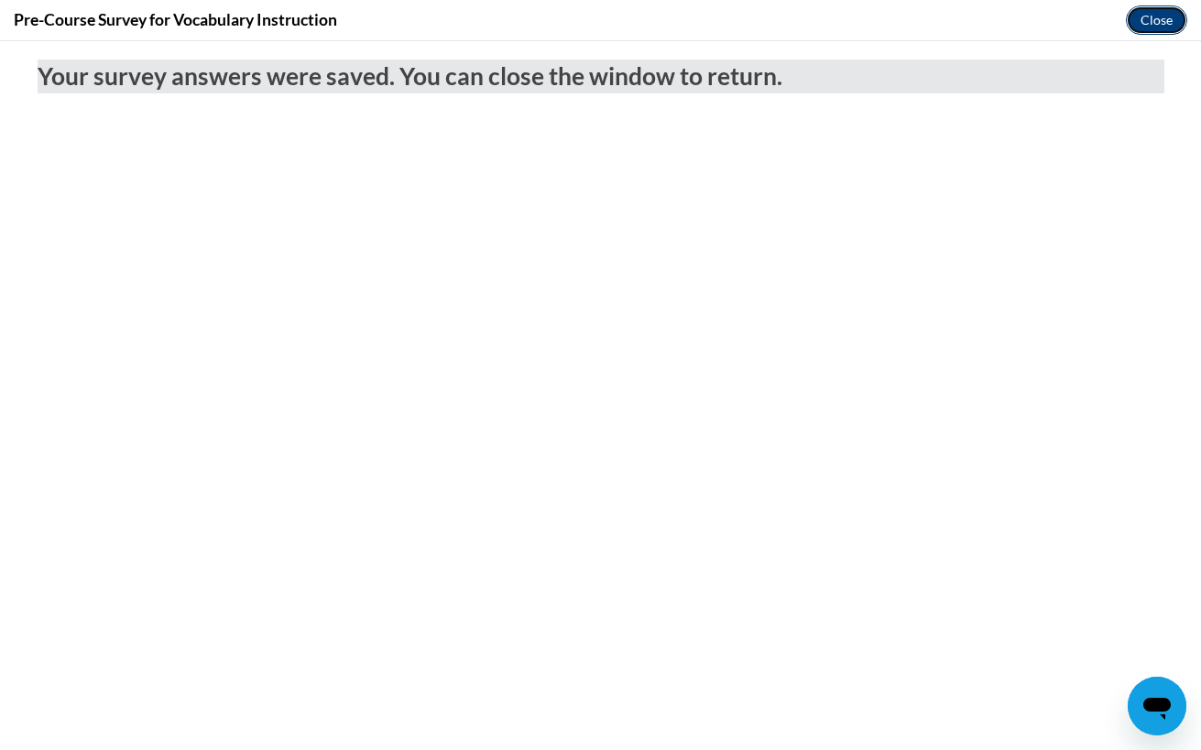
drag, startPoint x: 1148, startPoint y: 25, endPoint x: 1130, endPoint y: 105, distance: 82.6
click at [1148, 25] on button "Close" at bounding box center [1156, 19] width 61 height 29
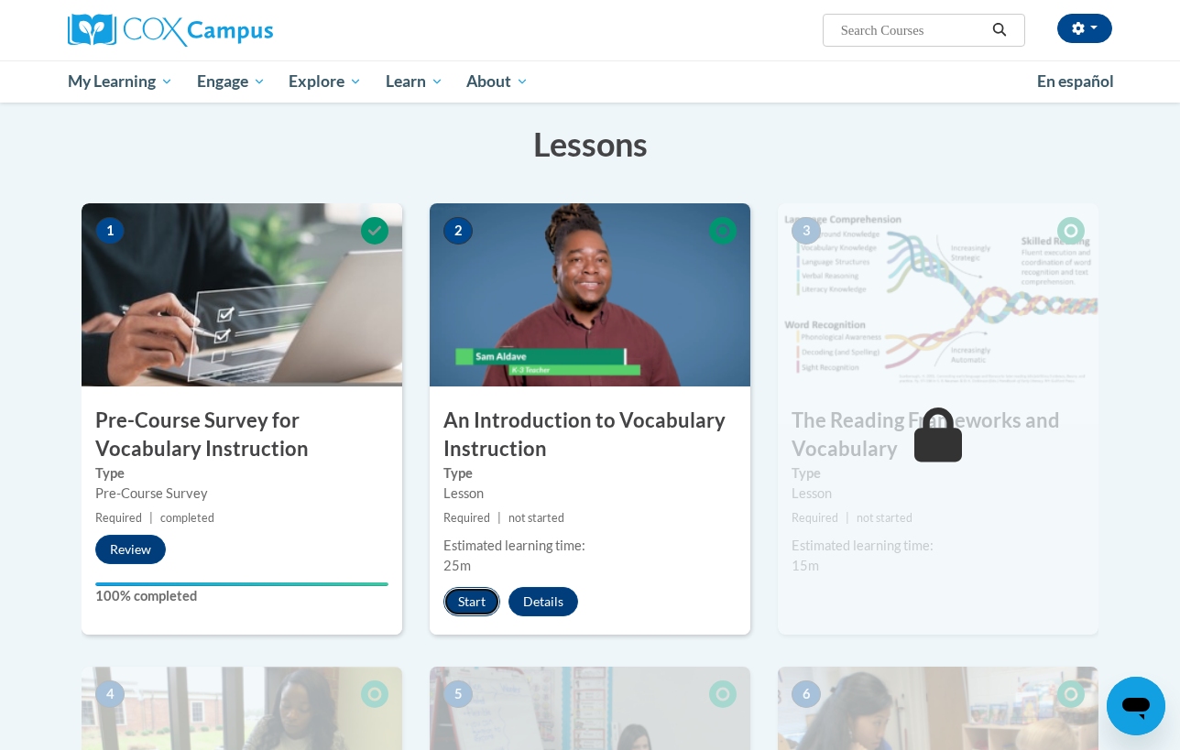
click at [450, 611] on button "Start" at bounding box center [471, 601] width 57 height 29
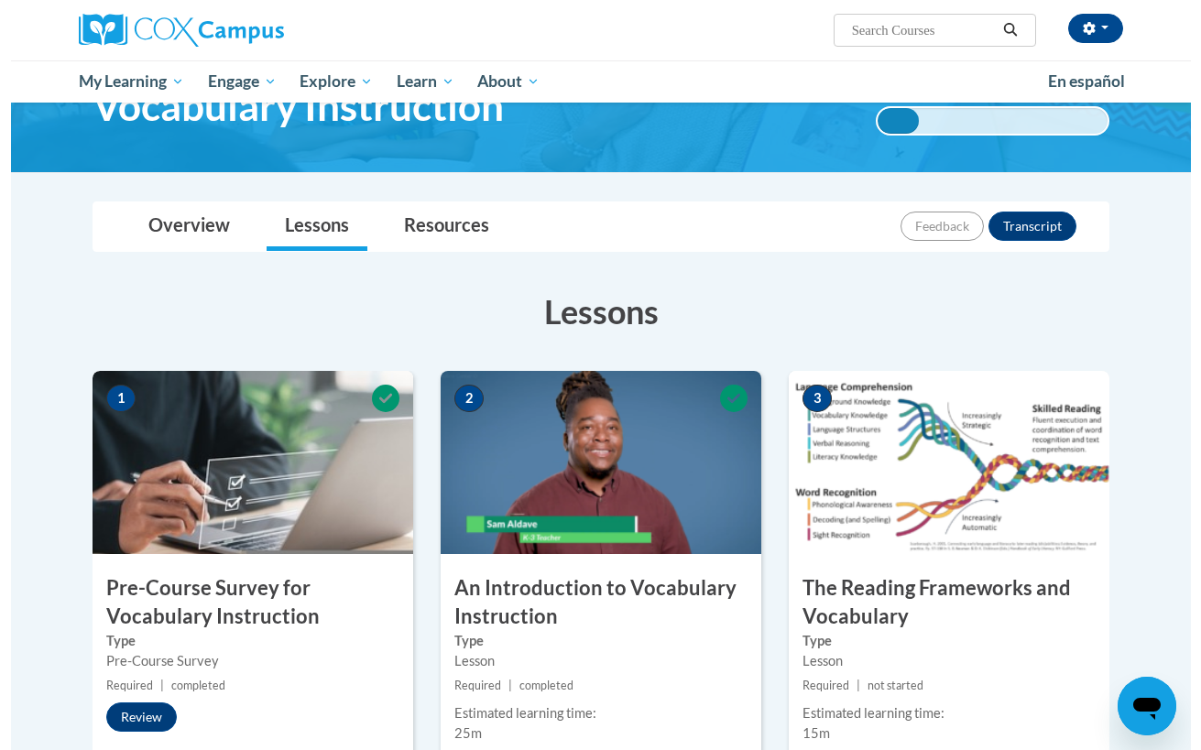
scroll to position [412, 0]
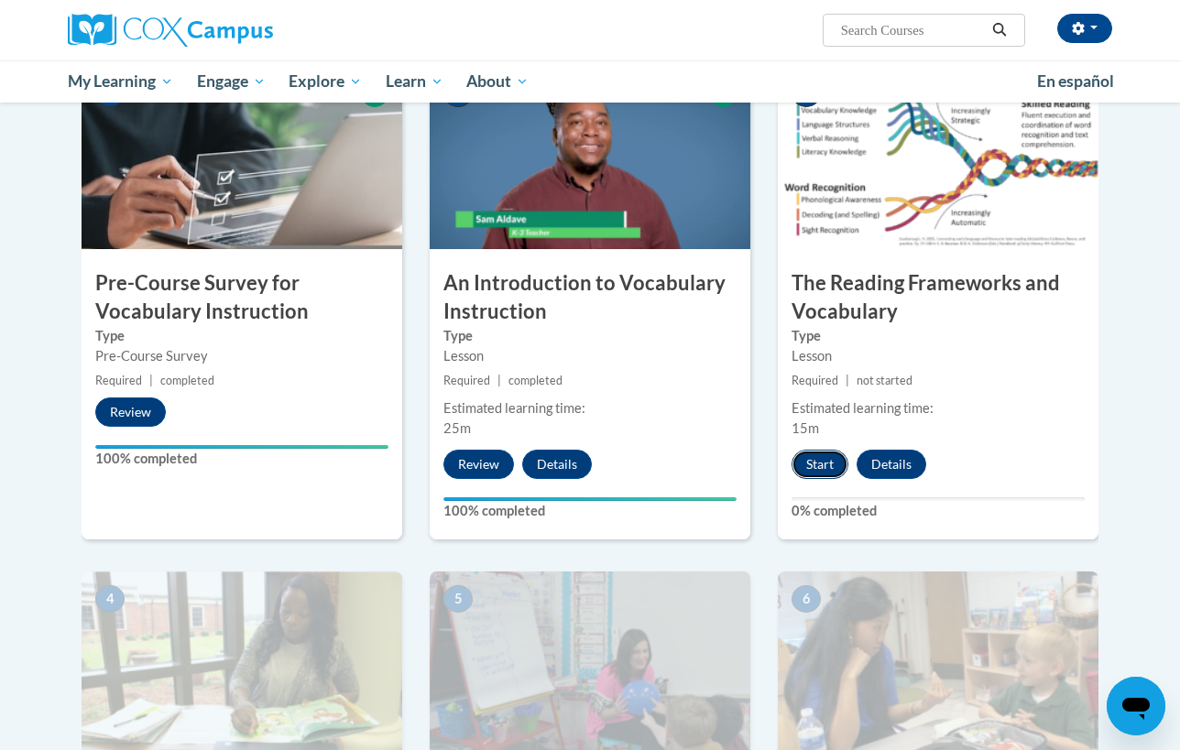
click at [832, 473] on button "Start" at bounding box center [819, 464] width 57 height 29
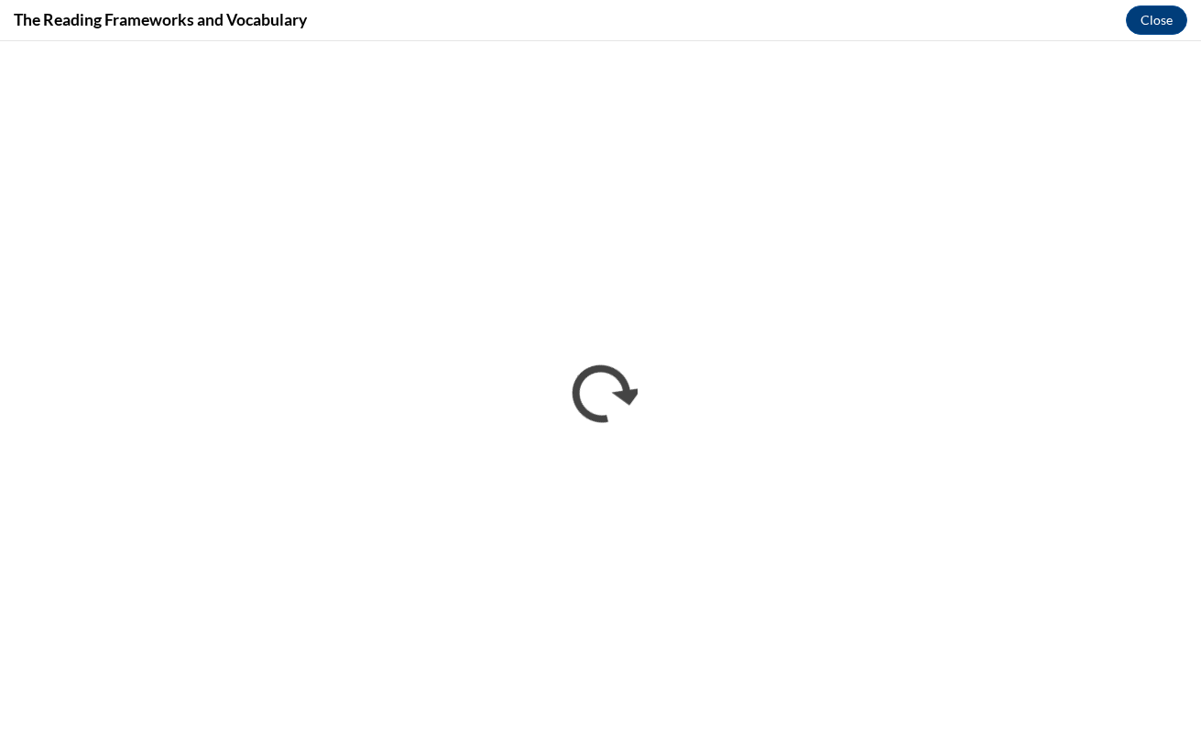
scroll to position [0, 0]
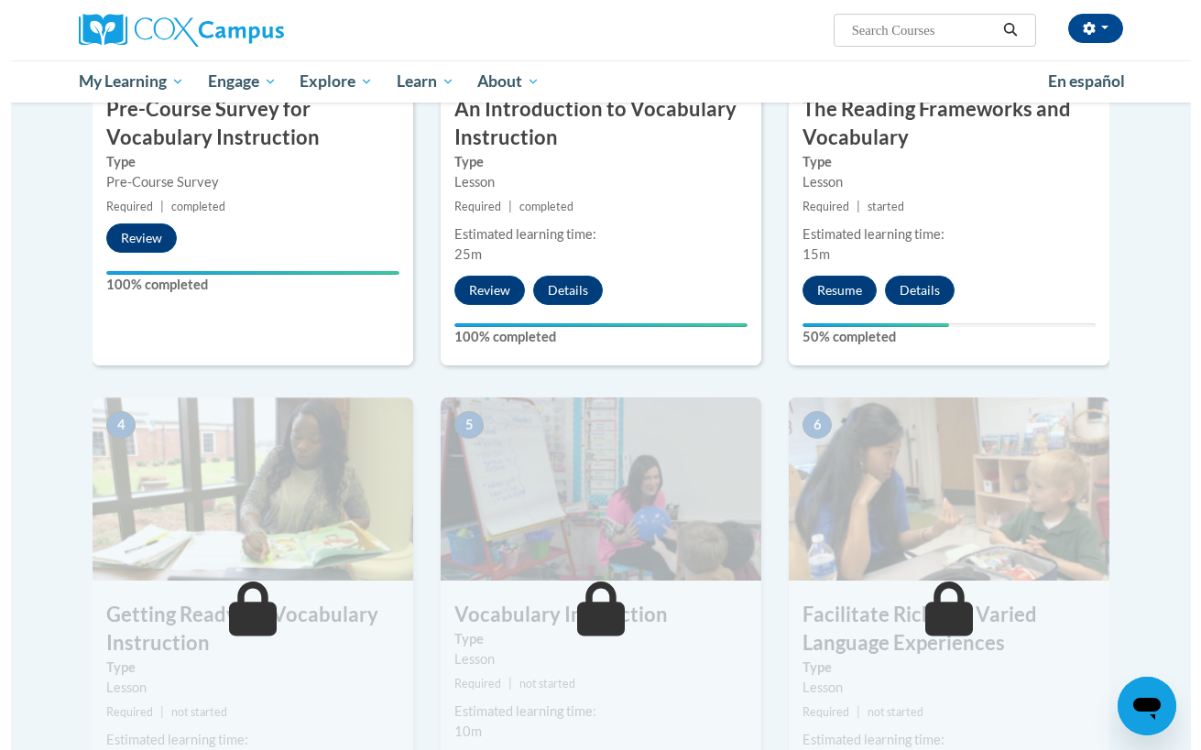
scroll to position [549, 0]
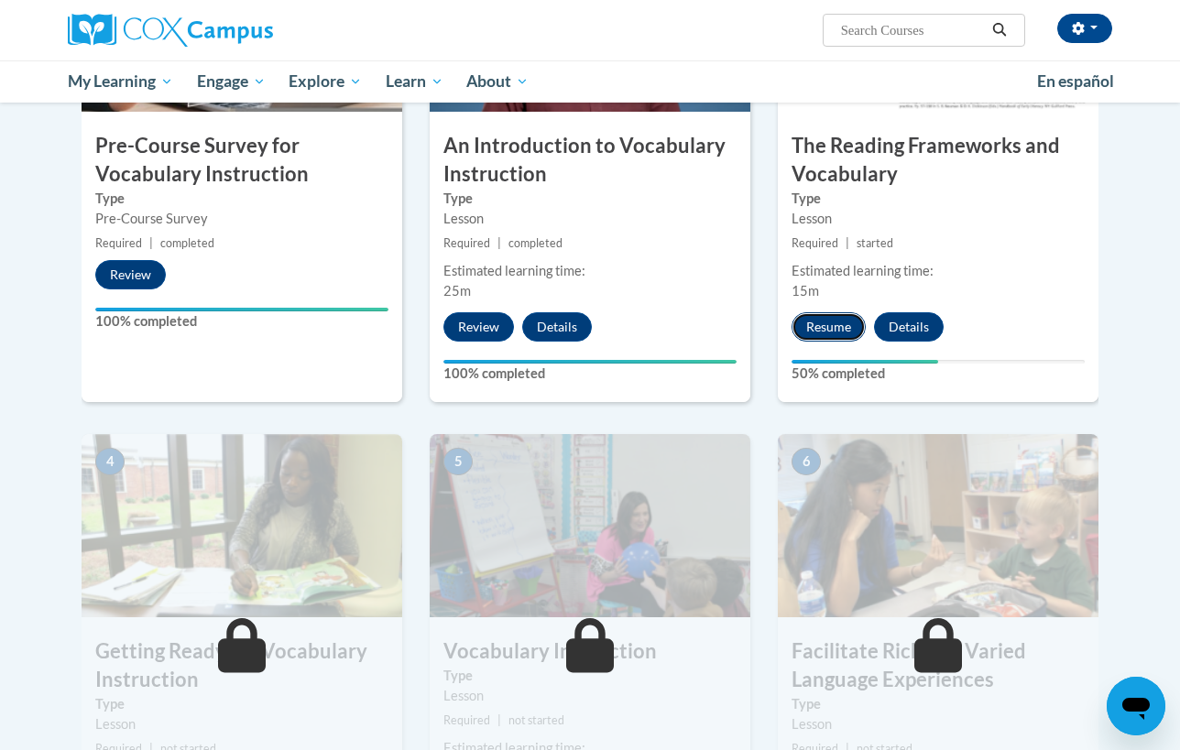
click at [827, 329] on button "Resume" at bounding box center [828, 326] width 74 height 29
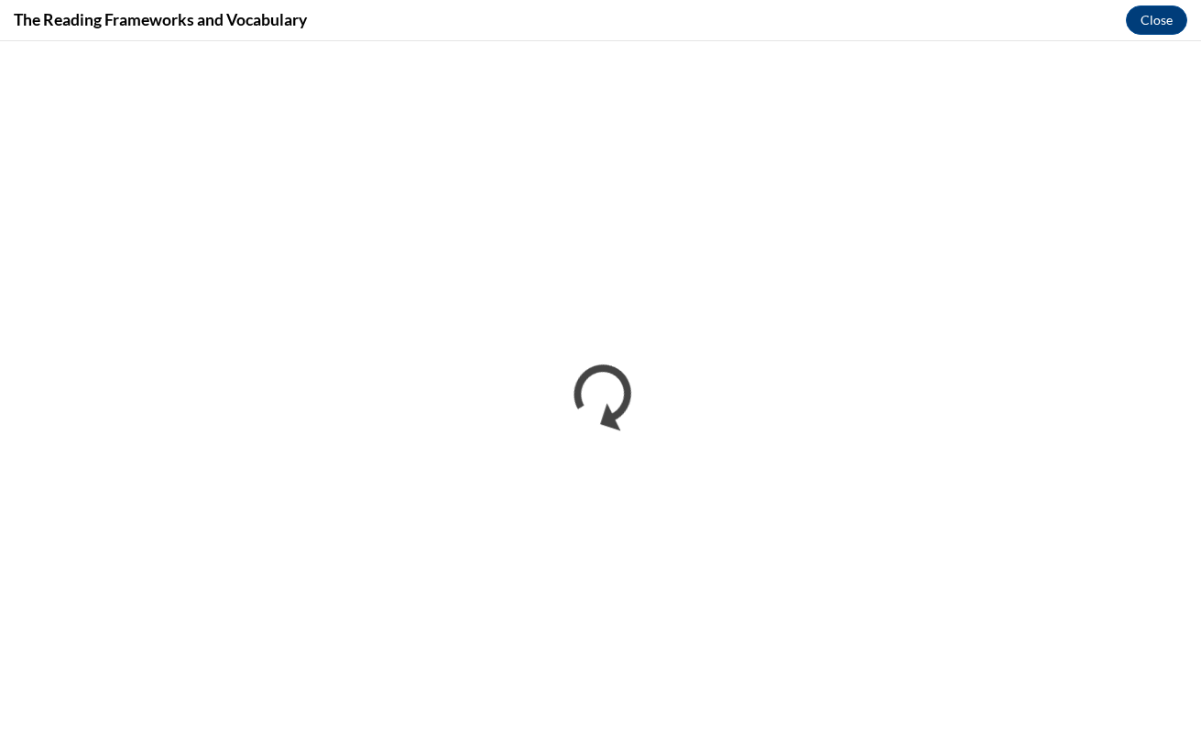
scroll to position [0, 0]
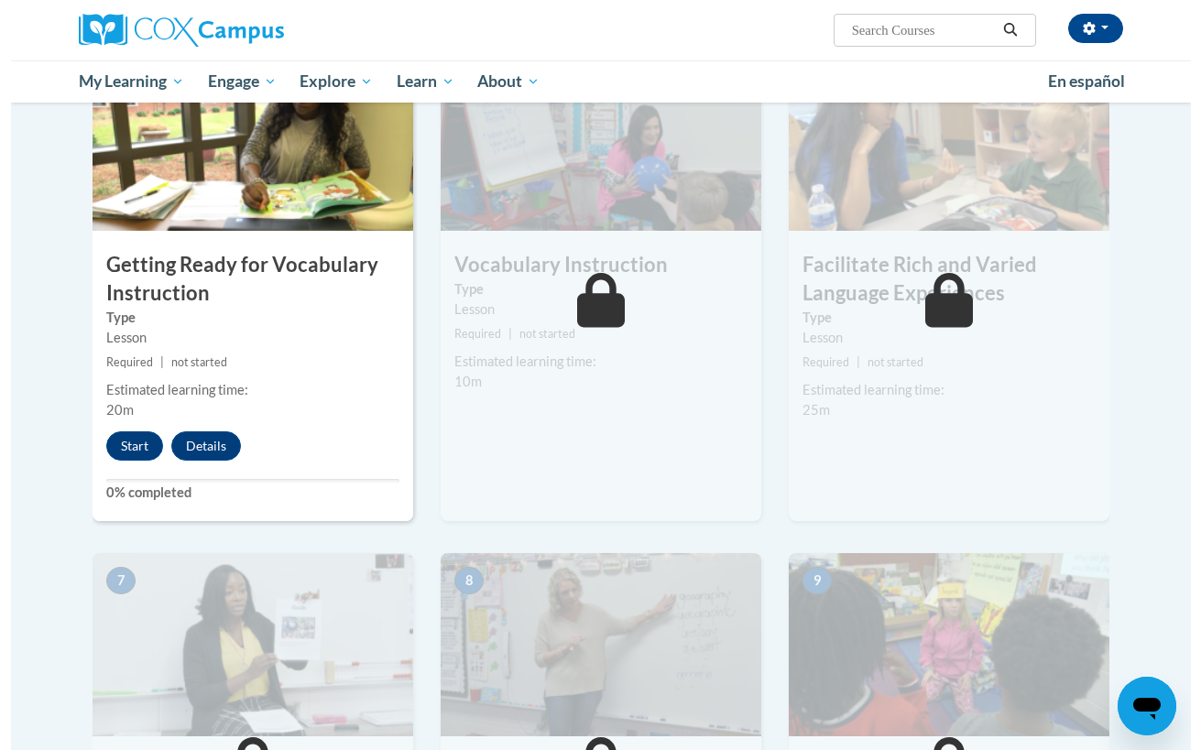
scroll to position [962, 0]
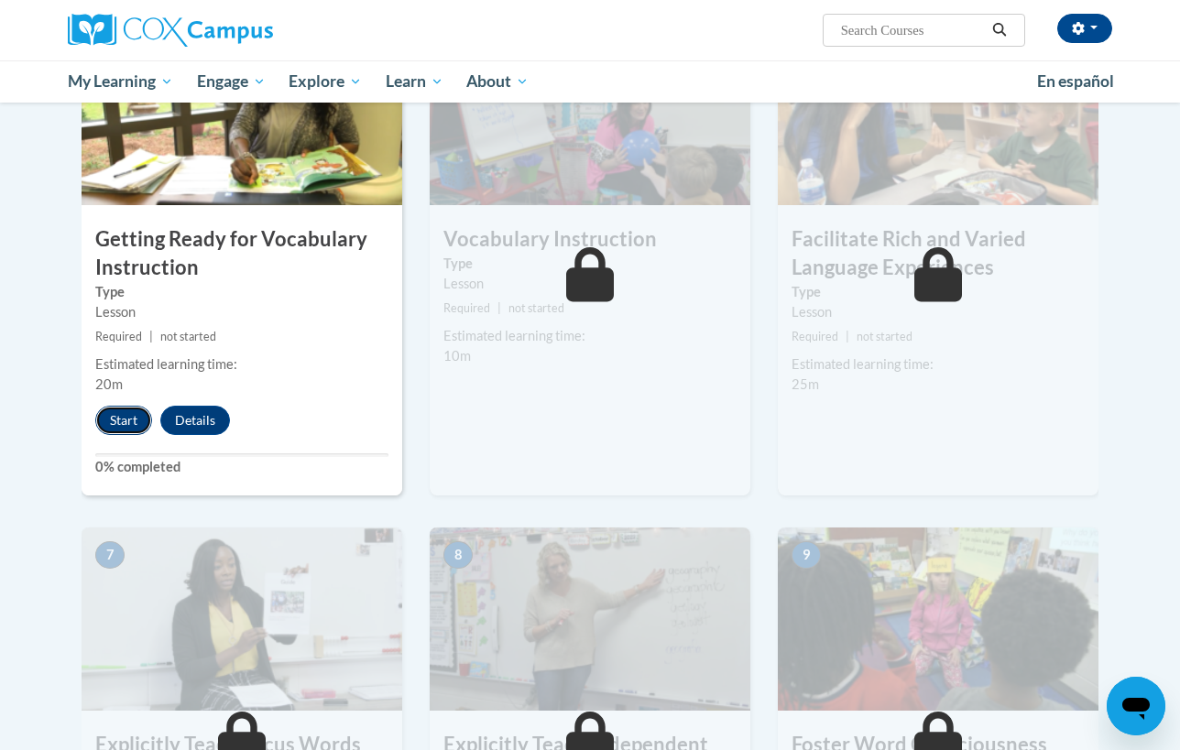
click at [95, 411] on button "Start" at bounding box center [123, 420] width 57 height 29
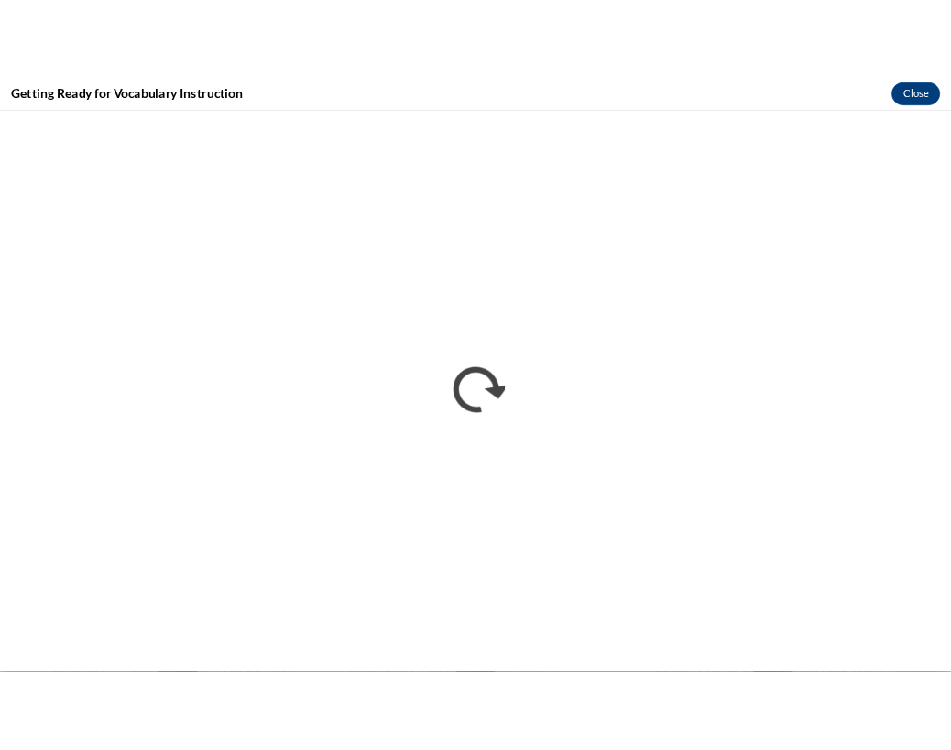
scroll to position [0, 0]
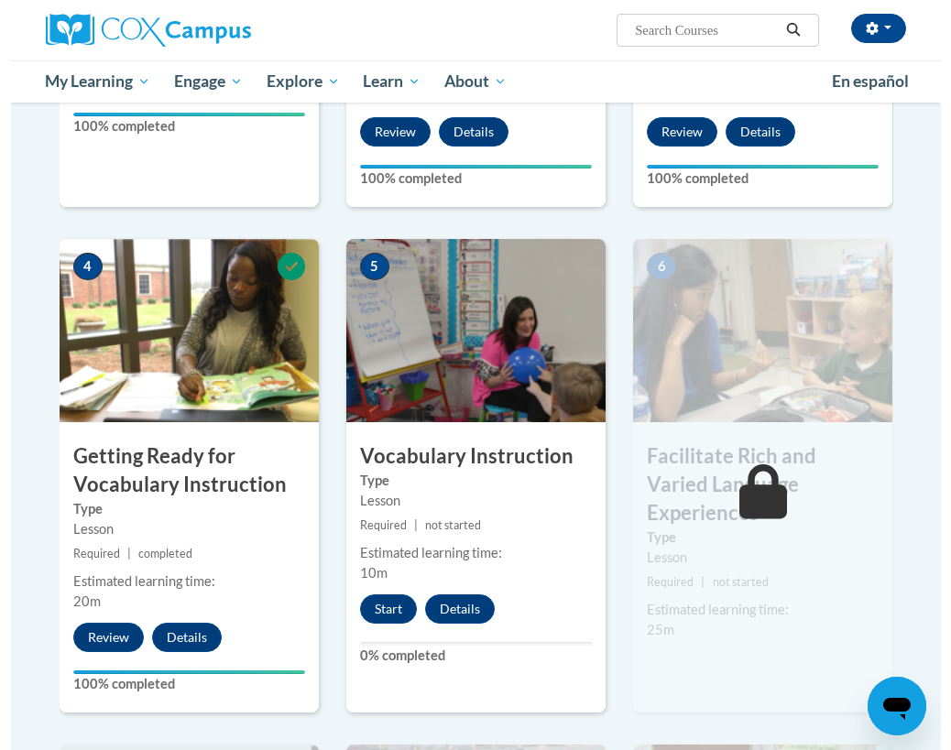
scroll to position [979, 0]
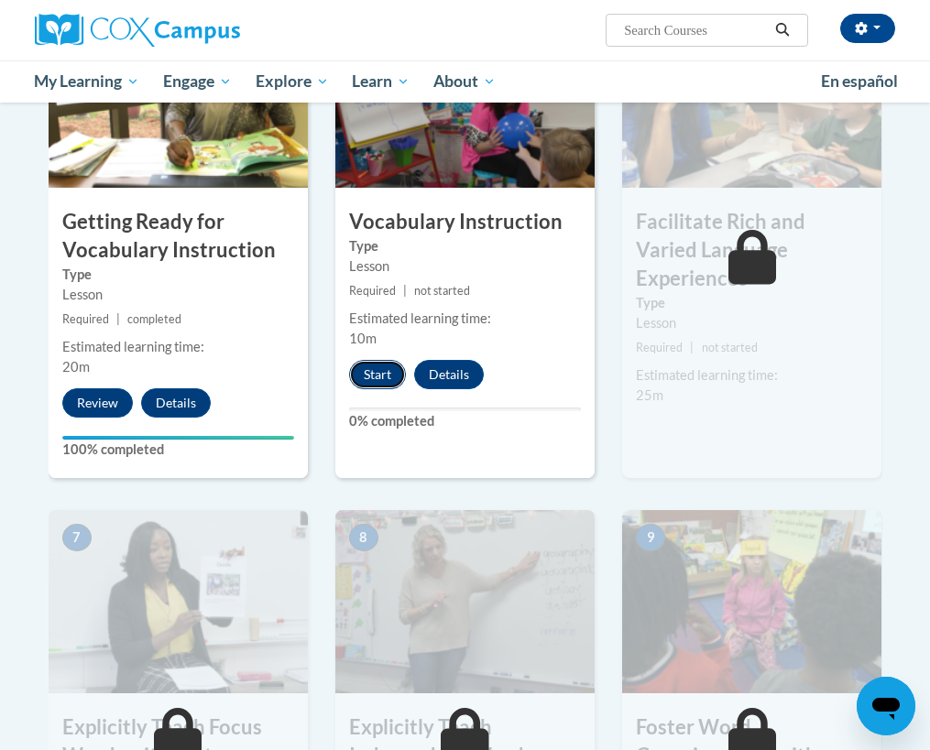
click at [386, 373] on button "Start" at bounding box center [377, 374] width 57 height 29
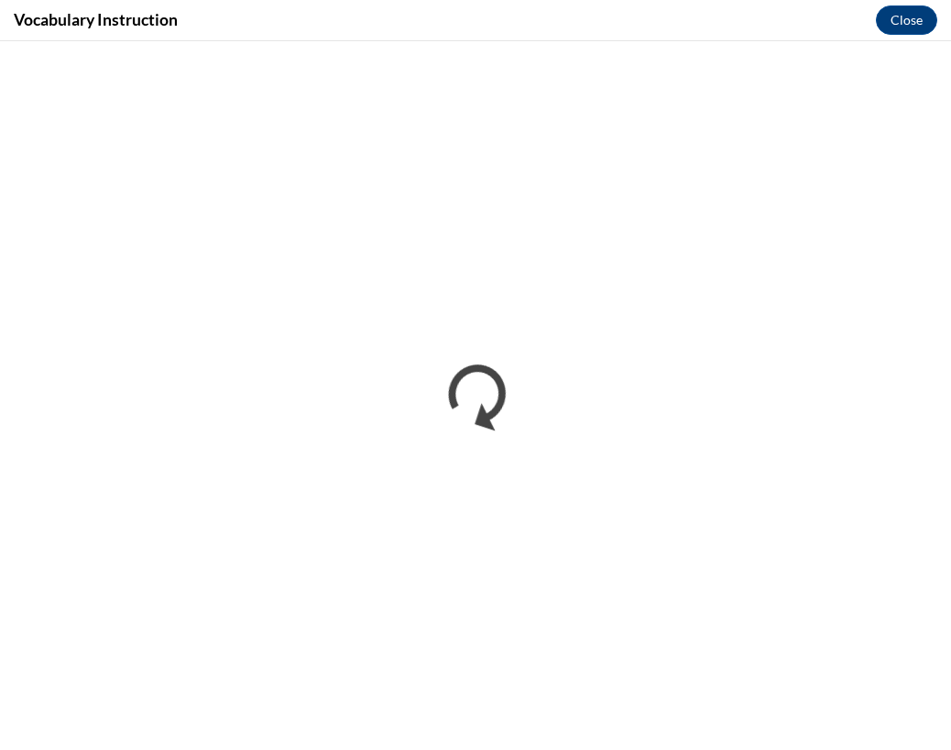
scroll to position [0, 0]
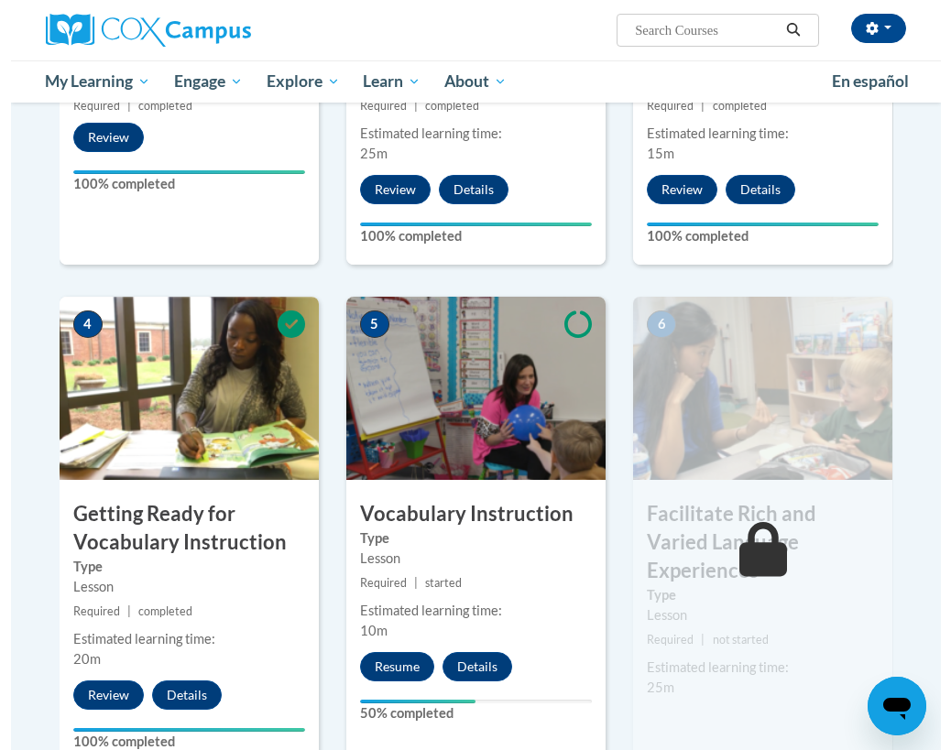
scroll to position [824, 0]
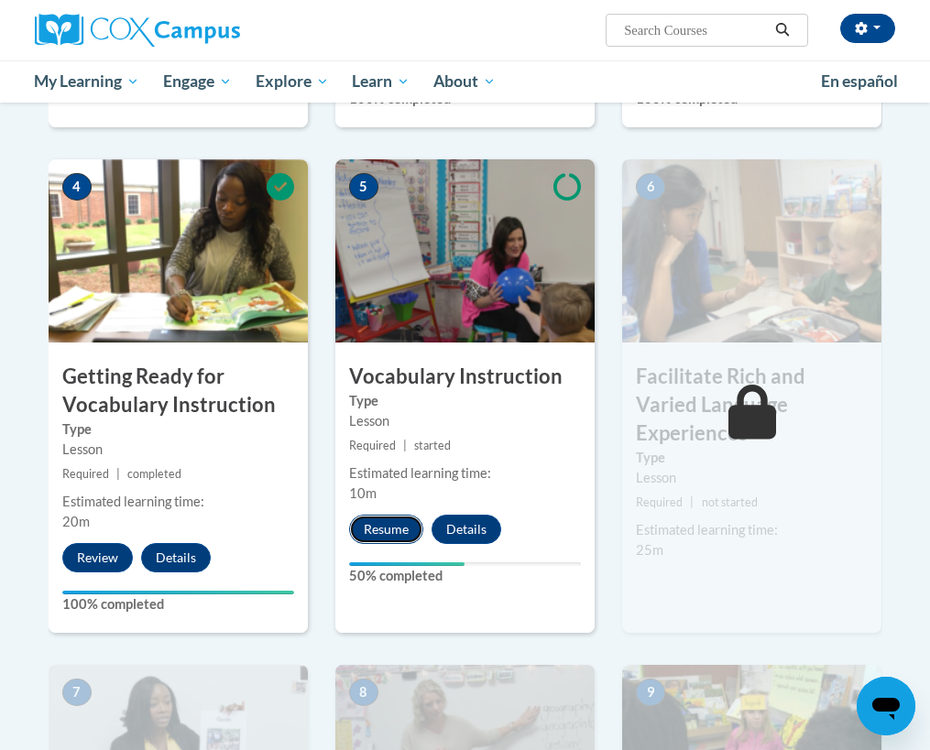
click at [384, 516] on button "Resume" at bounding box center [386, 529] width 74 height 29
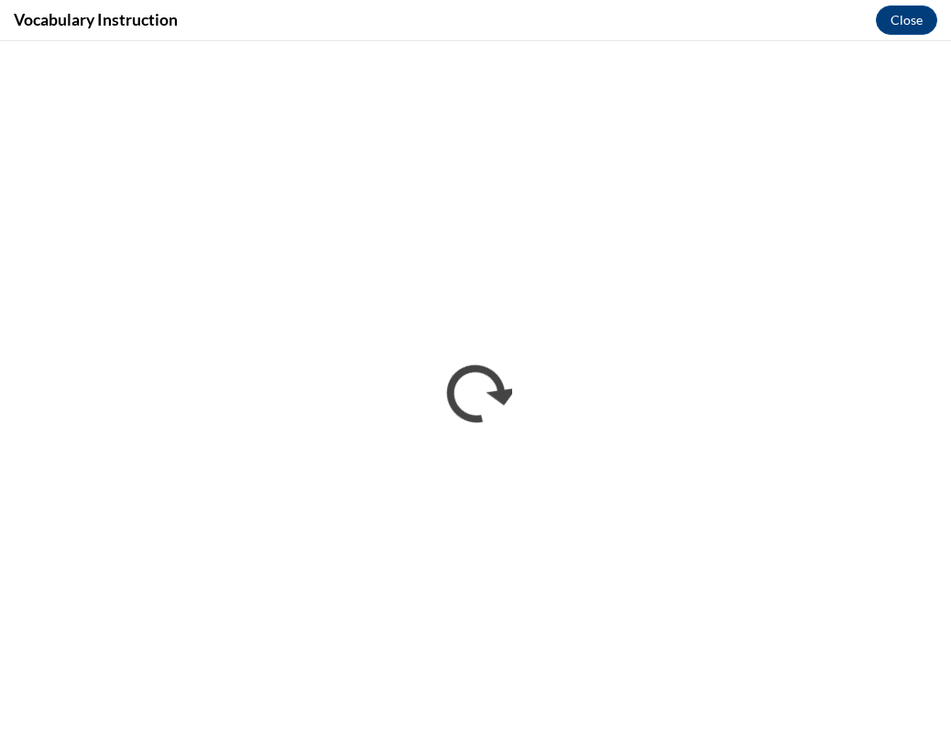
scroll to position [0, 0]
click at [901, 16] on button "Close" at bounding box center [905, 19] width 61 height 29
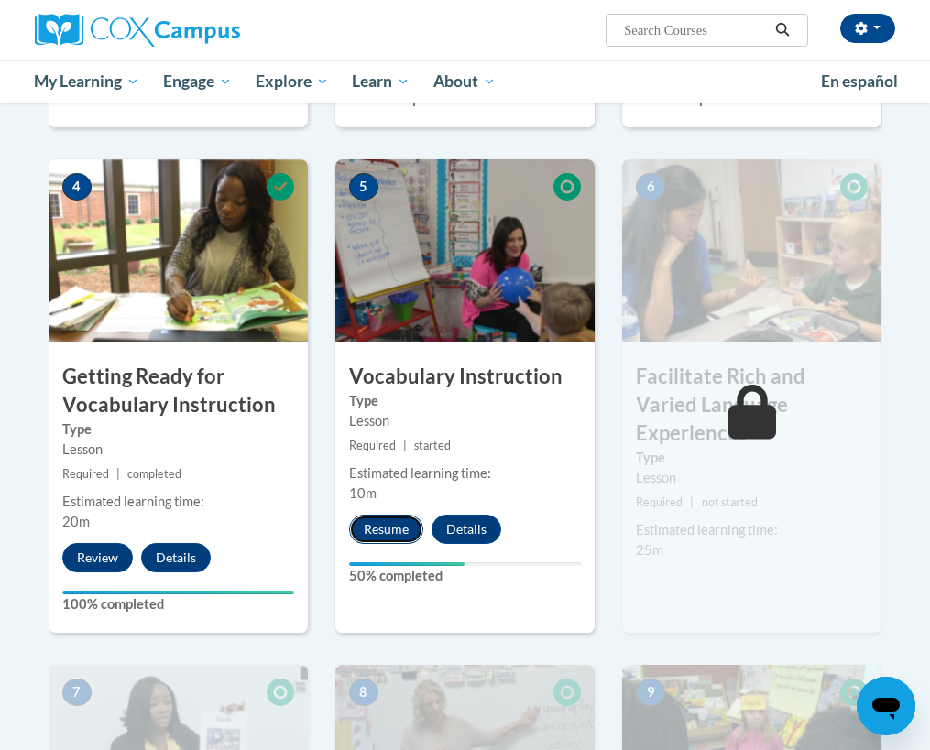
click at [388, 526] on button "Resume" at bounding box center [386, 529] width 74 height 29
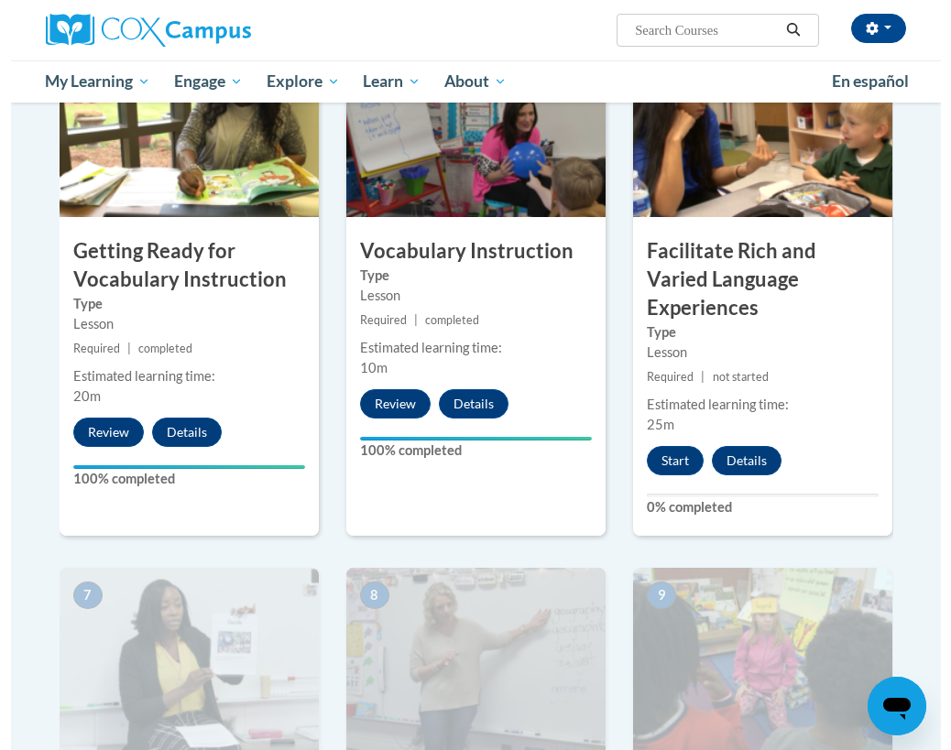
scroll to position [1099, 0]
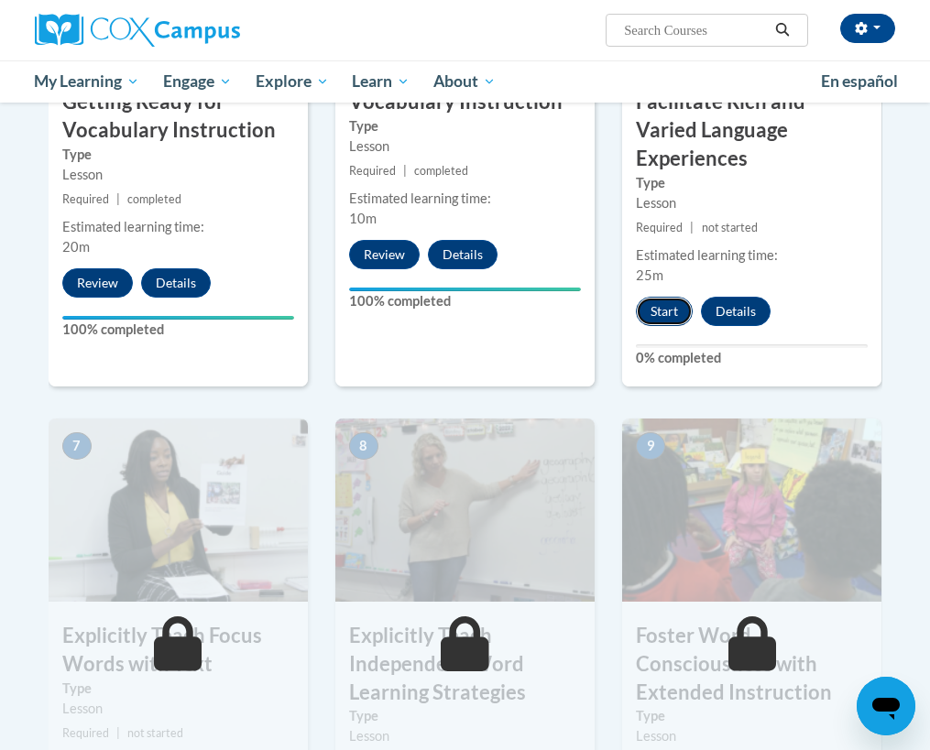
click at [676, 297] on button "Start" at bounding box center [664, 311] width 57 height 29
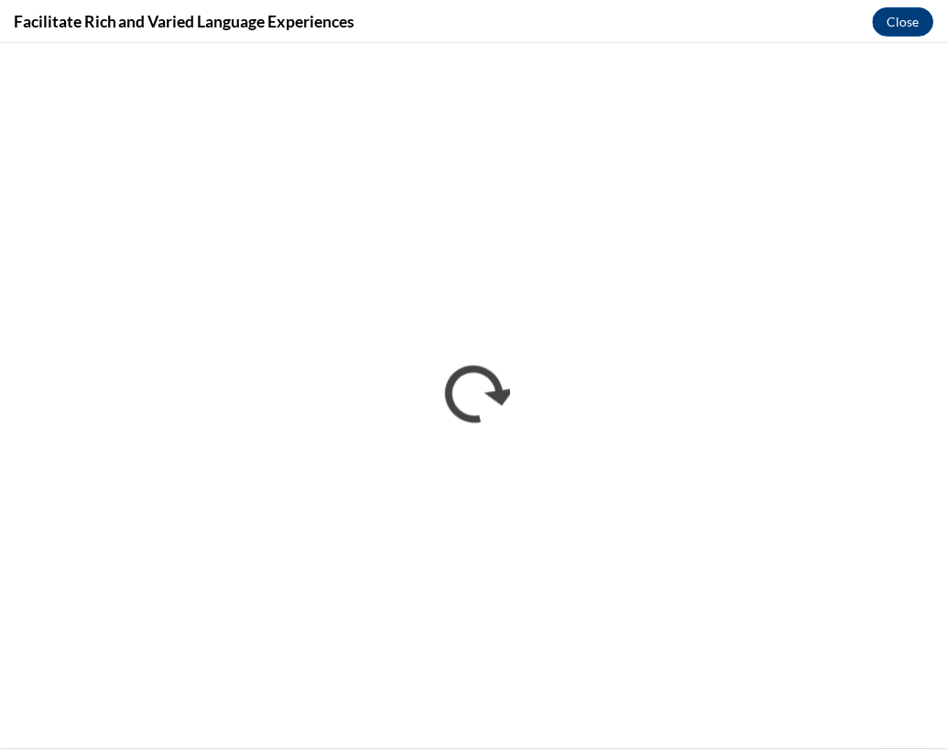
scroll to position [0, 0]
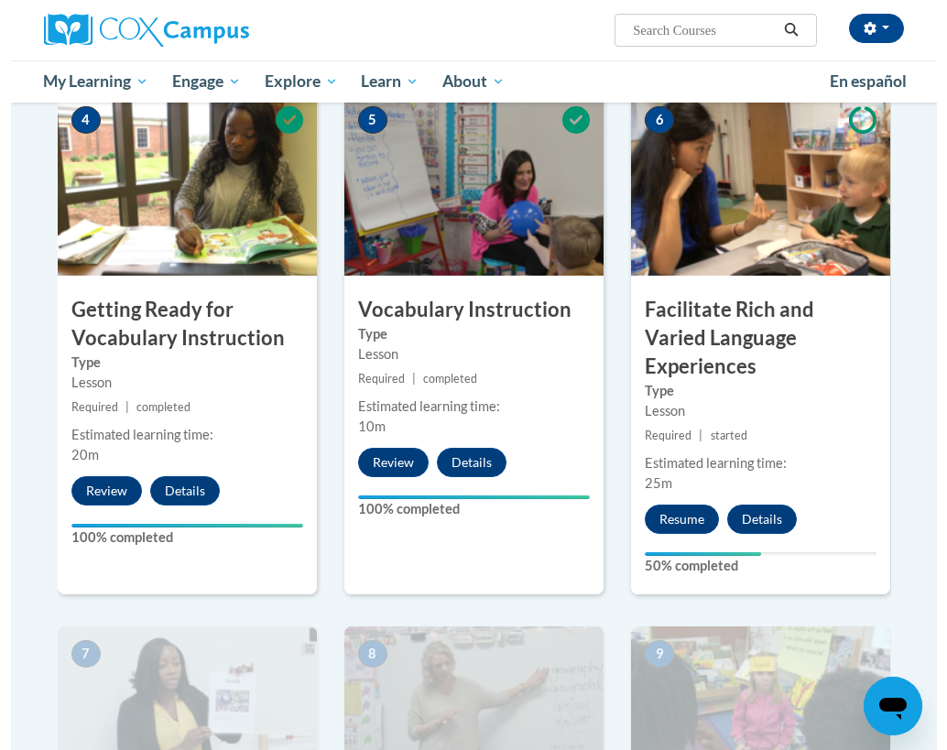
scroll to position [962, 0]
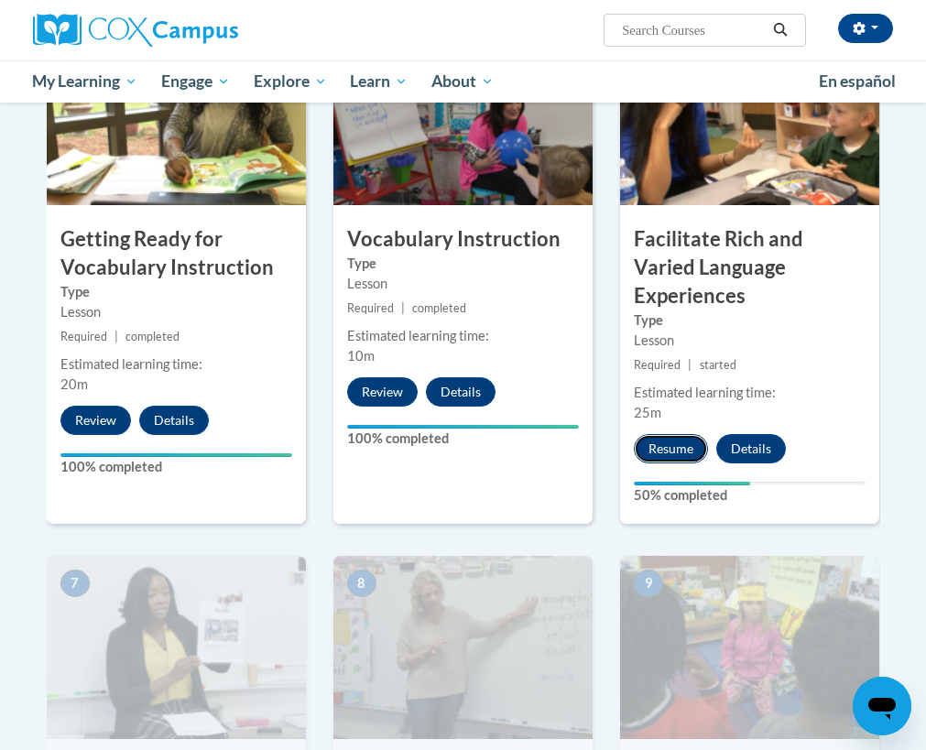
click at [658, 434] on button "Resume" at bounding box center [671, 448] width 74 height 29
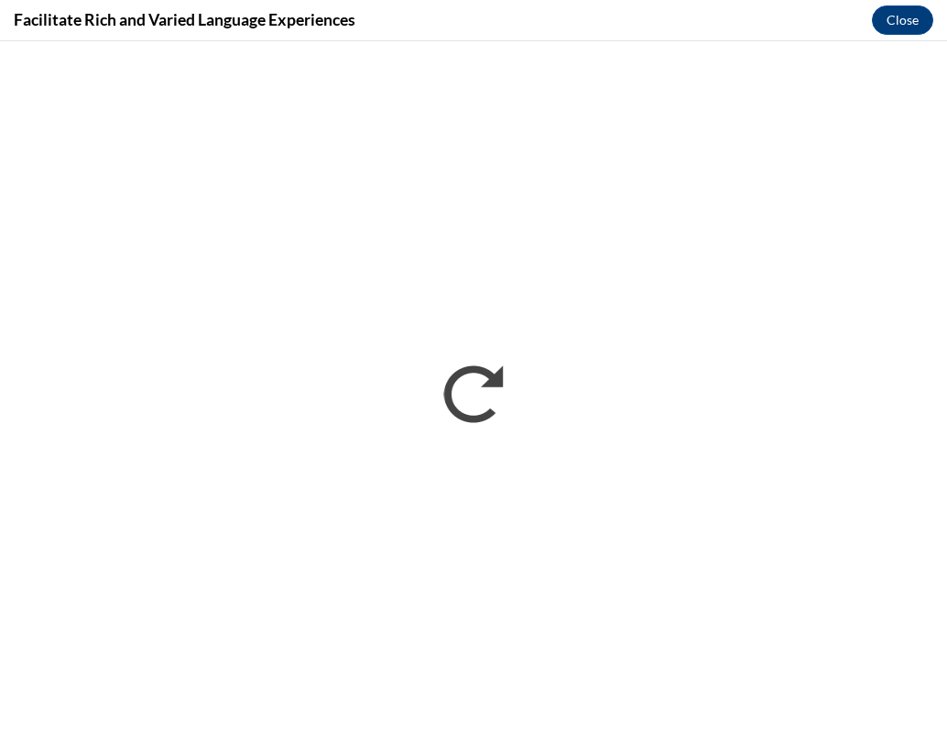
scroll to position [0, 0]
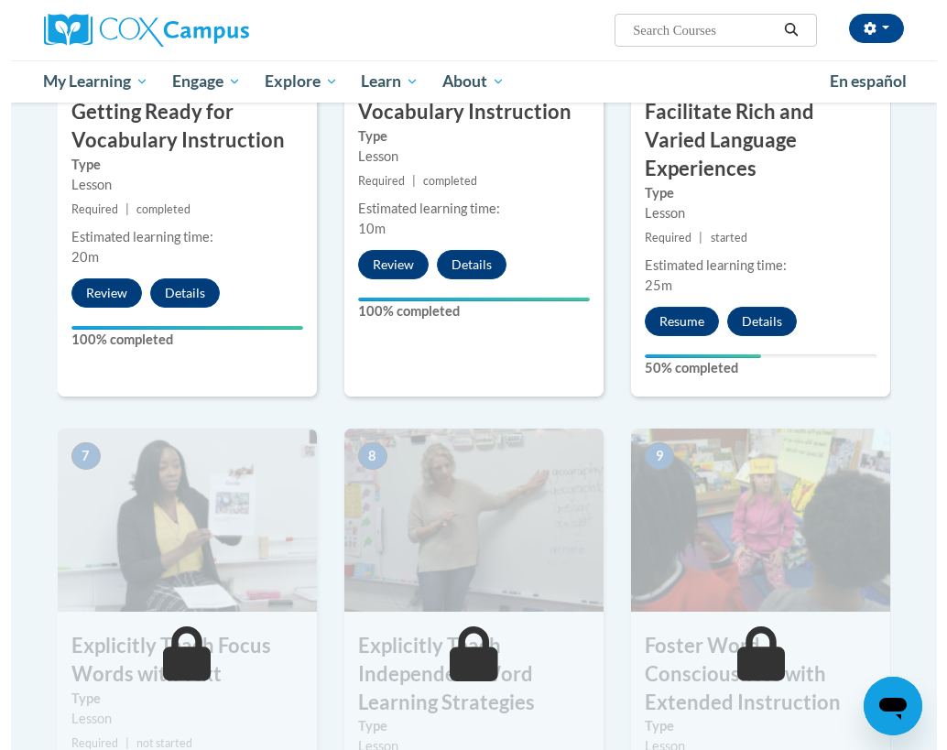
scroll to position [1099, 0]
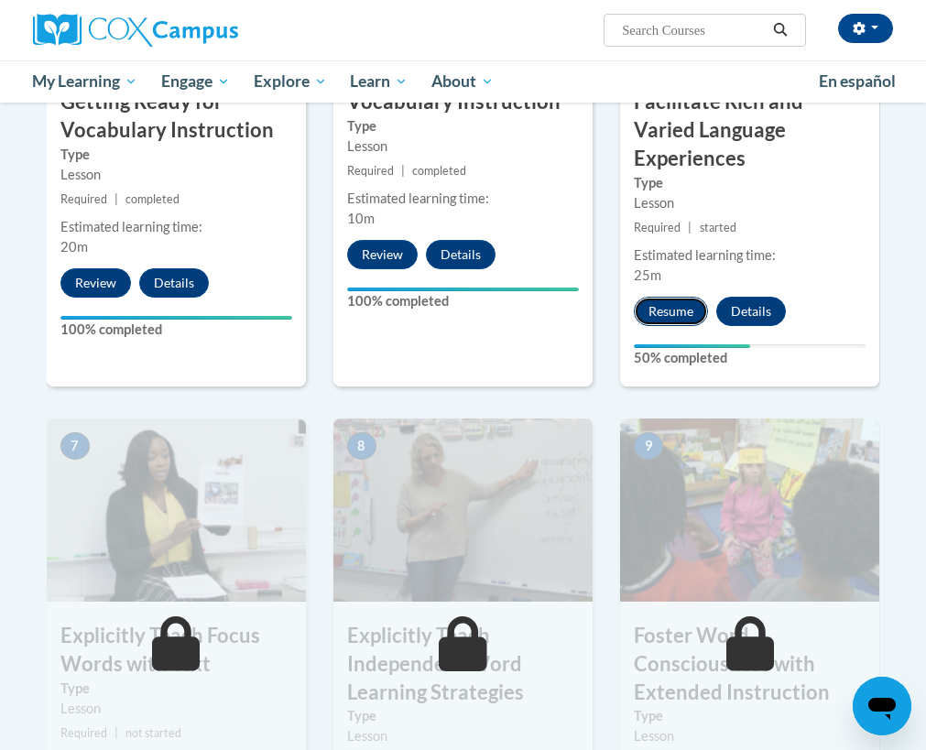
click at [688, 297] on button "Resume" at bounding box center [671, 311] width 74 height 29
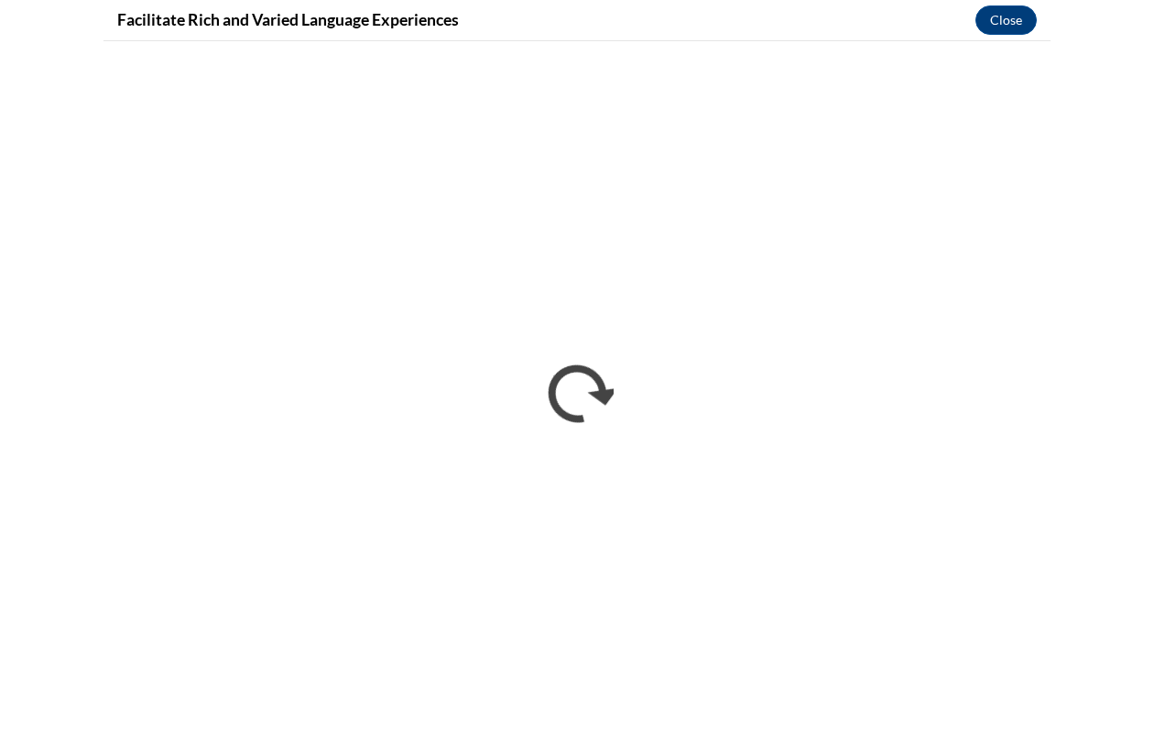
scroll to position [0, 0]
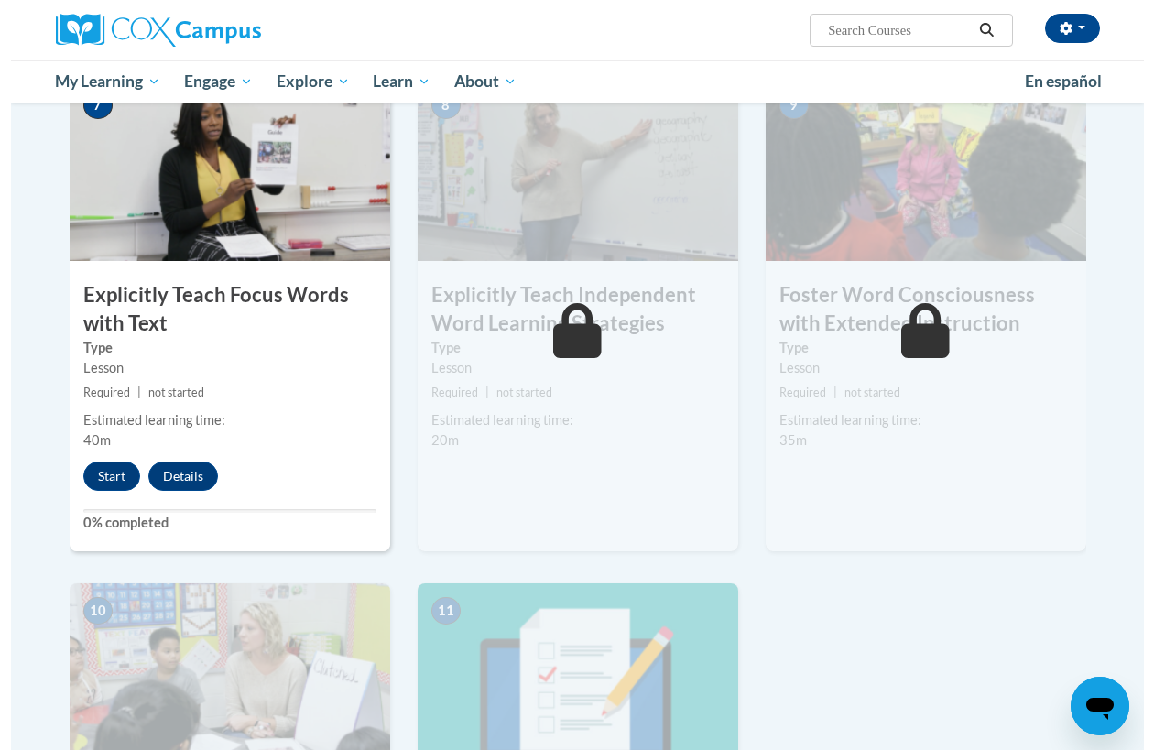
scroll to position [1511, 0]
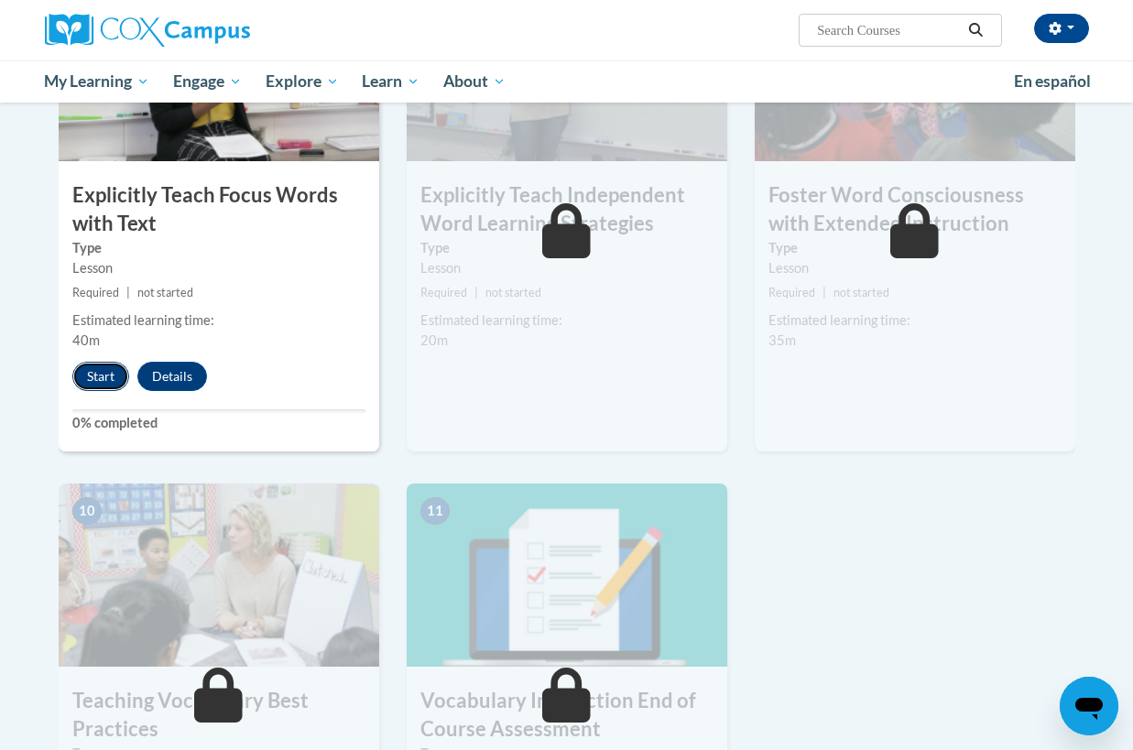
click at [98, 374] on button "Start" at bounding box center [100, 376] width 57 height 29
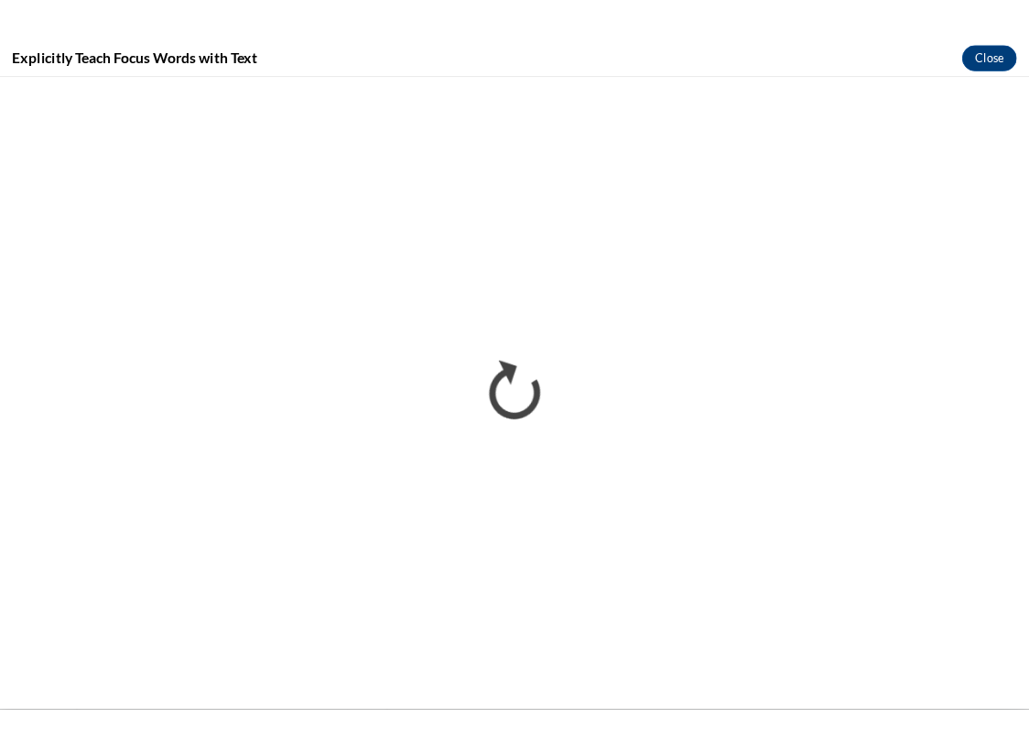
scroll to position [0, 0]
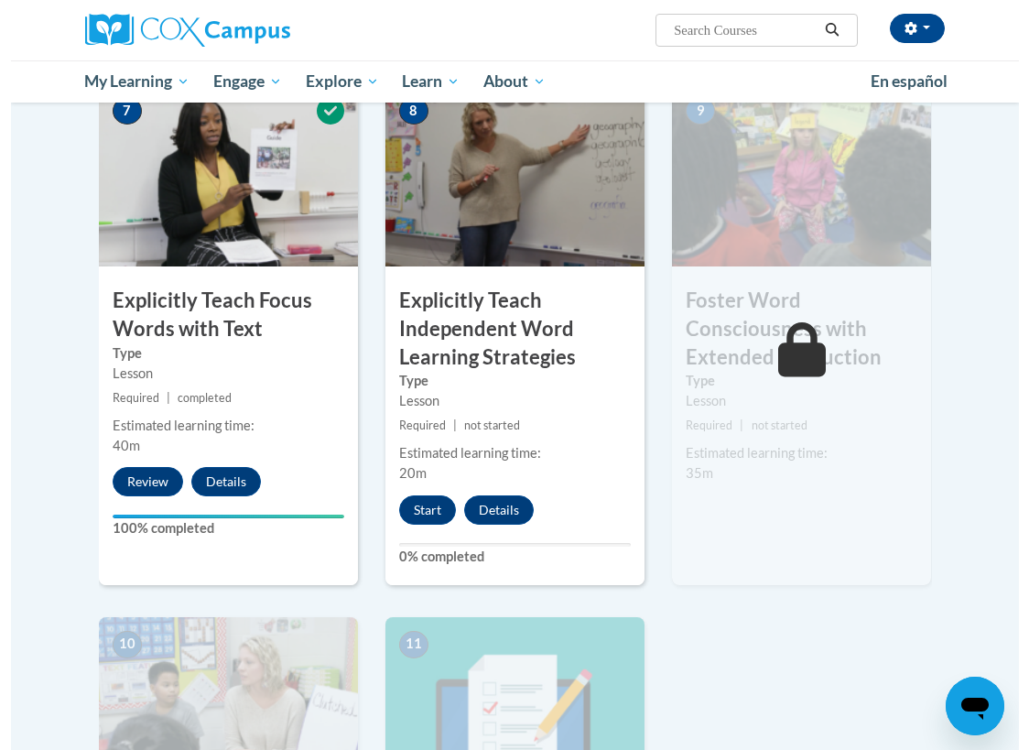
scroll to position [1511, 0]
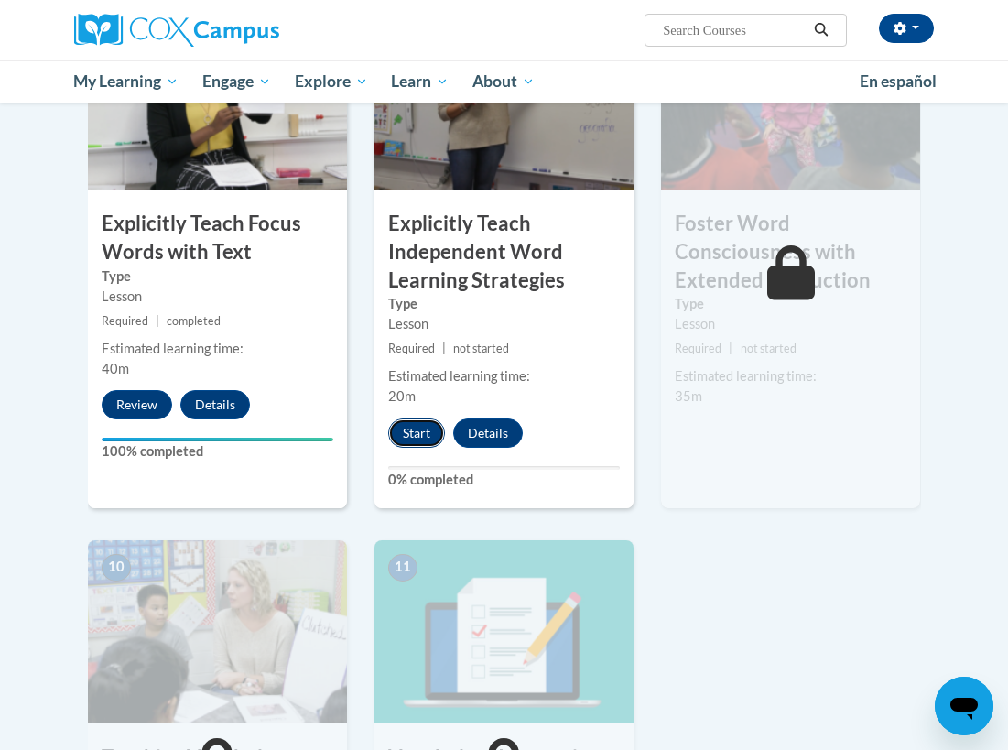
click at [414, 419] on button "Start" at bounding box center [416, 433] width 57 height 29
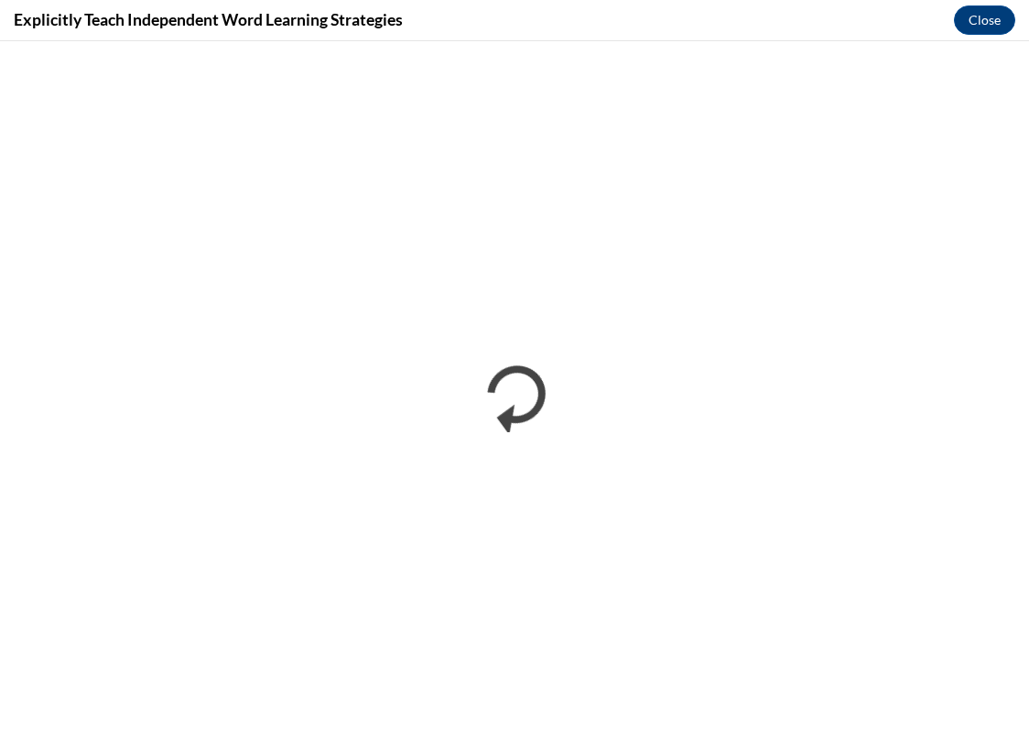
scroll to position [0, 0]
